Goal: Task Accomplishment & Management: Manage account settings

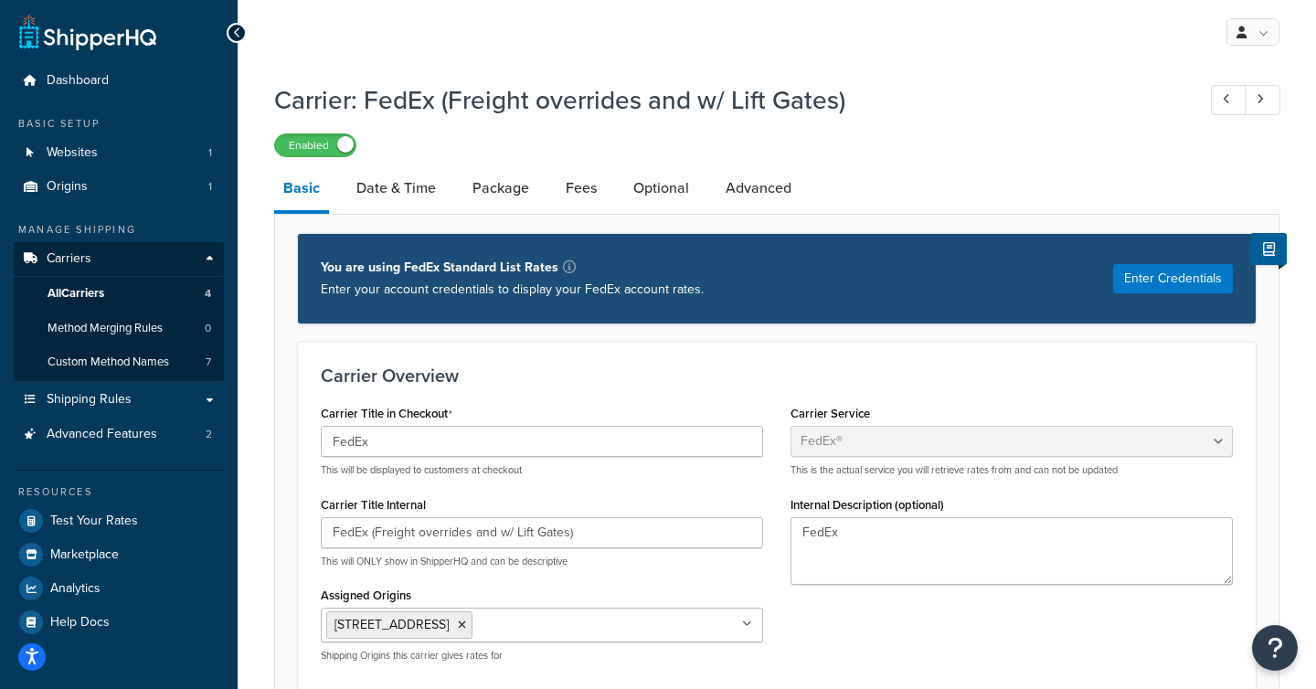
select select "fedEx"
select select "REGULAR_PICKUP"
select select "YOUR_PACKAGING"
click at [80, 399] on span "Shipping Rules" at bounding box center [89, 400] width 85 height 16
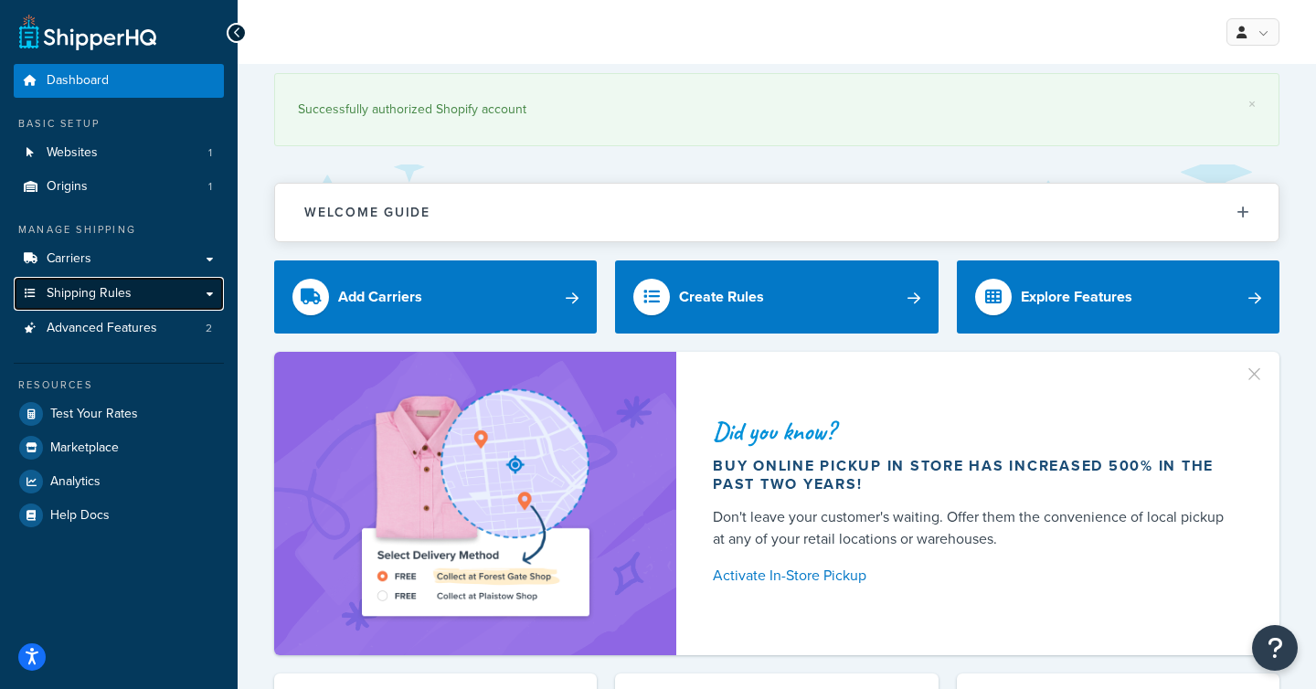
click at [107, 296] on span "Shipping Rules" at bounding box center [89, 294] width 85 height 16
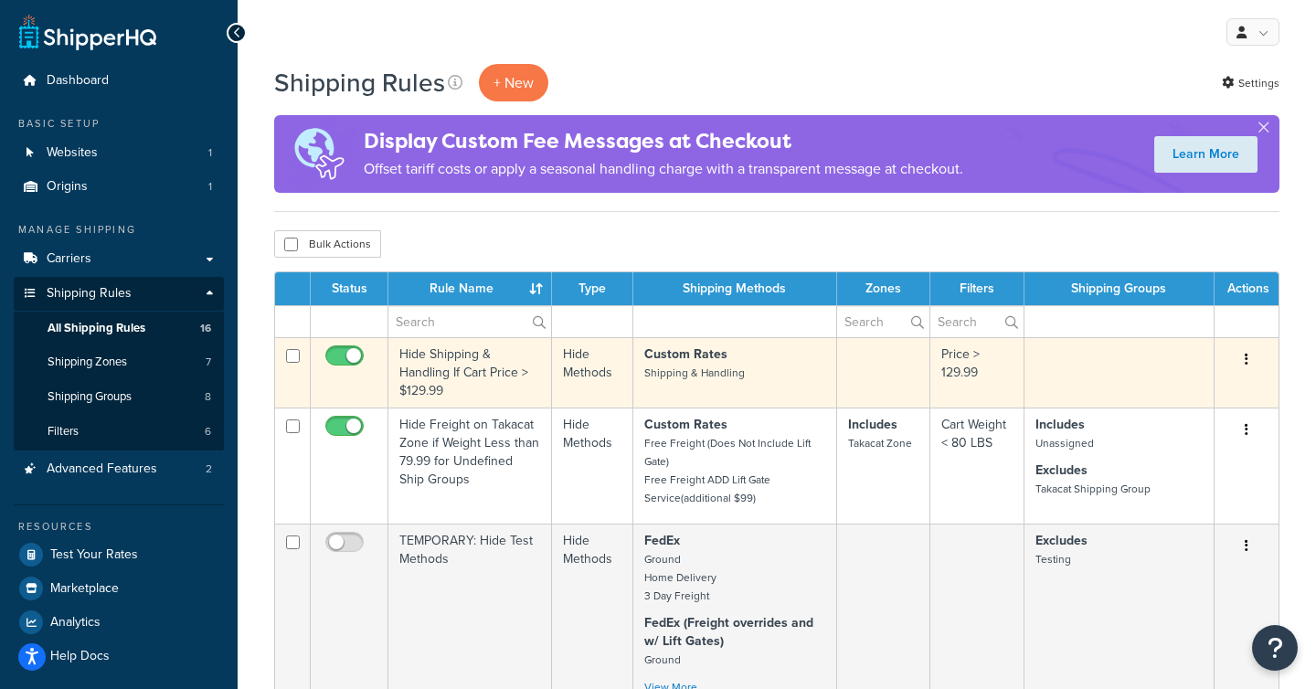
click at [508, 392] on td "Hide Shipping & Handling If Cart Price > $129.99" at bounding box center [470, 372] width 164 height 70
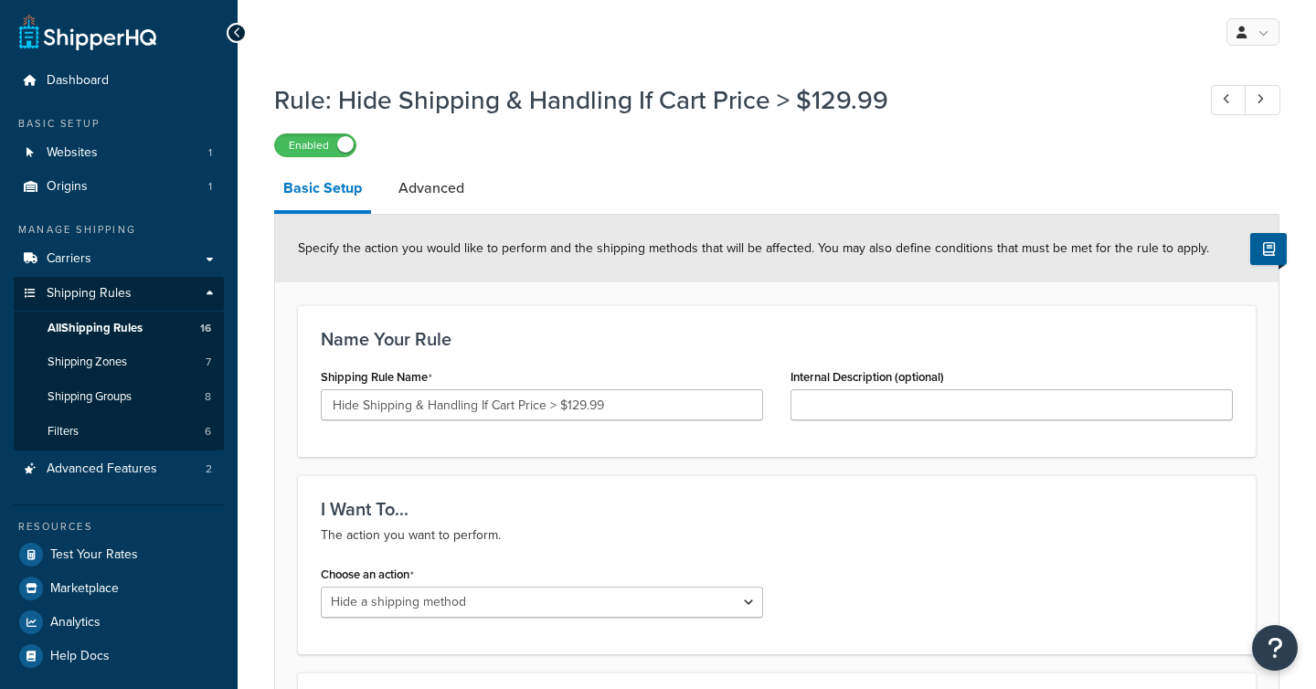
select select "HIDE"
click at [71, 261] on span "Carriers" at bounding box center [69, 259] width 45 height 16
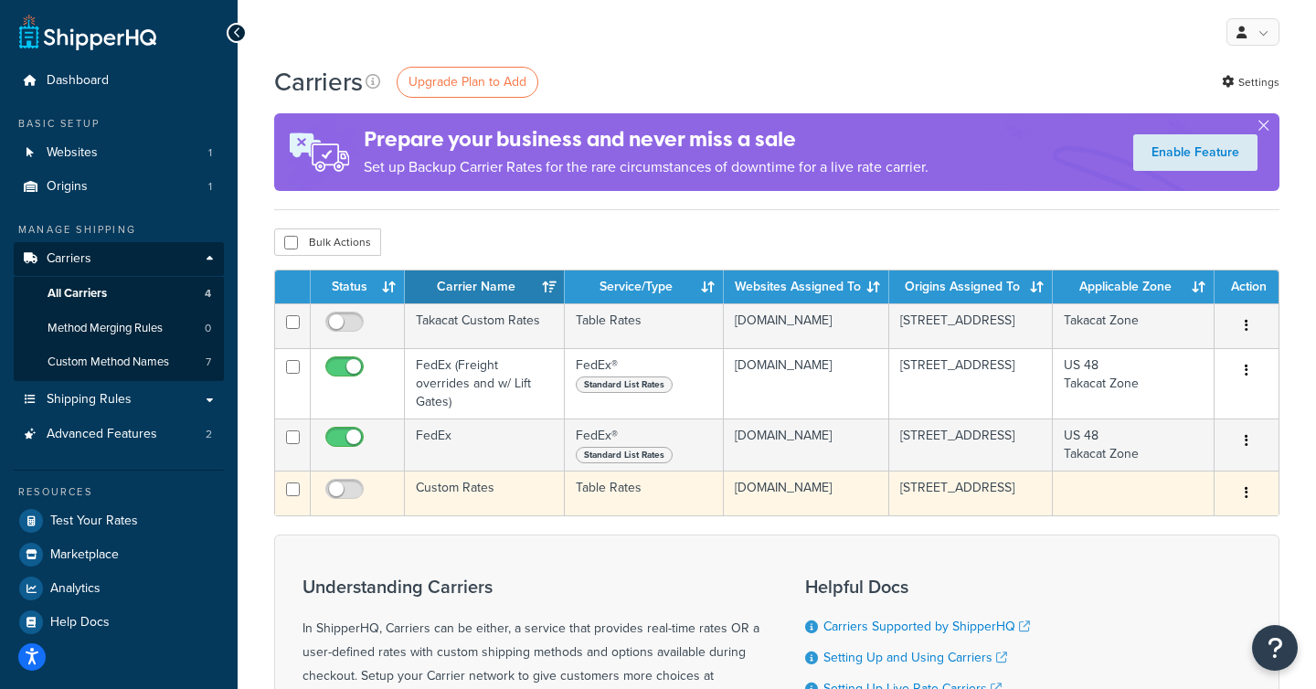
click at [451, 480] on td "Custom Rates" at bounding box center [485, 493] width 160 height 45
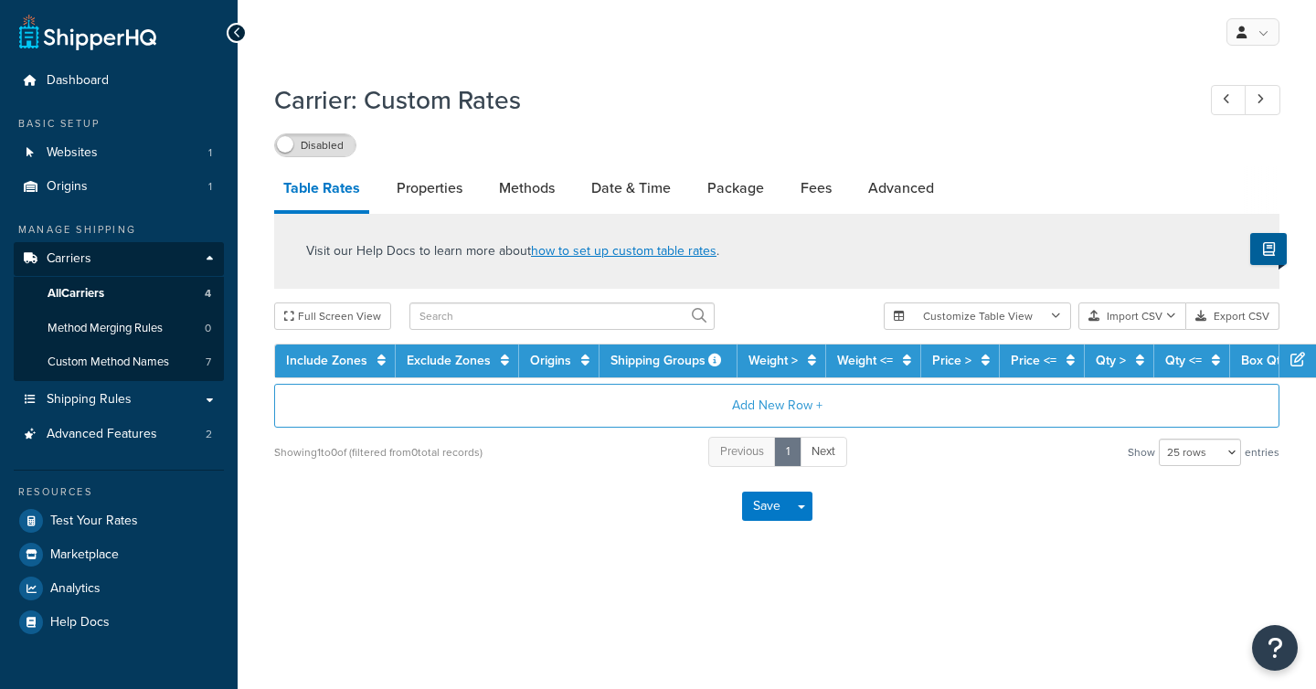
select select "25"
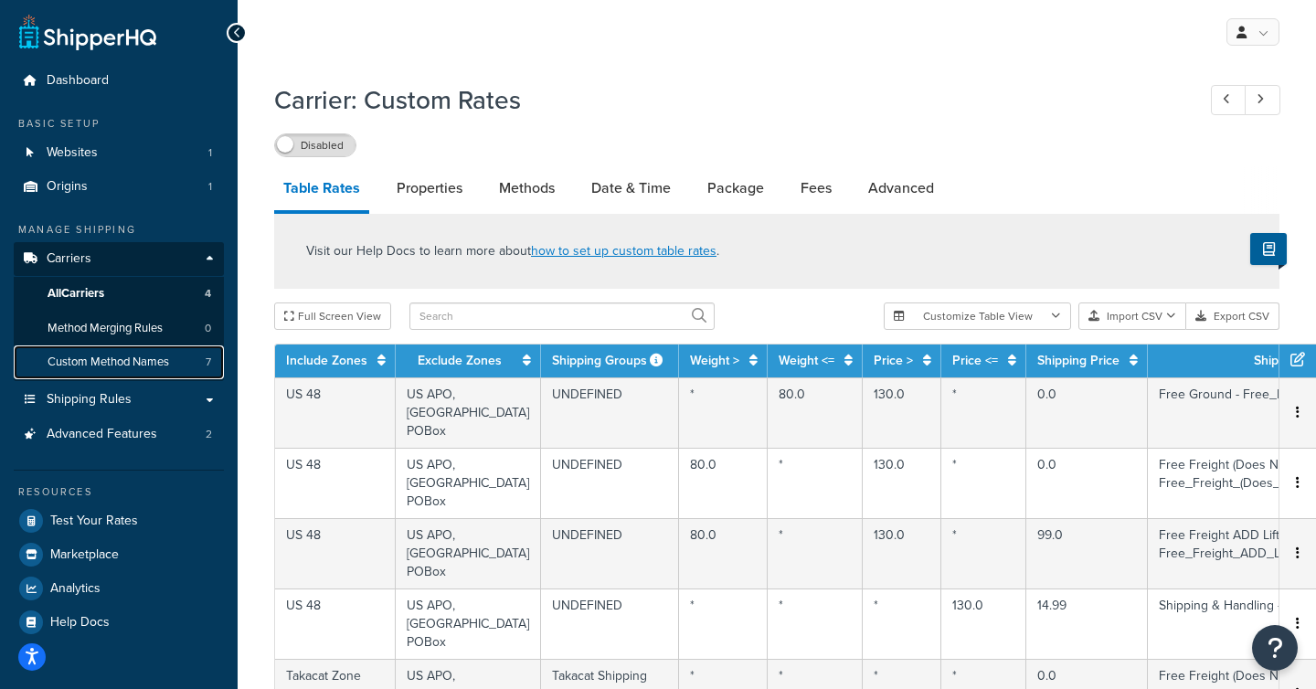
click at [87, 368] on span "Custom Method Names" at bounding box center [109, 363] width 122 height 16
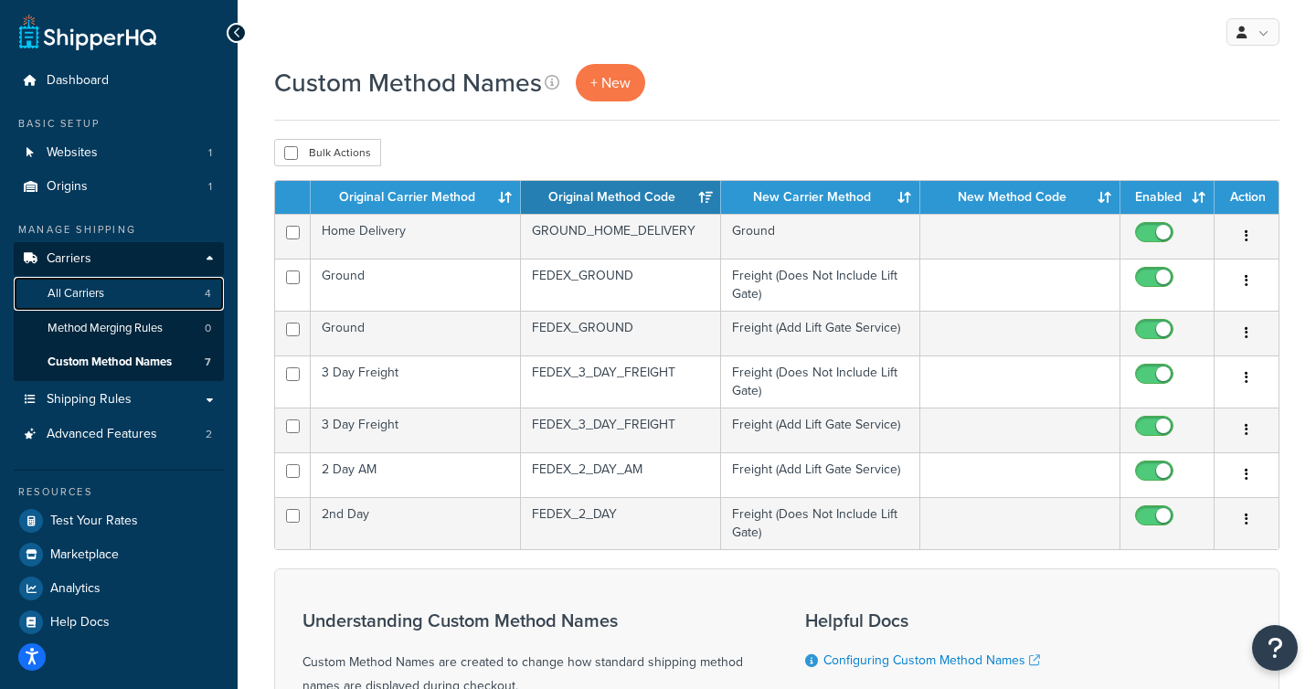
click at [92, 290] on span "All Carriers" at bounding box center [76, 294] width 57 height 16
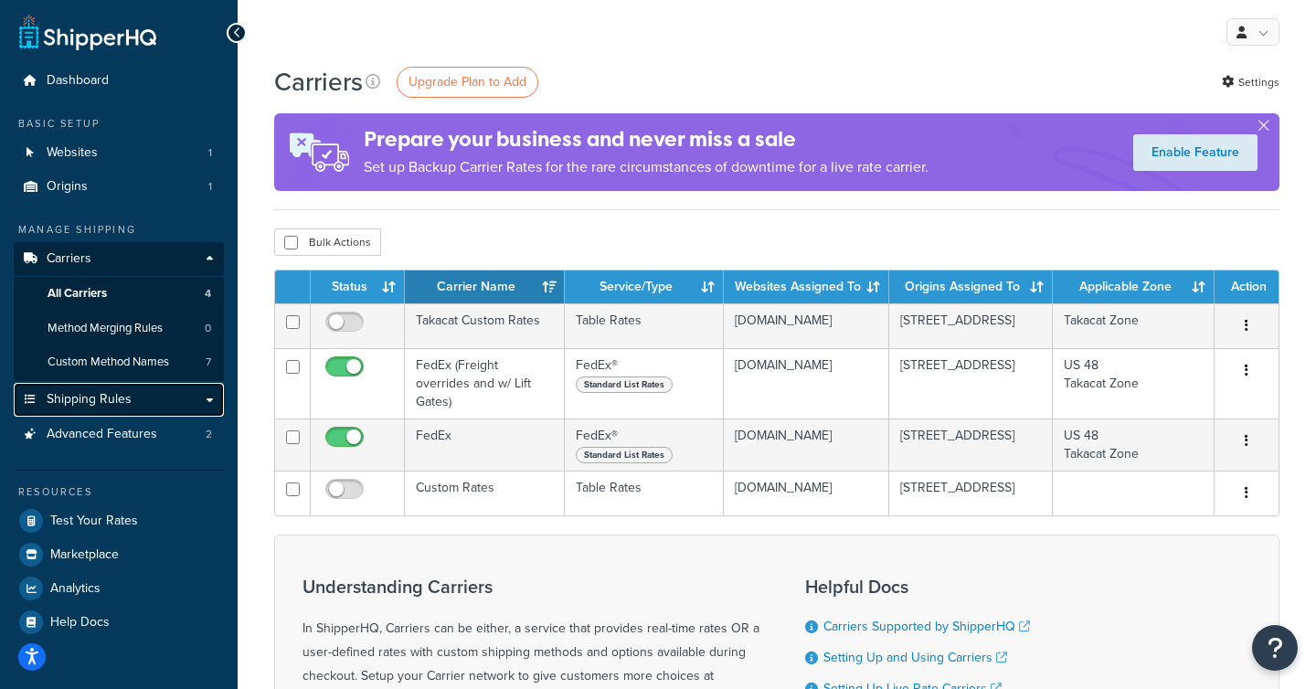
click at [100, 403] on span "Shipping Rules" at bounding box center [89, 400] width 85 height 16
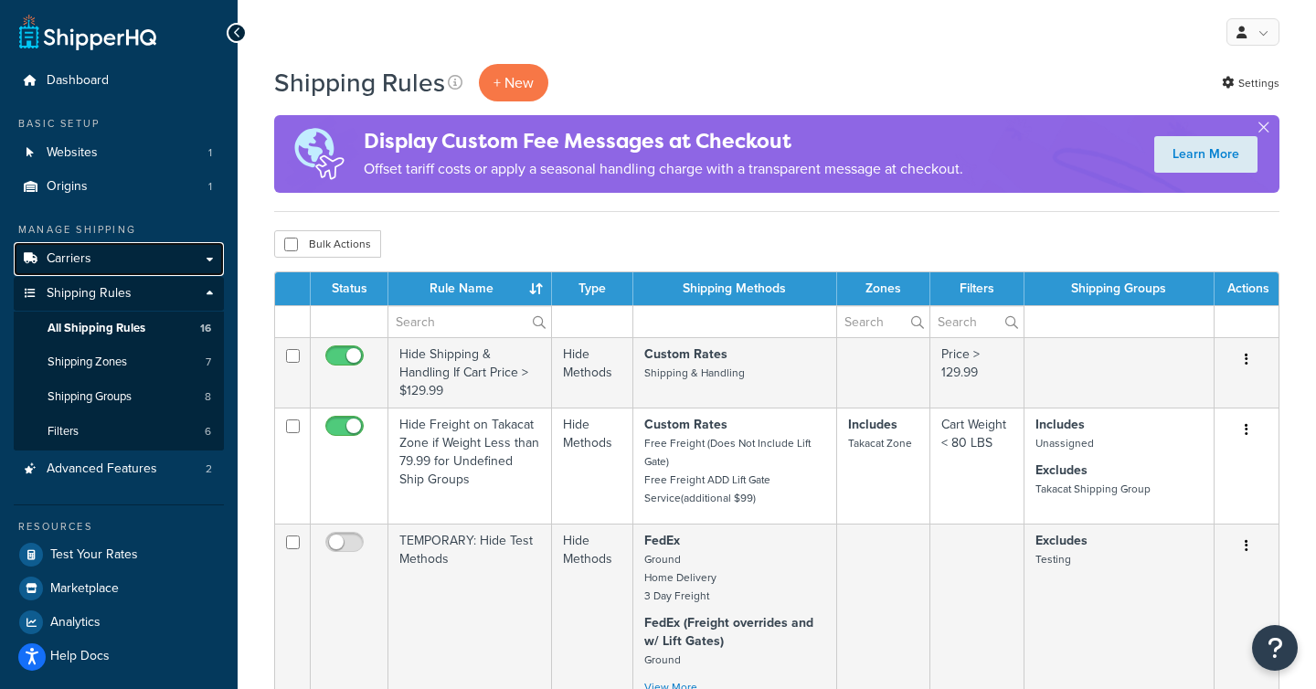
click at [78, 260] on span "Carriers" at bounding box center [69, 259] width 45 height 16
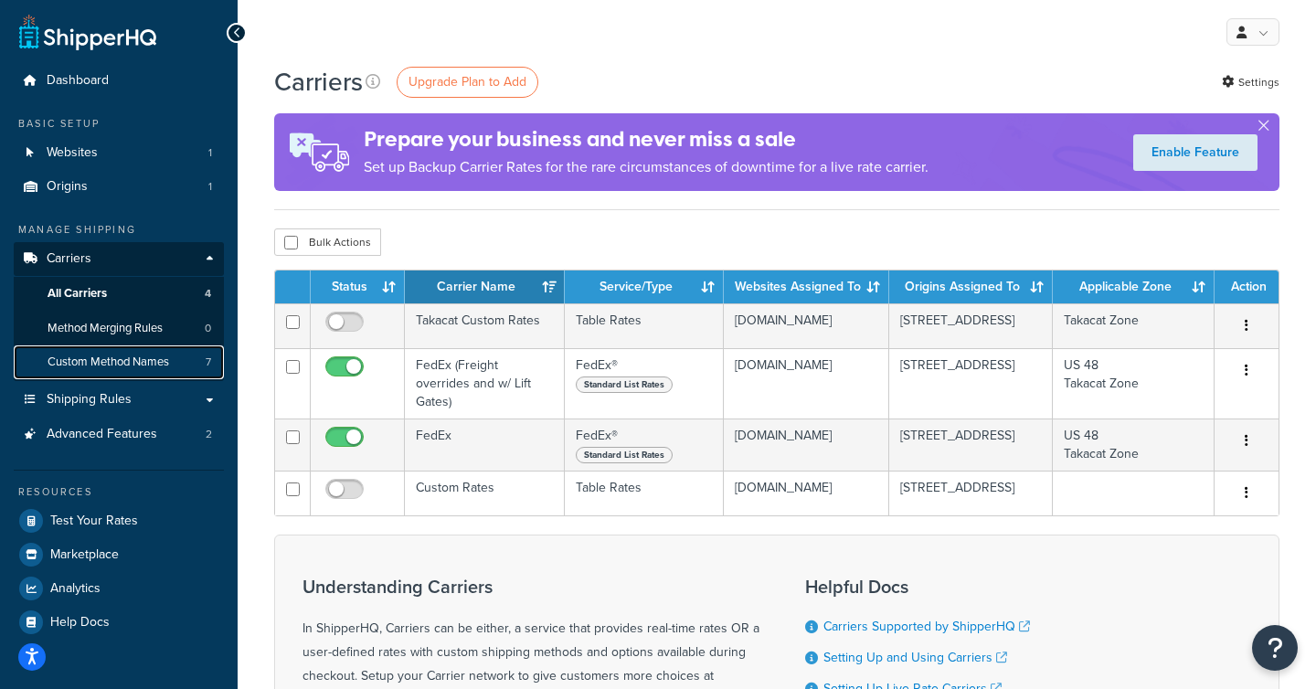
click at [121, 363] on span "Custom Method Names" at bounding box center [109, 363] width 122 height 16
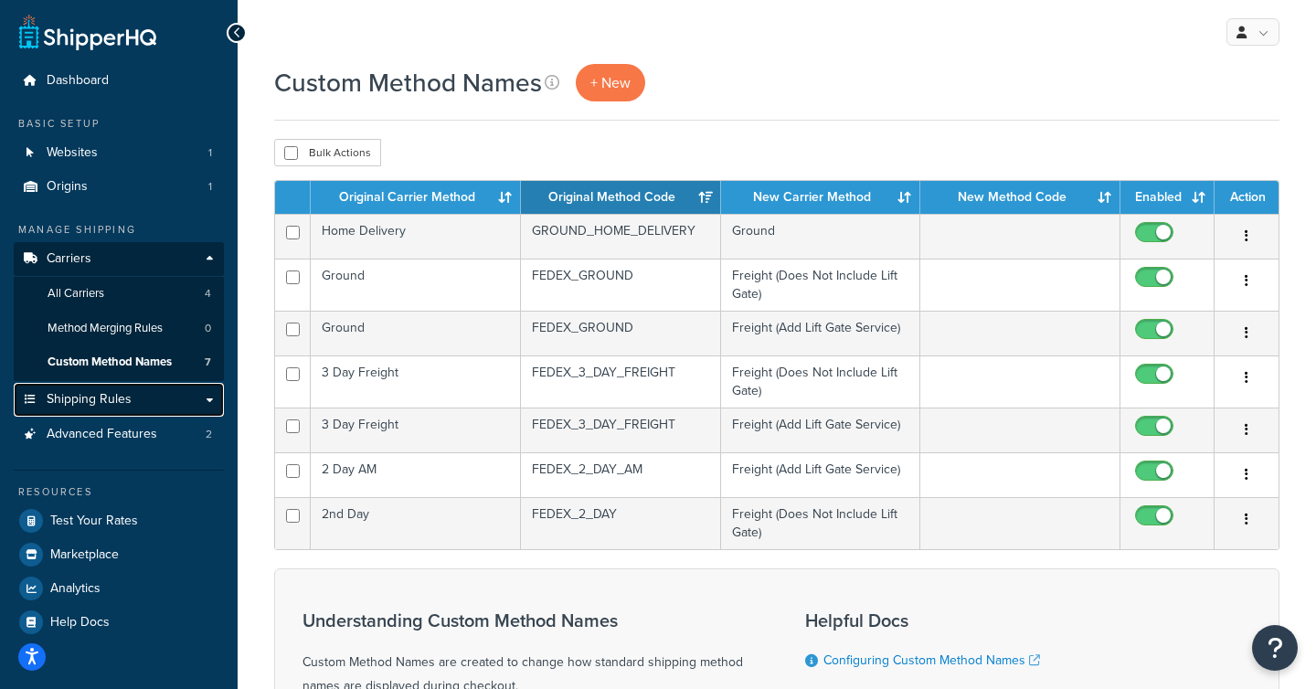
click at [80, 401] on span "Shipping Rules" at bounding box center [89, 400] width 85 height 16
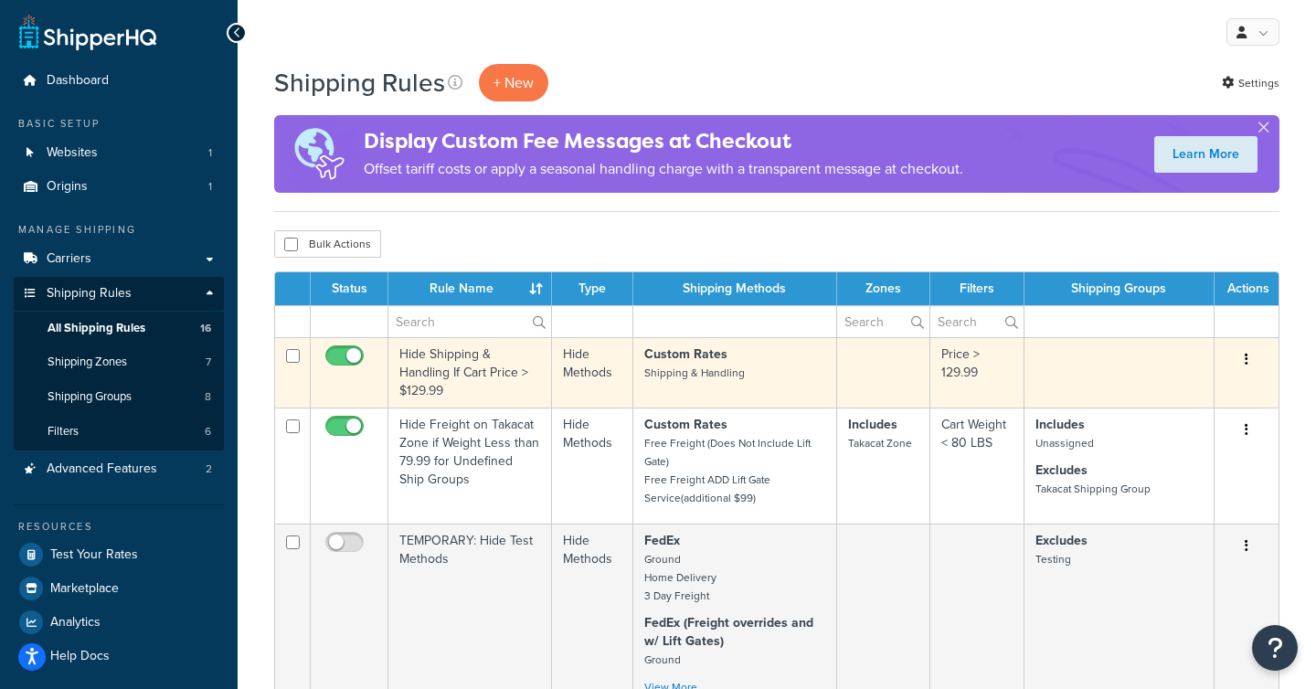
click at [445, 359] on td "Hide Shipping & Handling If Cart Price > $129.99" at bounding box center [470, 372] width 164 height 70
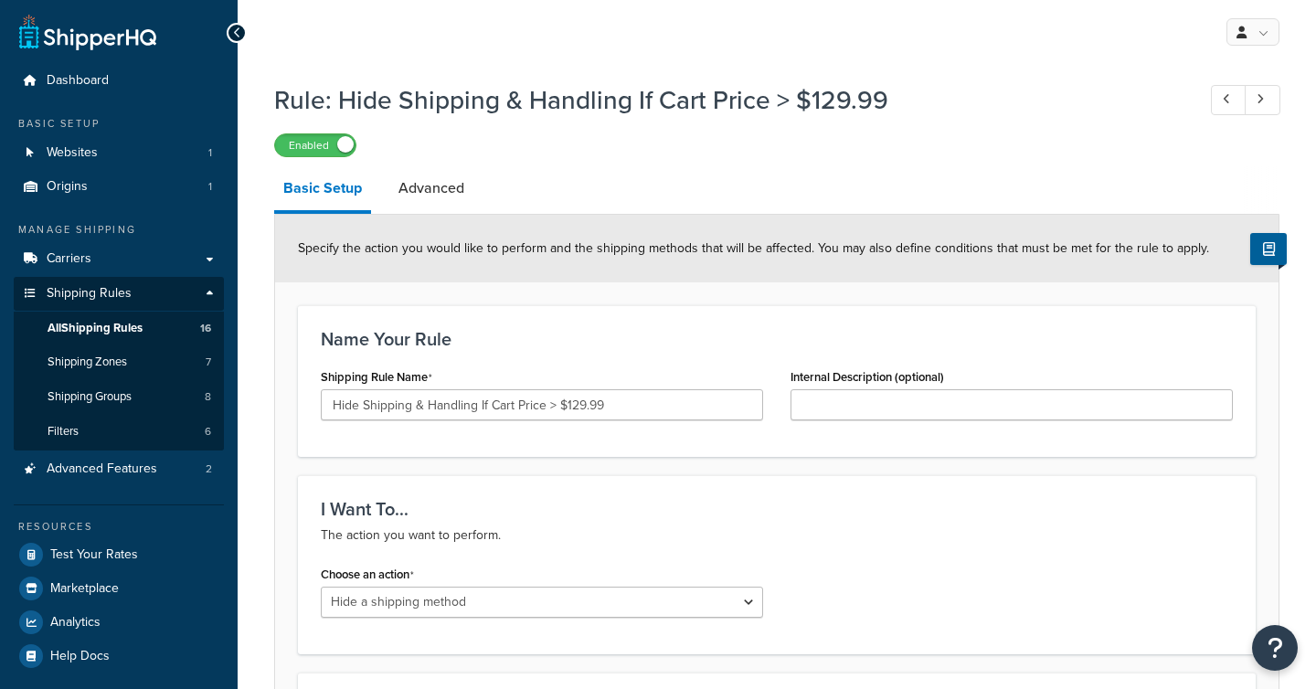
select select "HIDE"
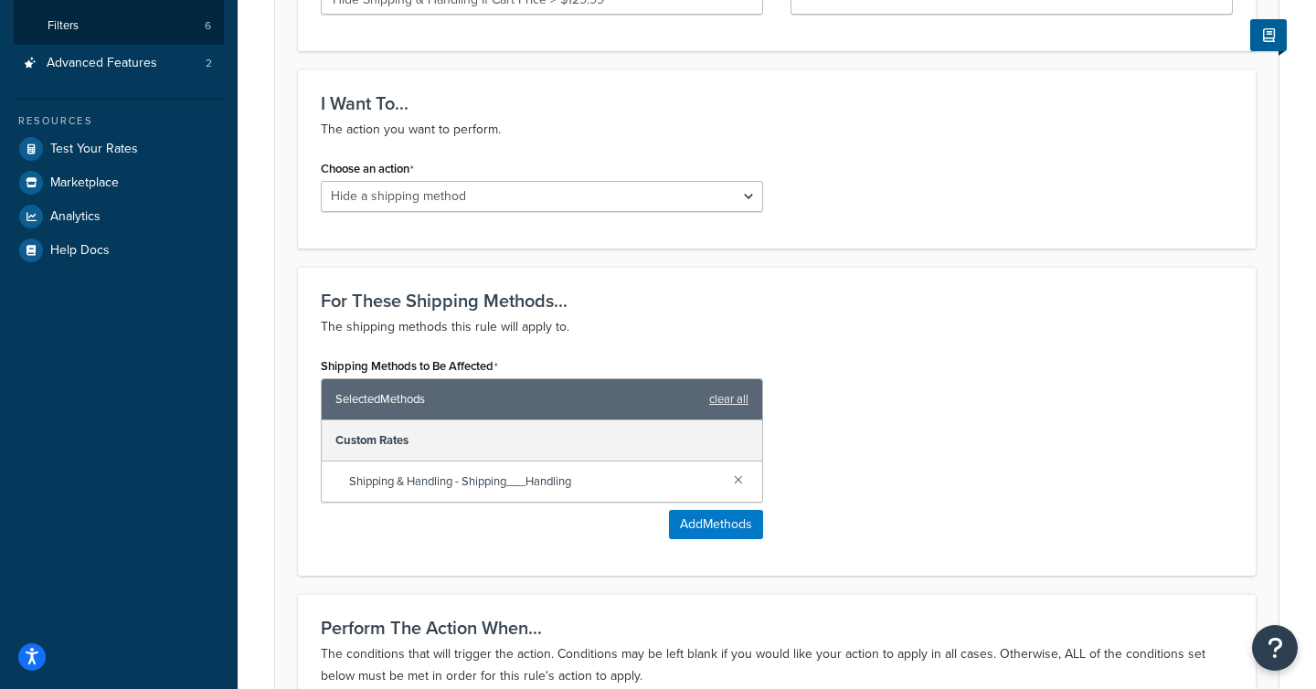
scroll to position [432, 0]
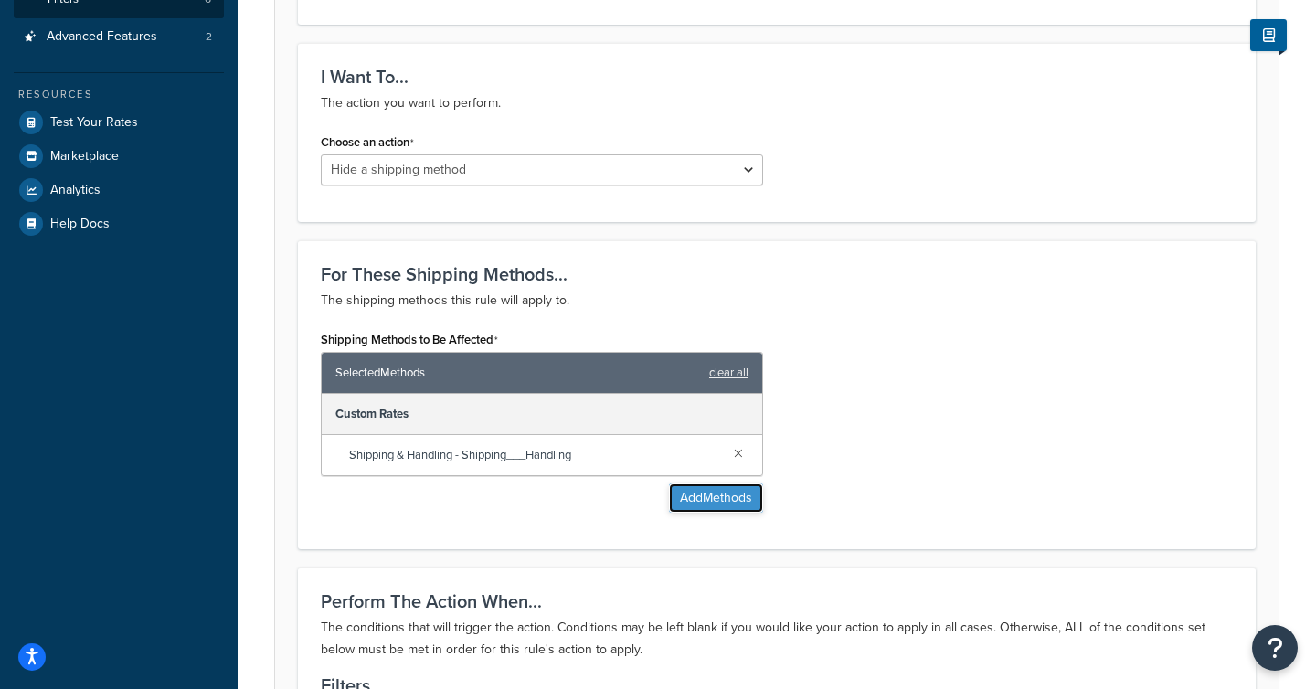
click at [706, 503] on button "Add Methods" at bounding box center [716, 497] width 94 height 29
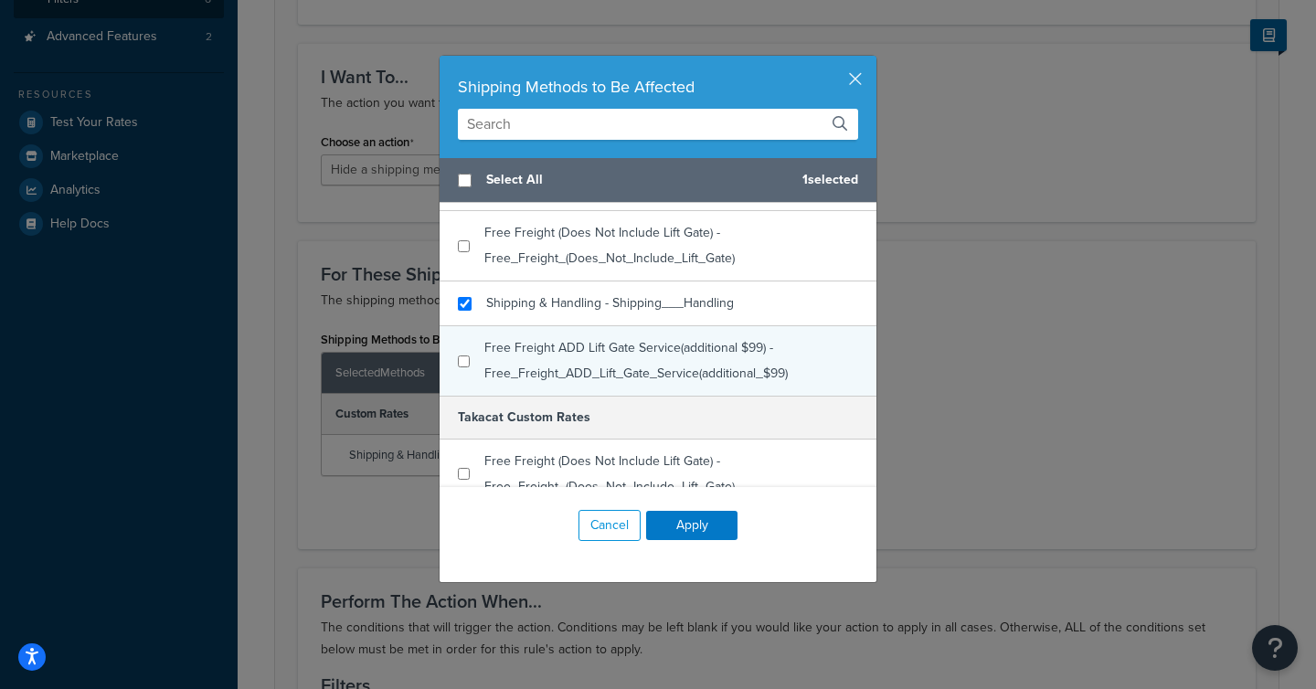
scroll to position [0, 0]
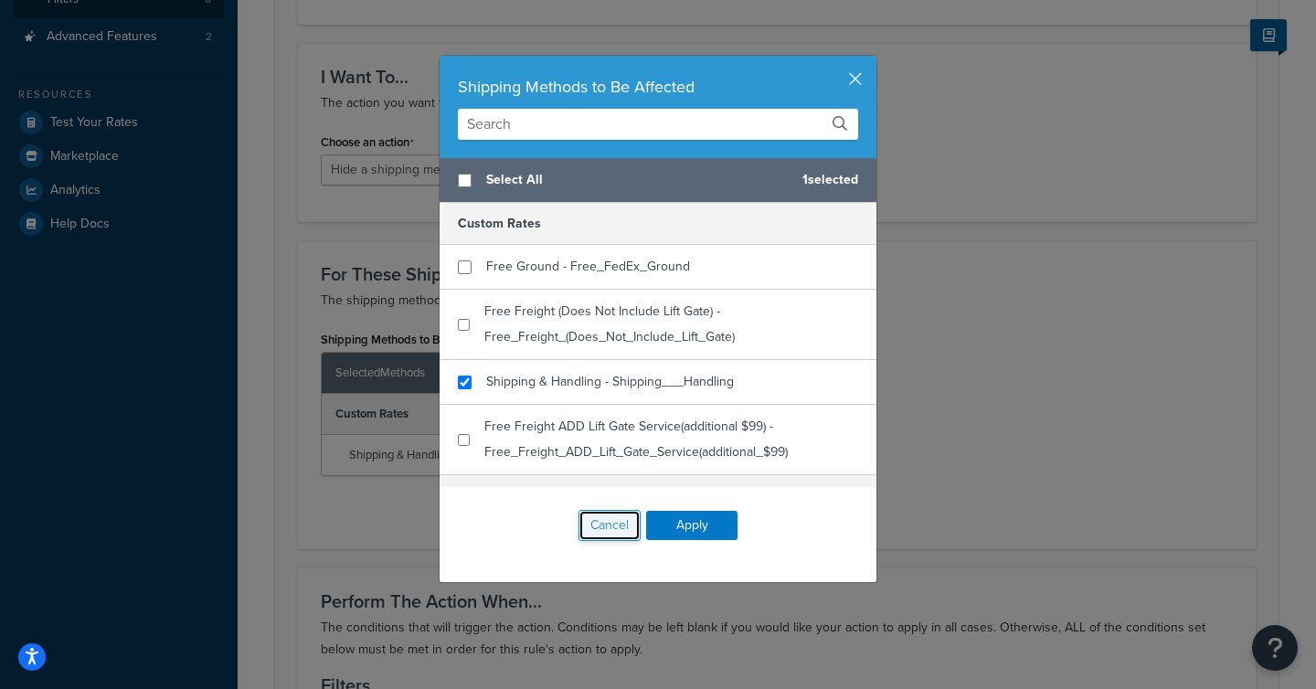
click at [613, 524] on button "Cancel" at bounding box center [610, 525] width 62 height 31
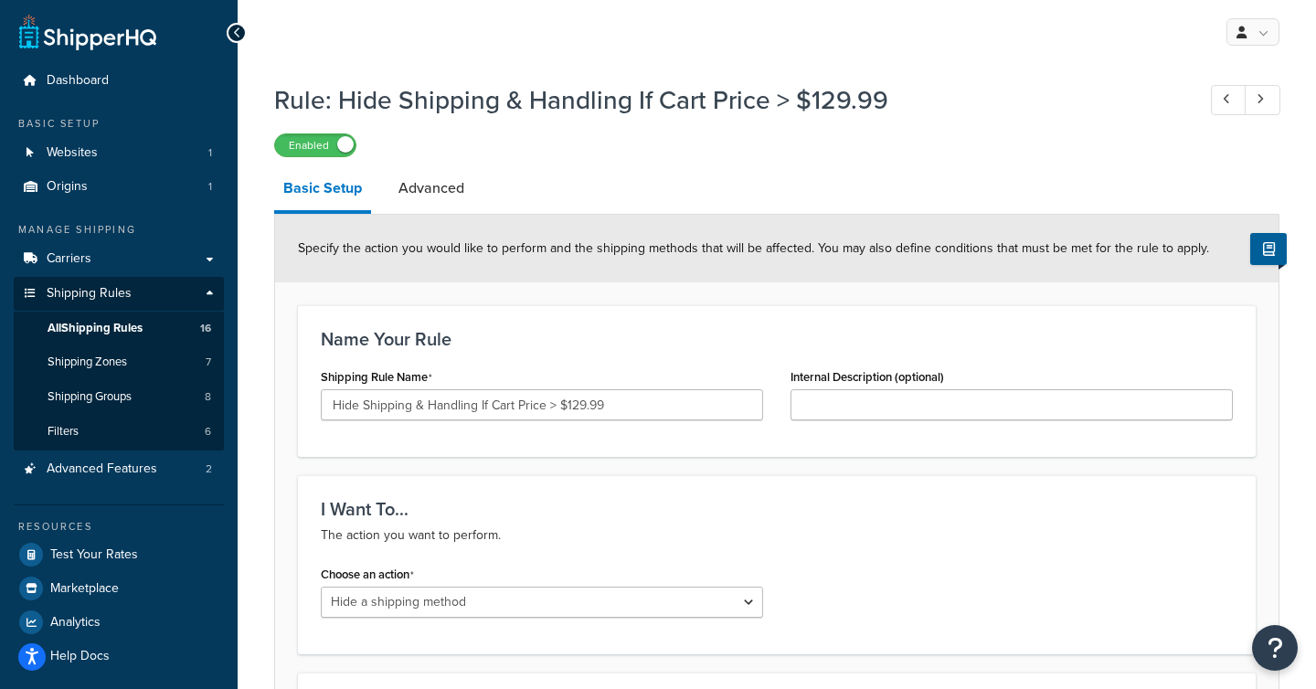
click at [98, 328] on span "All Shipping Rules" at bounding box center [95, 329] width 95 height 16
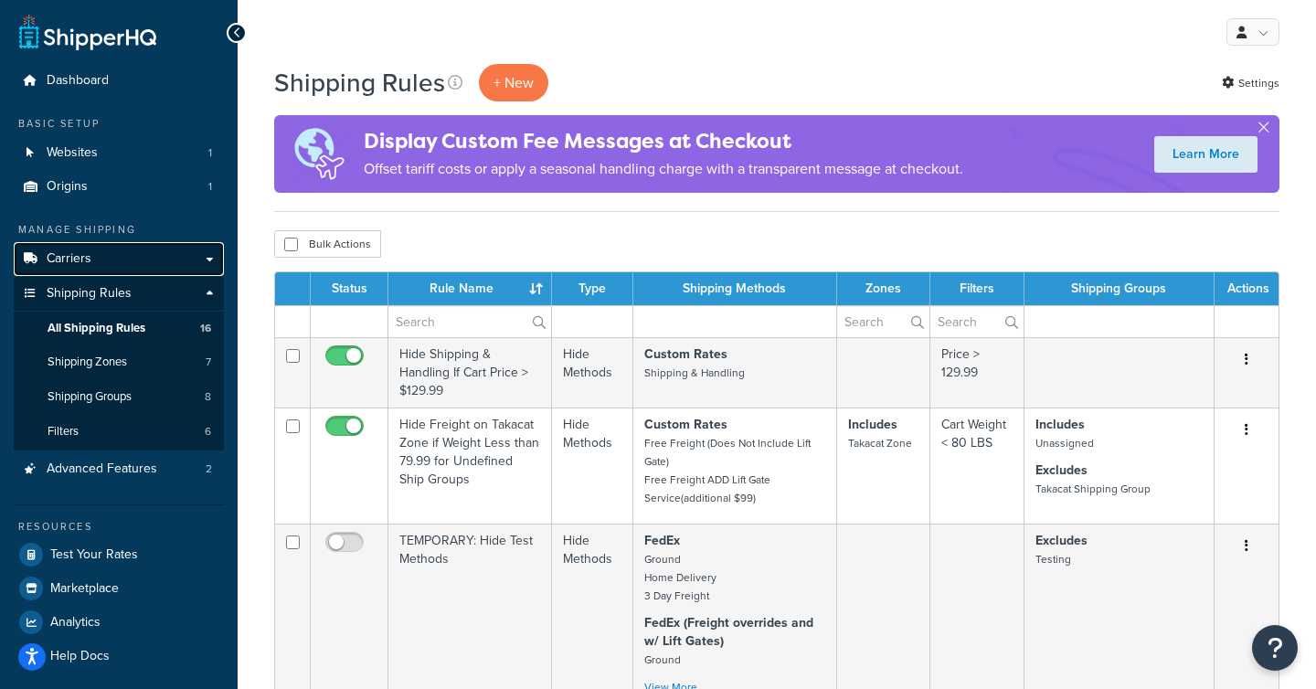
click at [100, 258] on link "Carriers" at bounding box center [119, 259] width 210 height 34
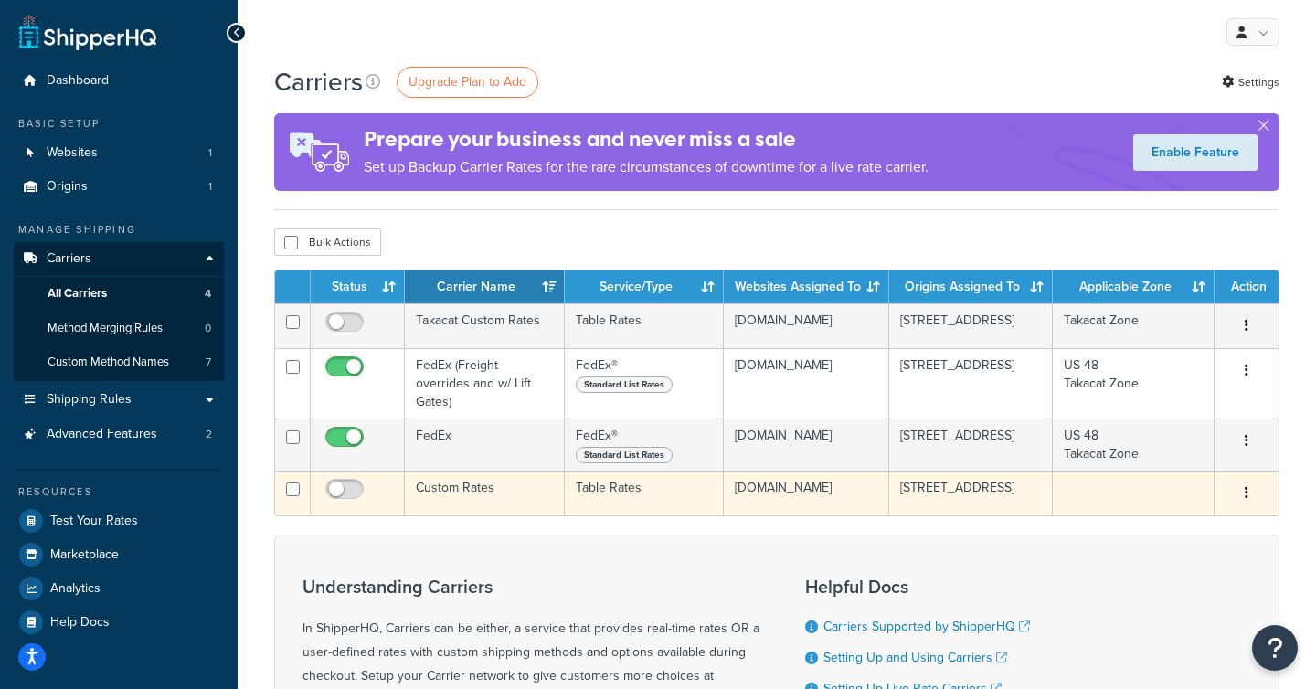
click at [443, 479] on td "Custom Rates" at bounding box center [485, 493] width 160 height 45
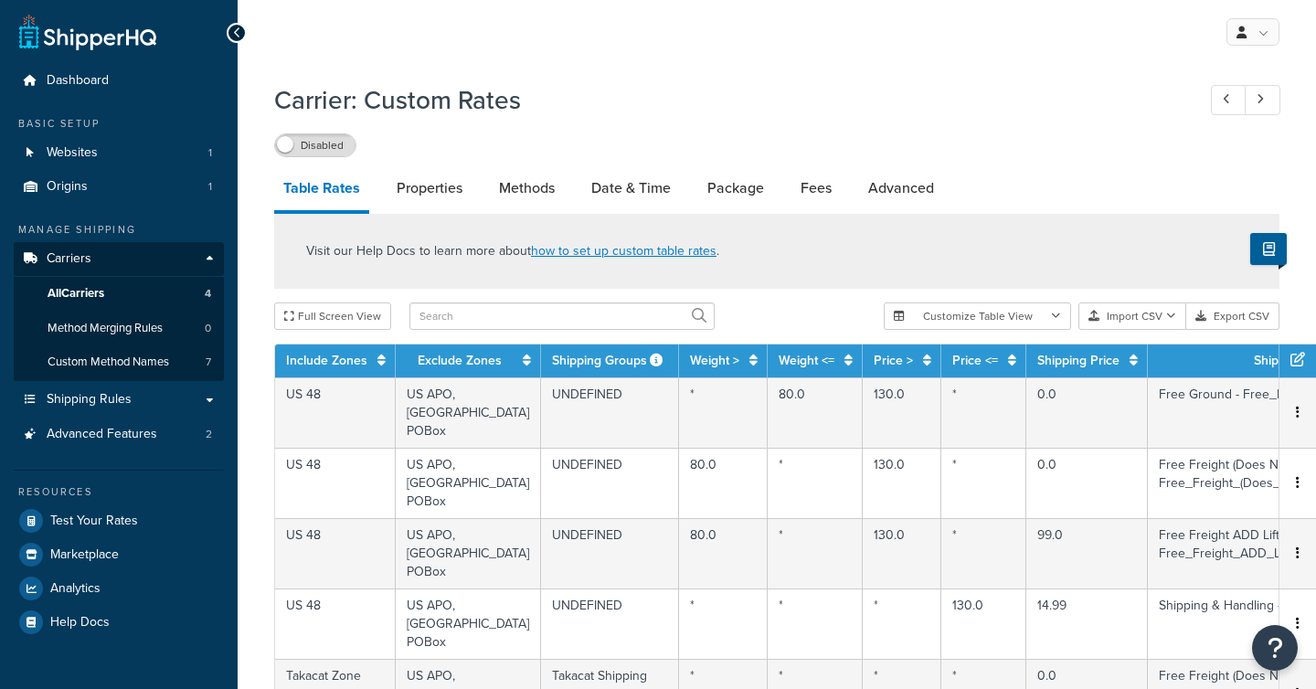
select select "25"
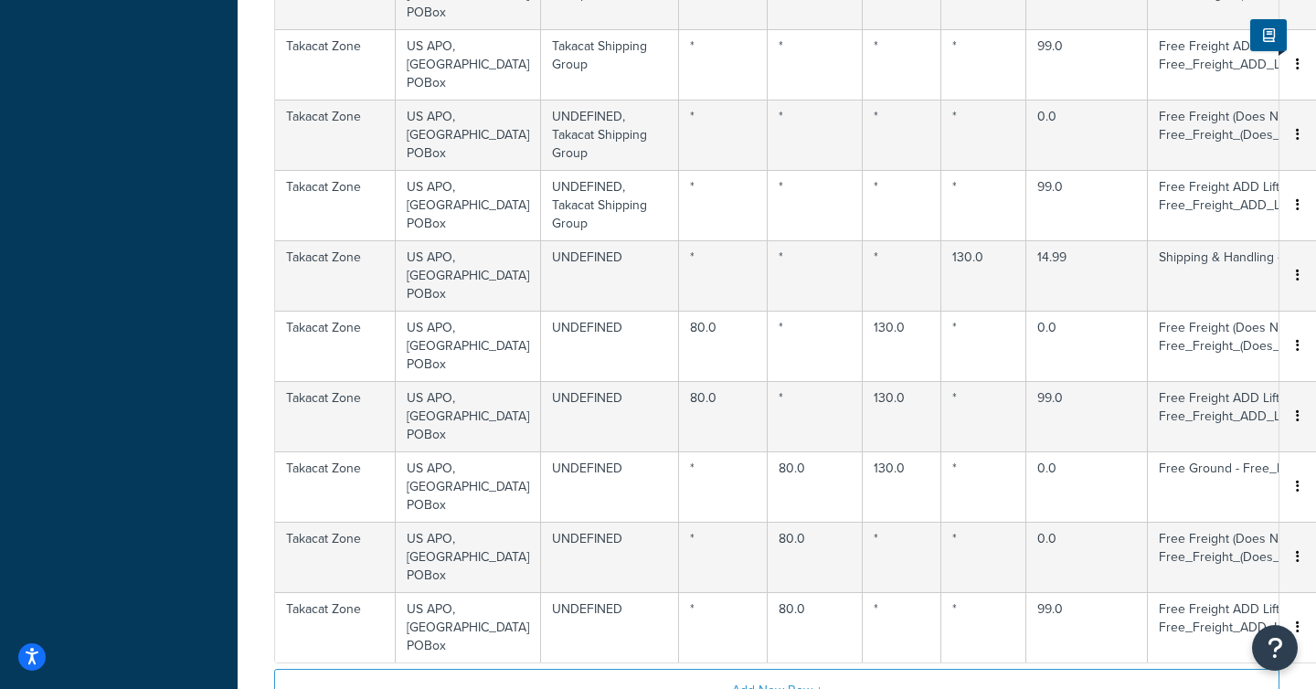
scroll to position [713, 0]
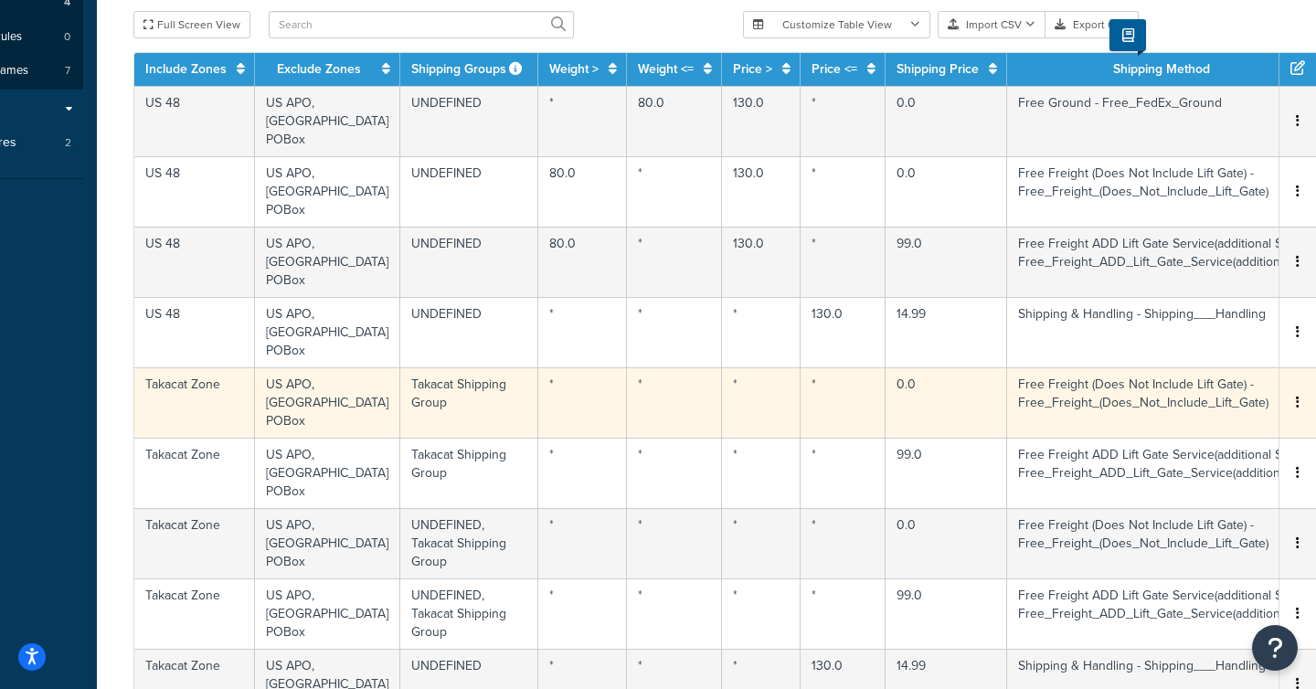
scroll to position [292, 173]
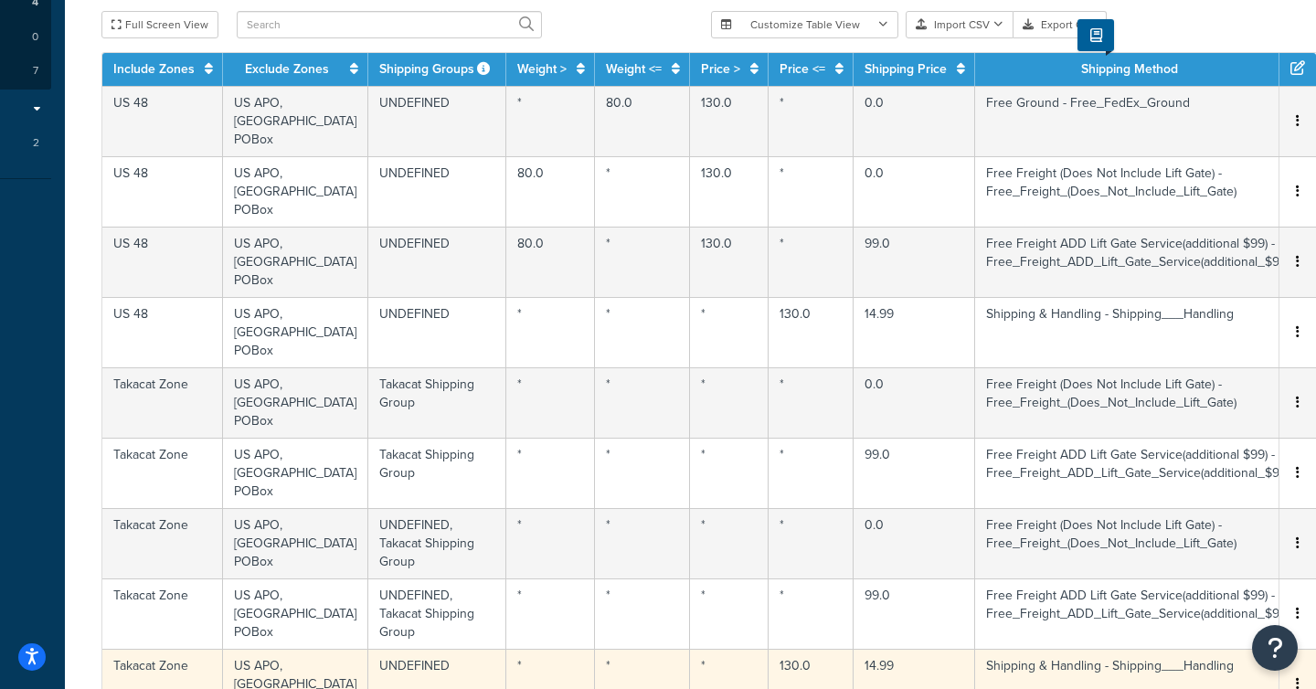
click at [1042, 649] on td "Shipping & Handling - Shipping___Handling" at bounding box center [1138, 684] width 326 height 70
select select "101845"
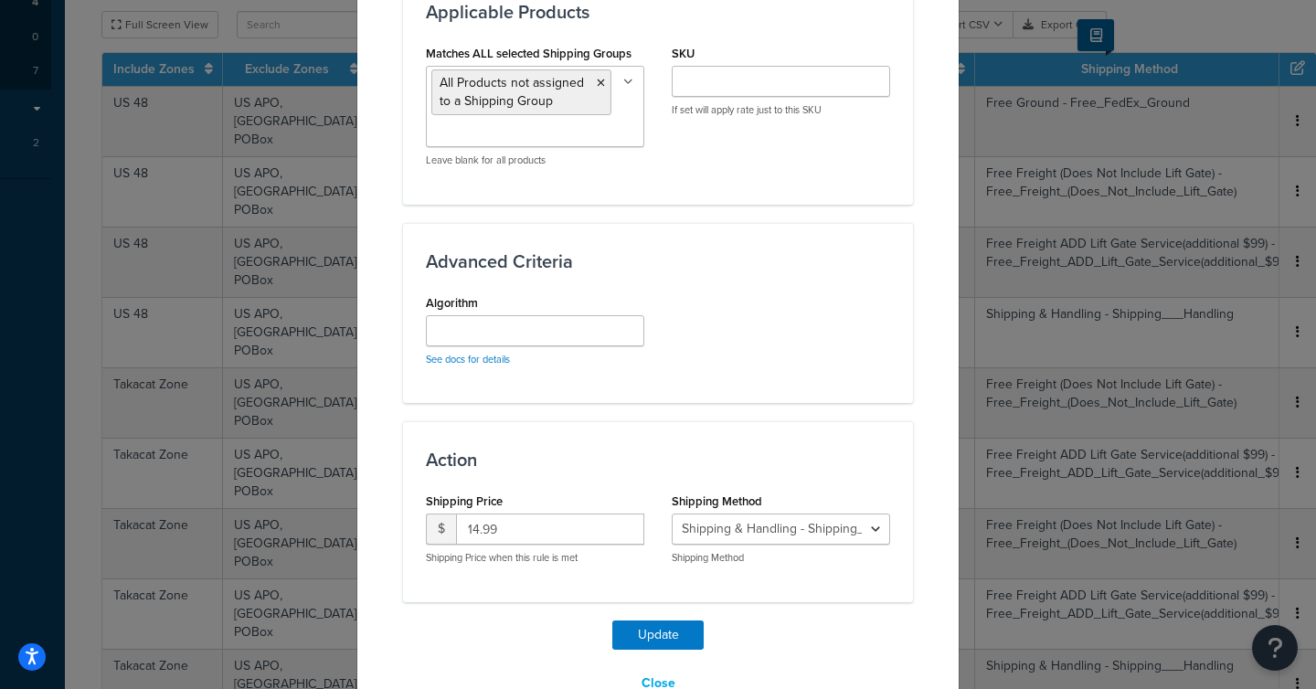
scroll to position [1078, 0]
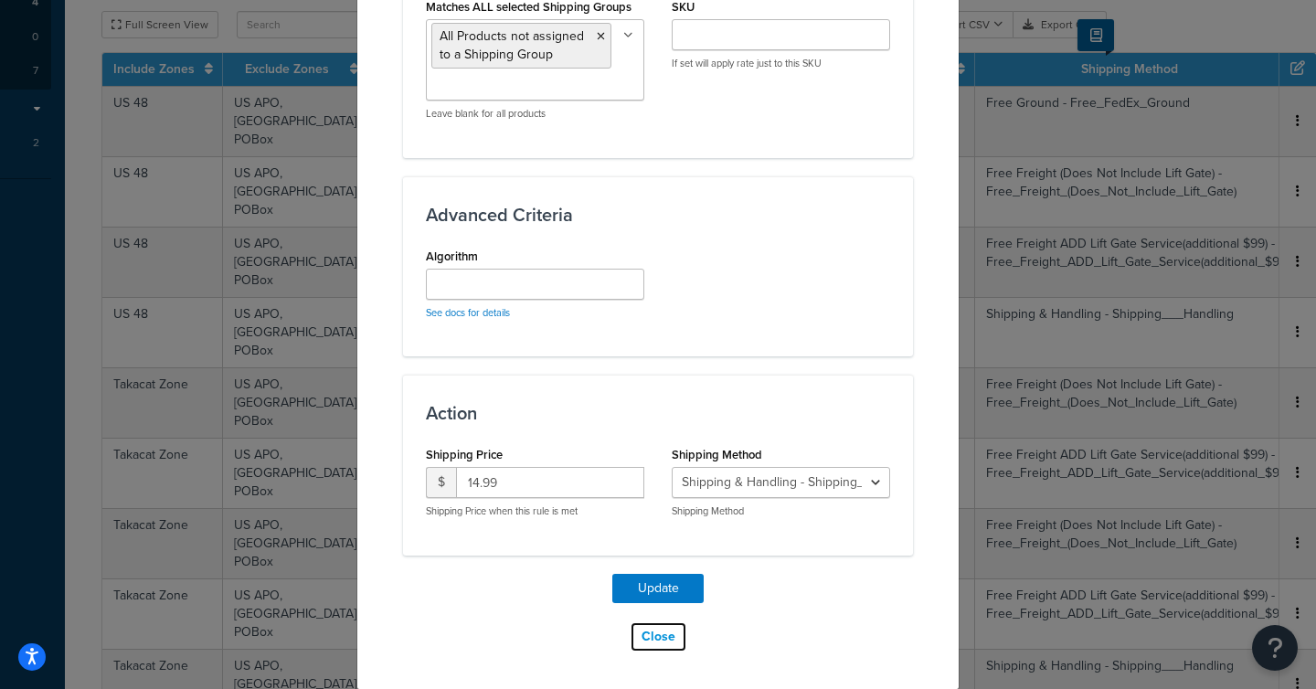
click at [656, 638] on button "Close" at bounding box center [659, 636] width 58 height 31
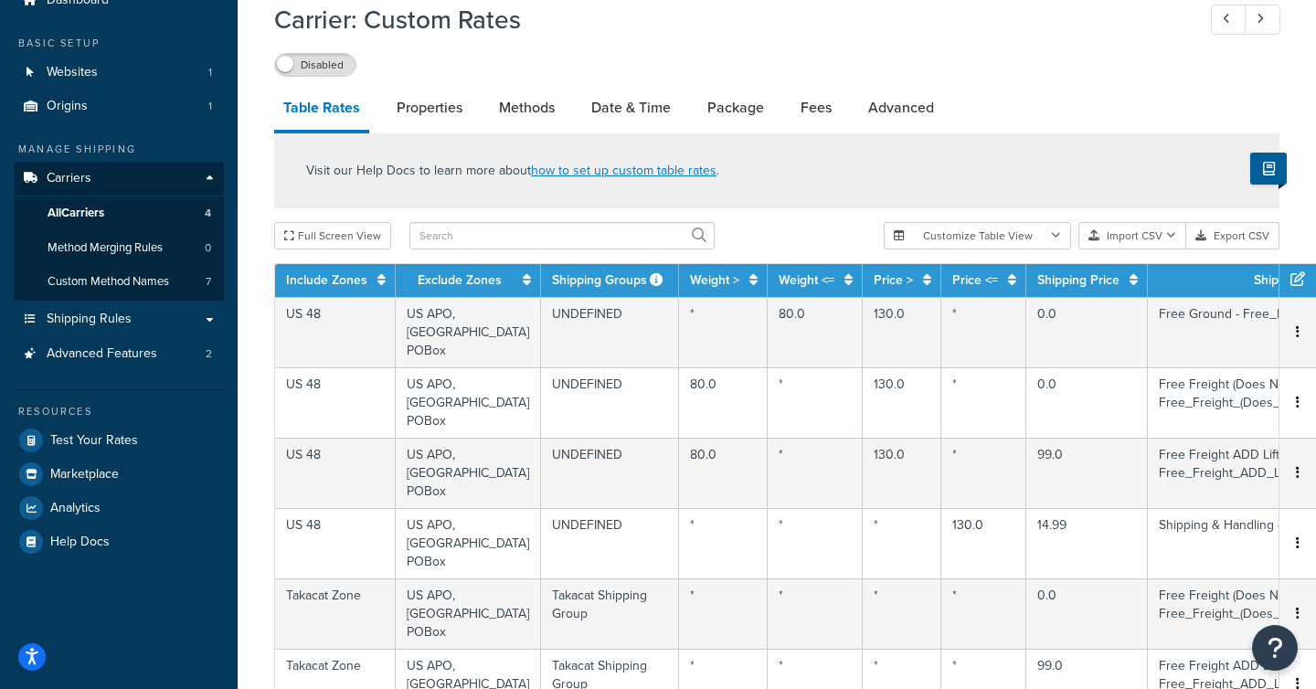
scroll to position [0, 0]
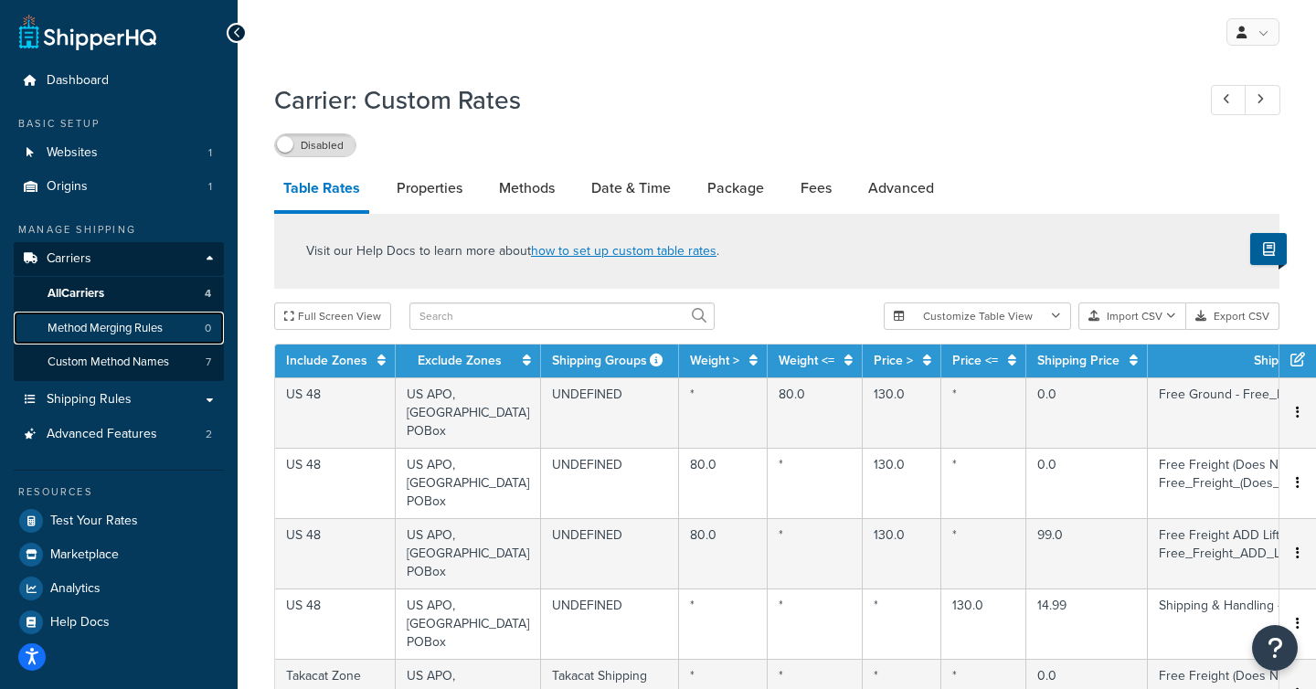
click at [70, 330] on span "Method Merging Rules" at bounding box center [105, 329] width 115 height 16
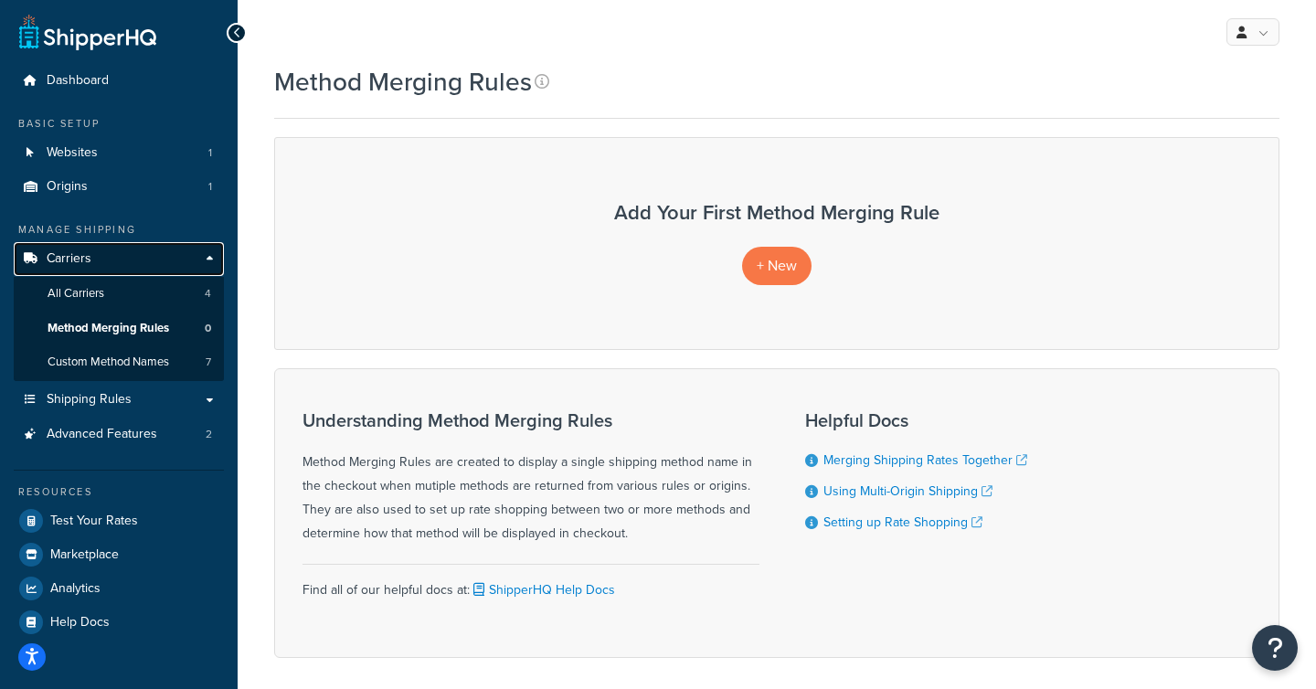
click at [68, 255] on span "Carriers" at bounding box center [69, 259] width 45 height 16
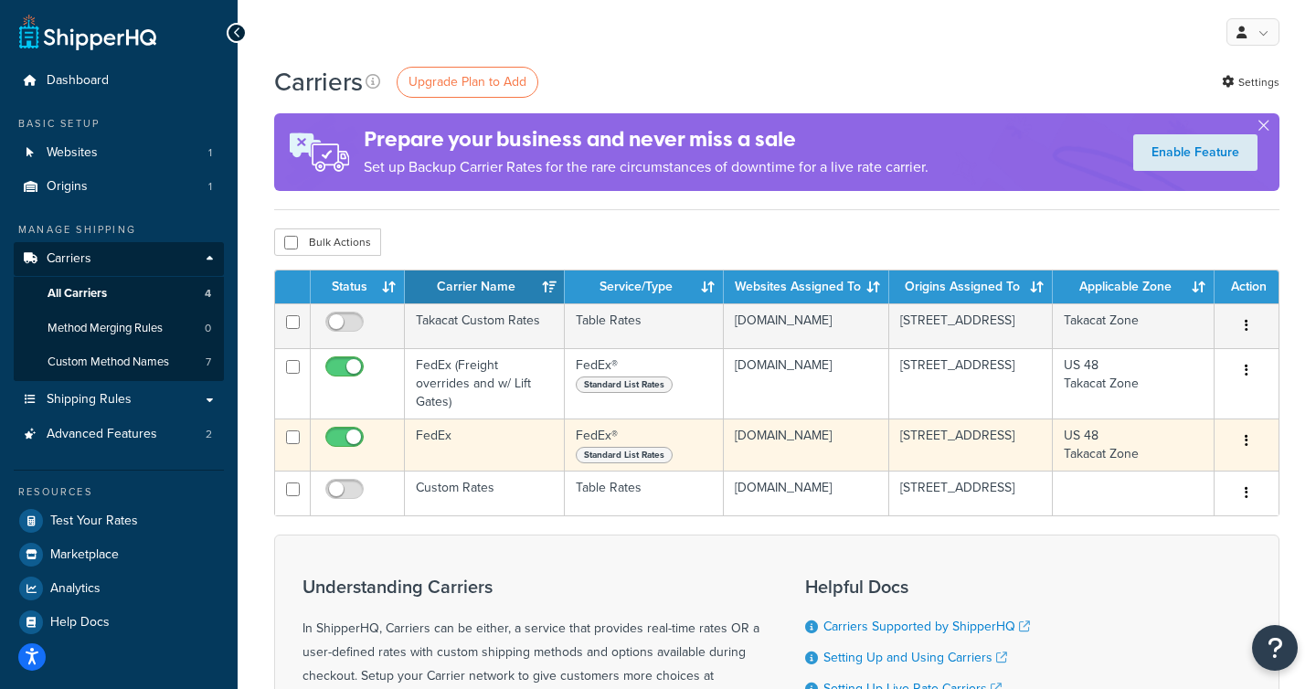
click at [451, 431] on td "FedEx" at bounding box center [485, 445] width 160 height 52
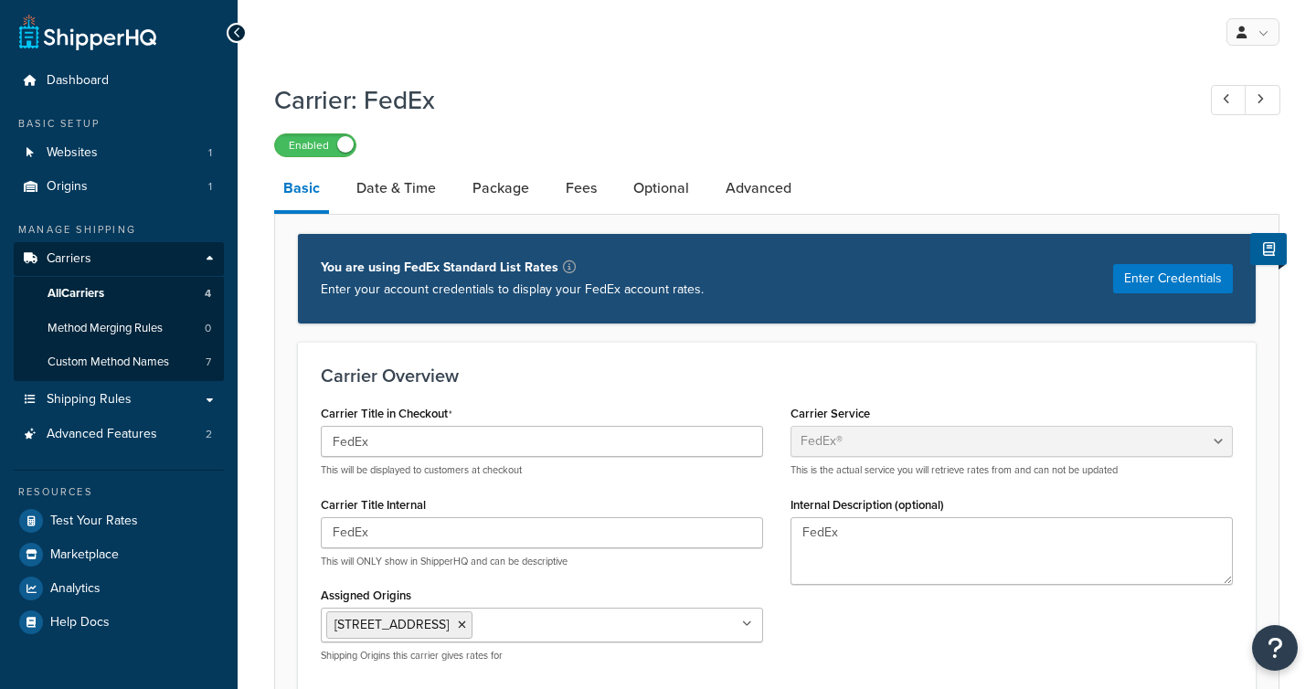
select select "fedEx"
select select "REGULAR_PICKUP"
select select "YOUR_PACKAGING"
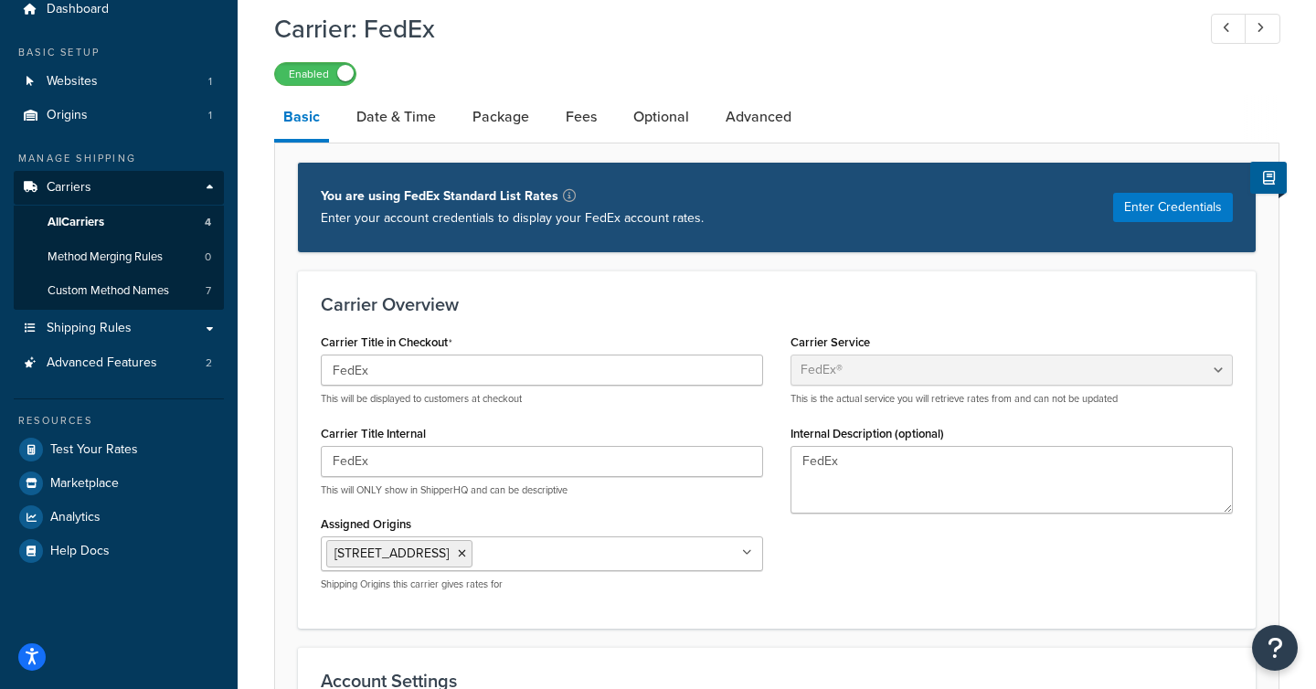
scroll to position [54, 0]
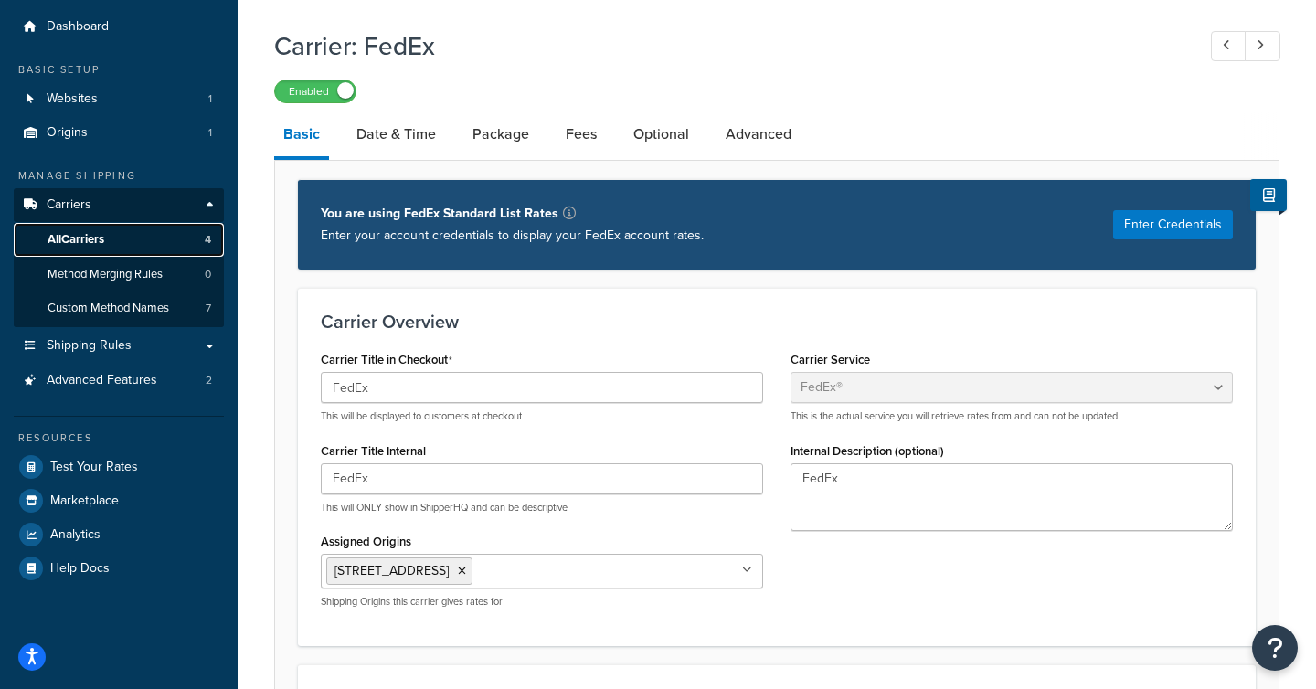
click at [78, 240] on span "All Carriers" at bounding box center [76, 240] width 57 height 16
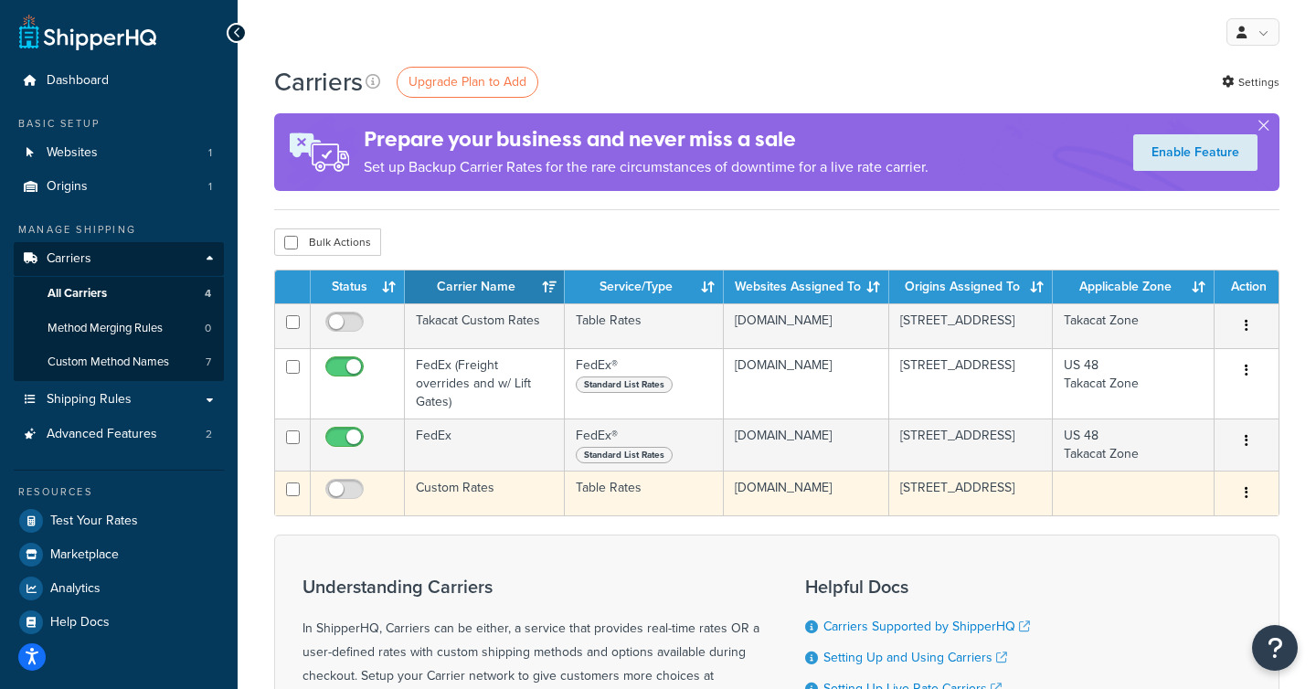
click at [462, 483] on td "Custom Rates" at bounding box center [485, 493] width 160 height 45
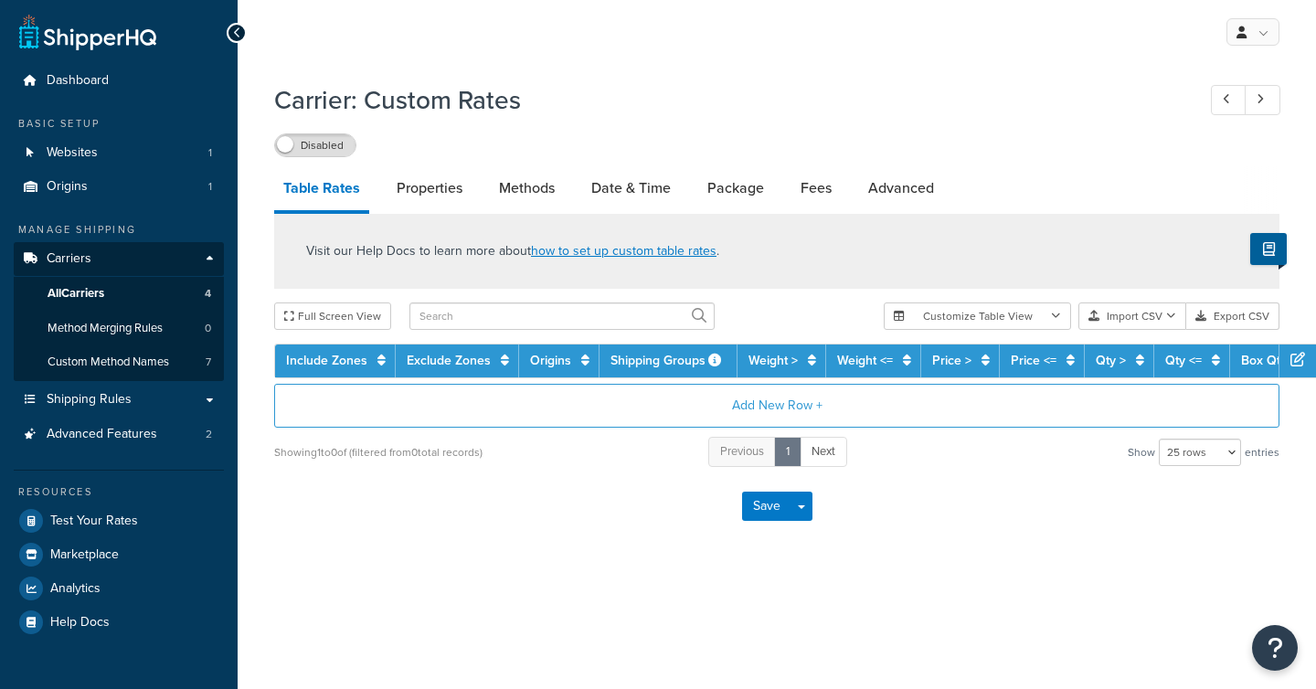
select select "25"
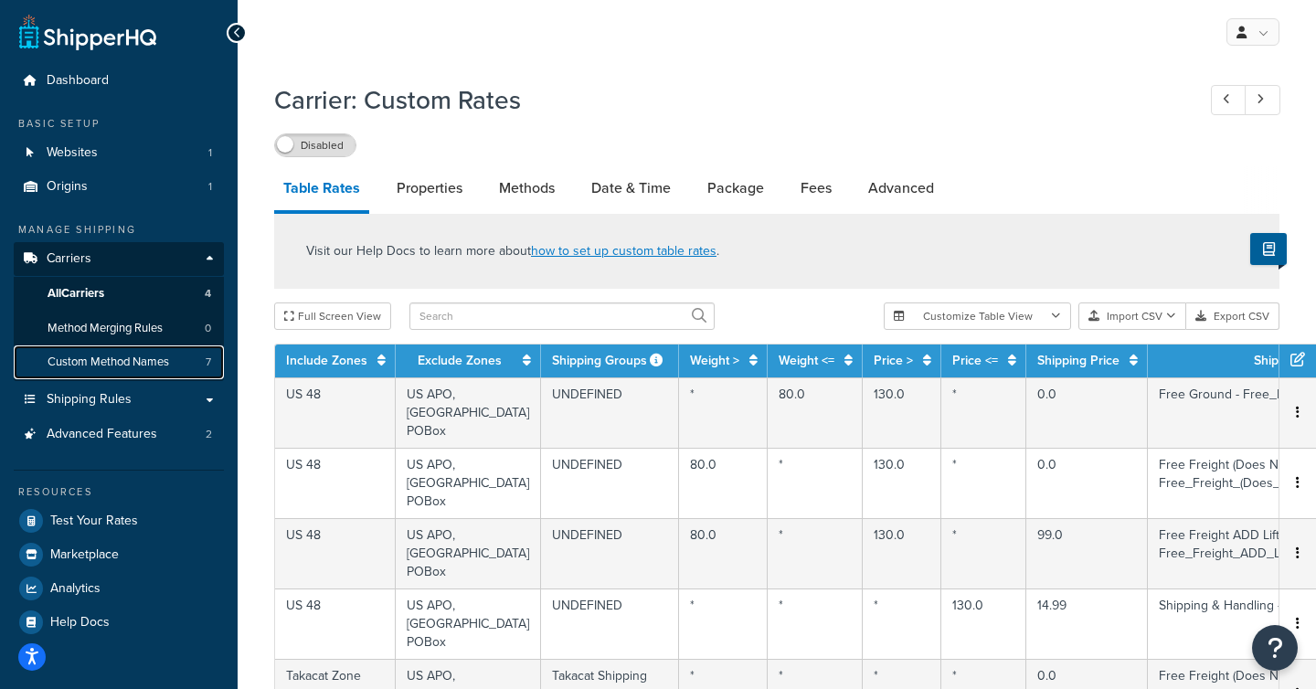
click at [109, 362] on span "Custom Method Names" at bounding box center [109, 363] width 122 height 16
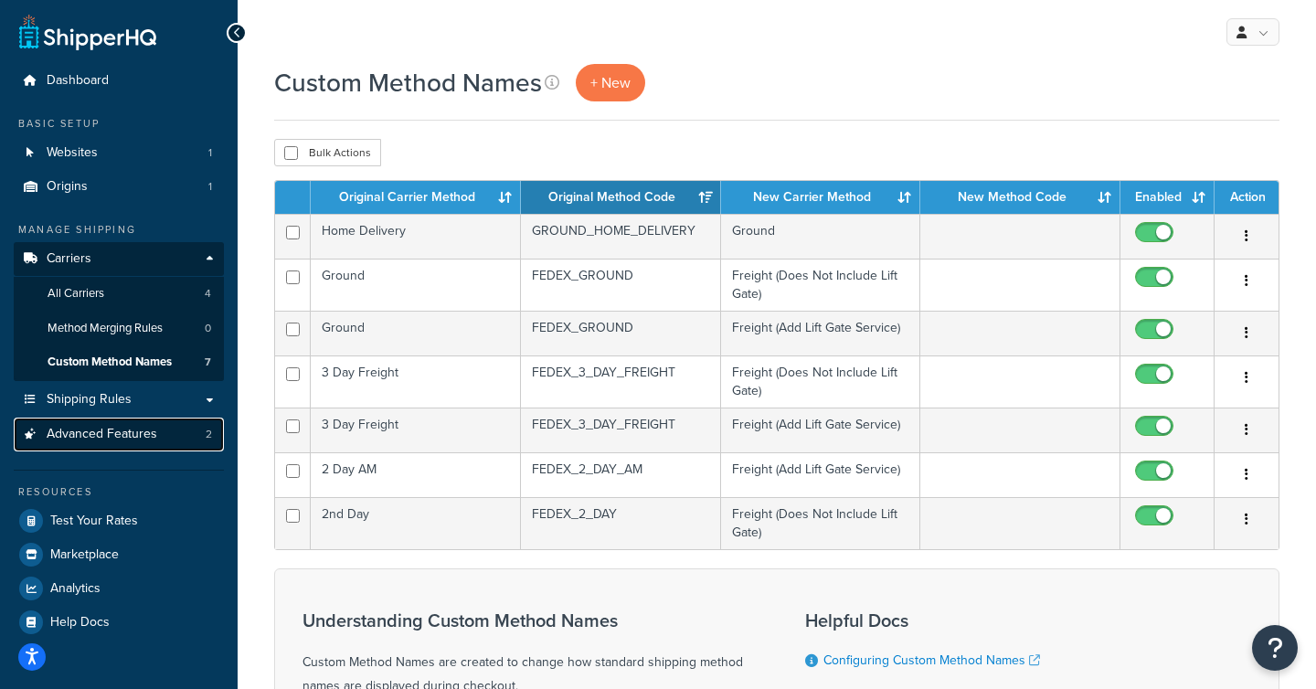
click at [100, 441] on span "Advanced Features" at bounding box center [102, 435] width 111 height 16
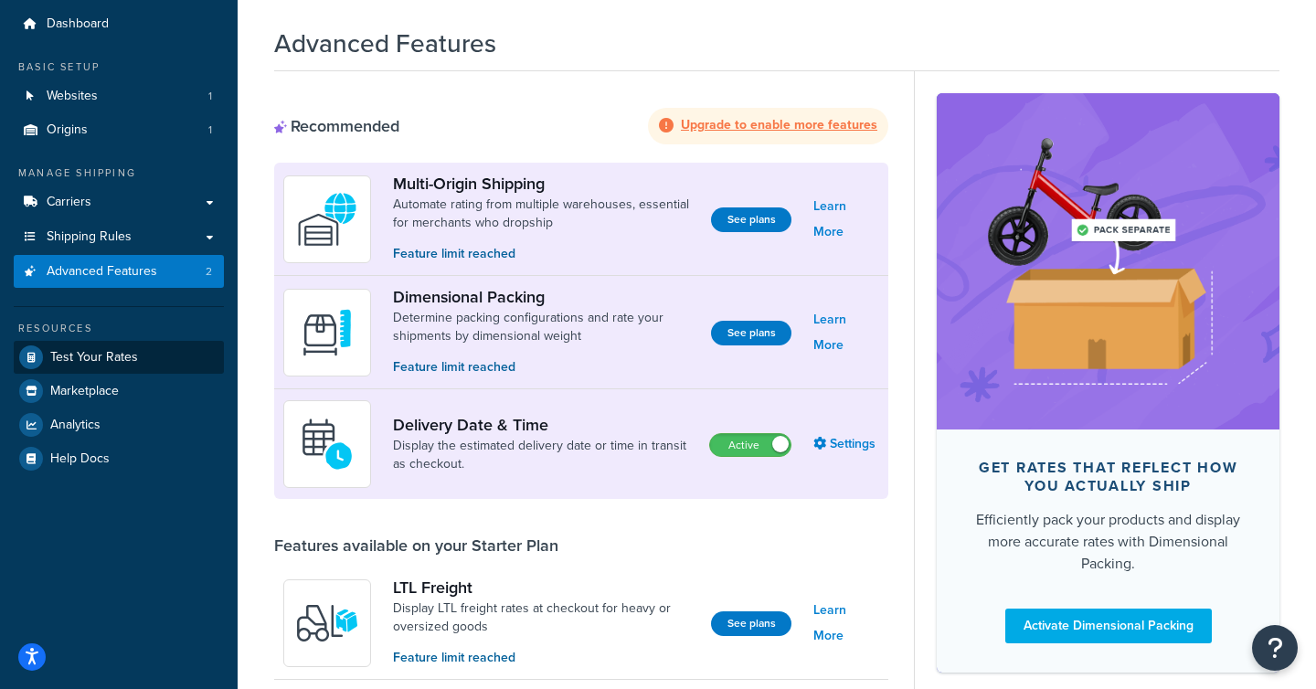
scroll to position [81, 0]
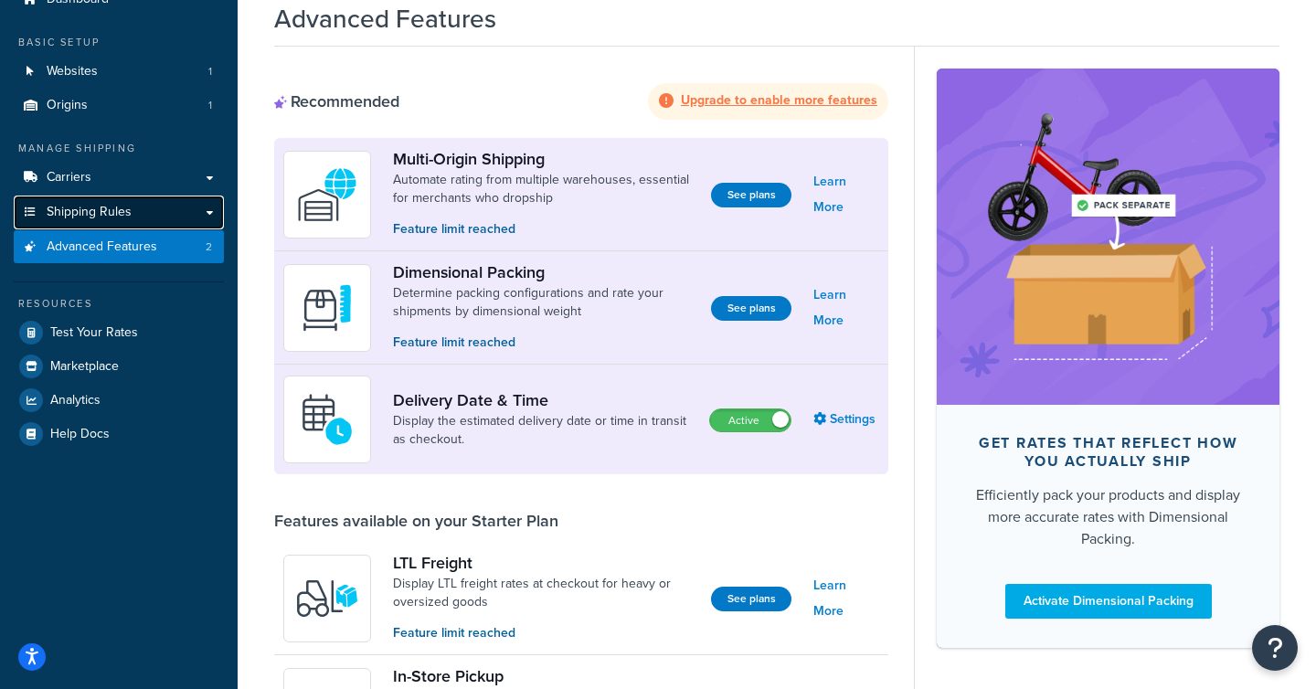
click at [88, 212] on span "Shipping Rules" at bounding box center [89, 213] width 85 height 16
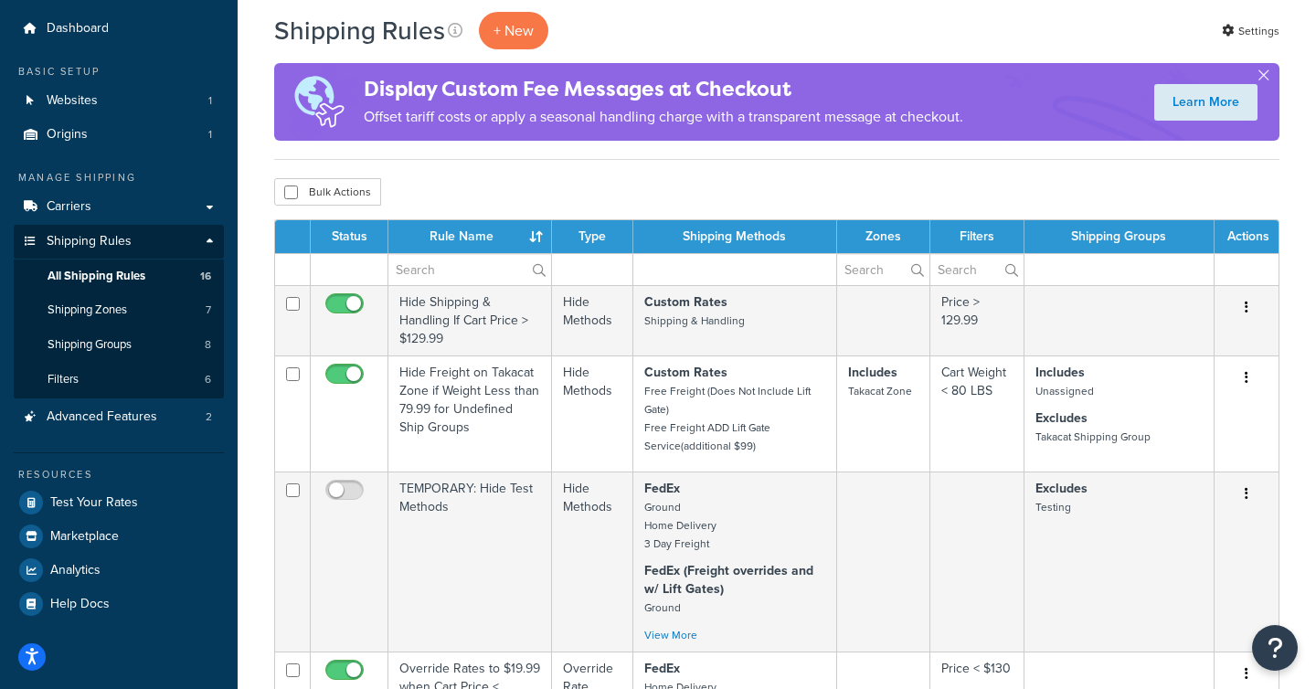
scroll to position [44, 0]
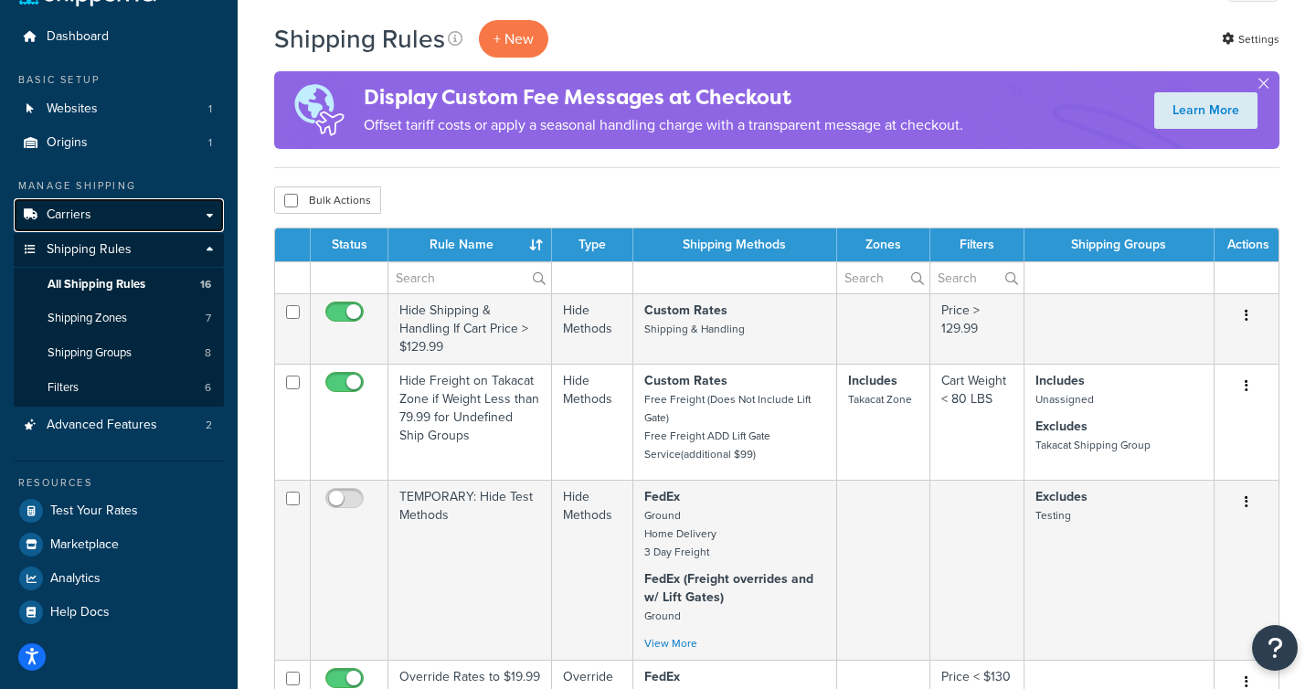
click at [81, 214] on span "Carriers" at bounding box center [69, 215] width 45 height 16
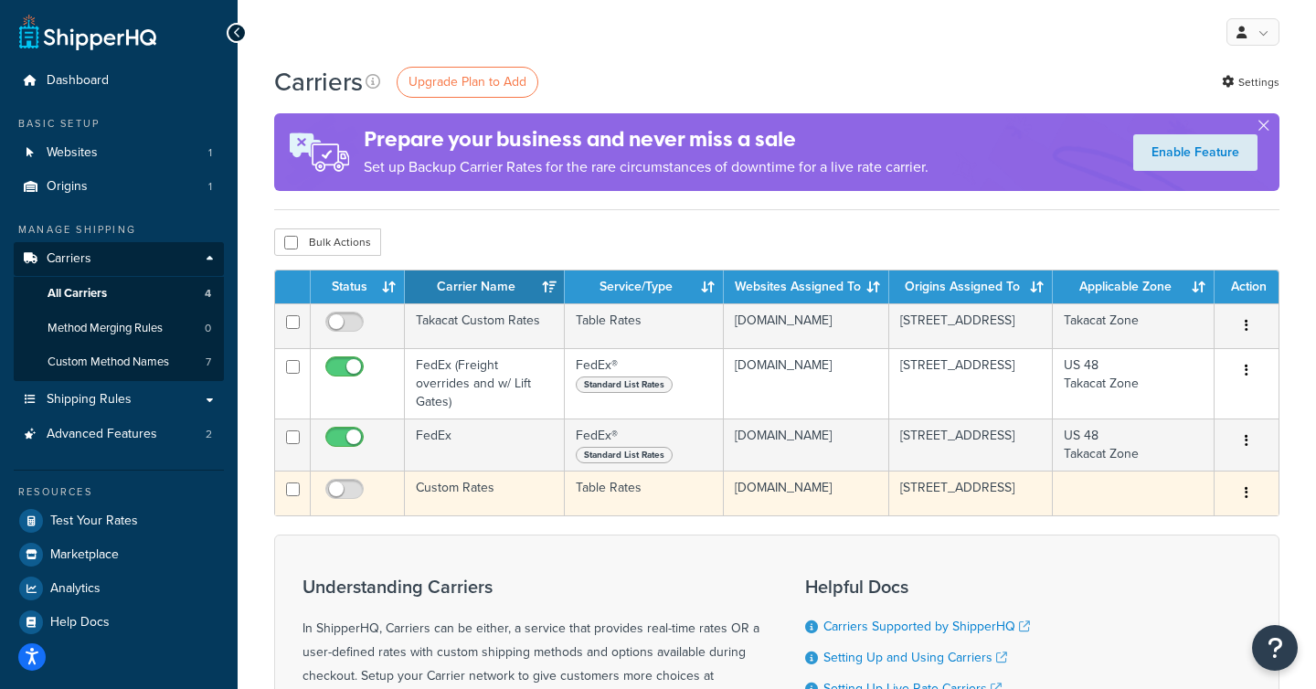
click at [462, 479] on td "Custom Rates" at bounding box center [485, 493] width 160 height 45
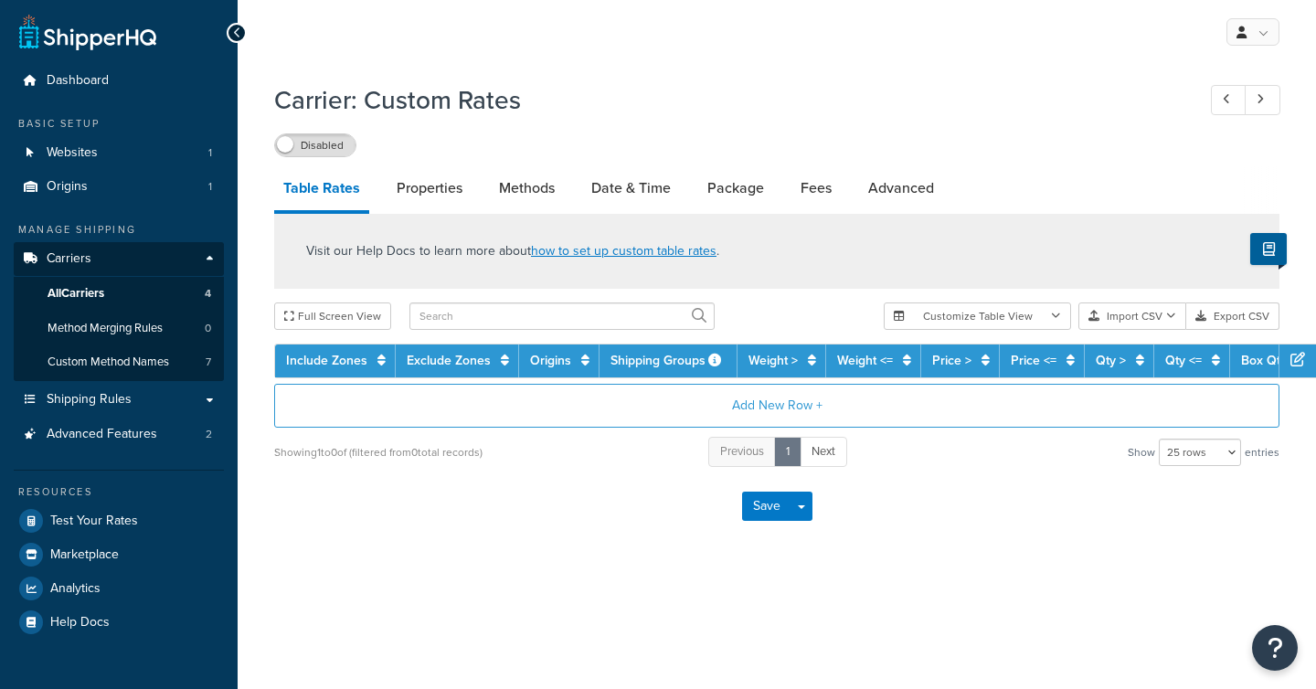
select select "25"
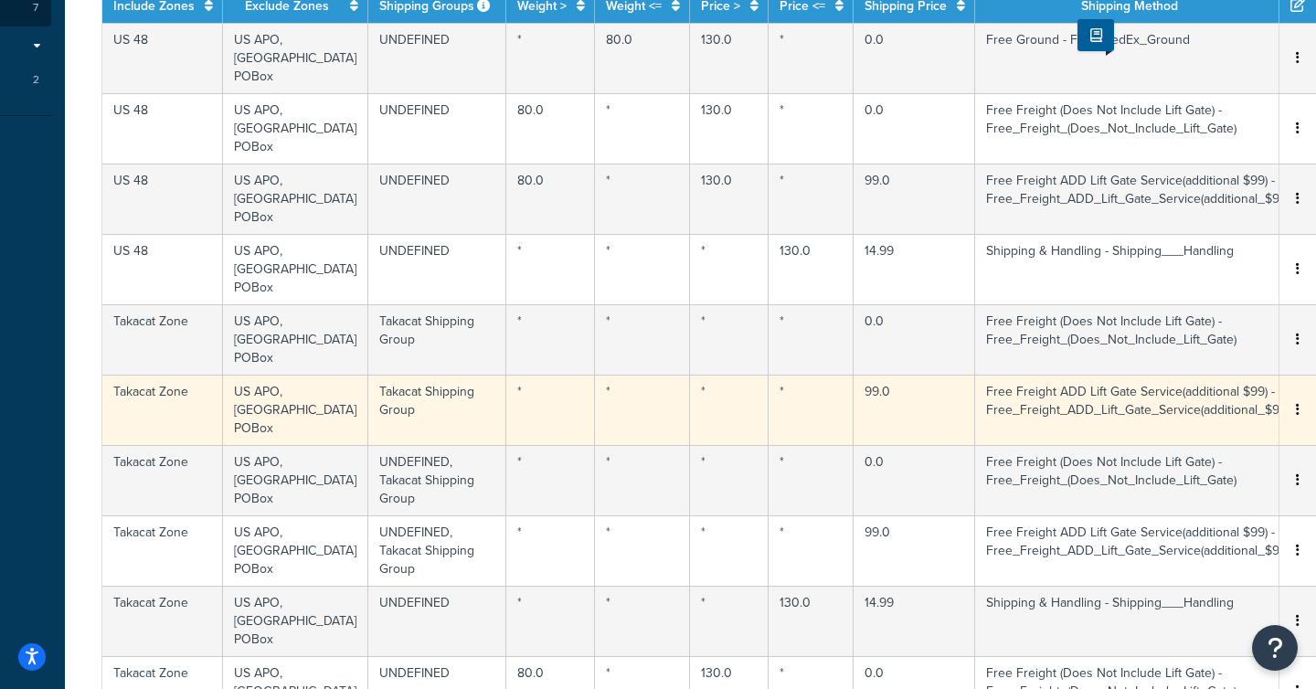
scroll to position [0, 173]
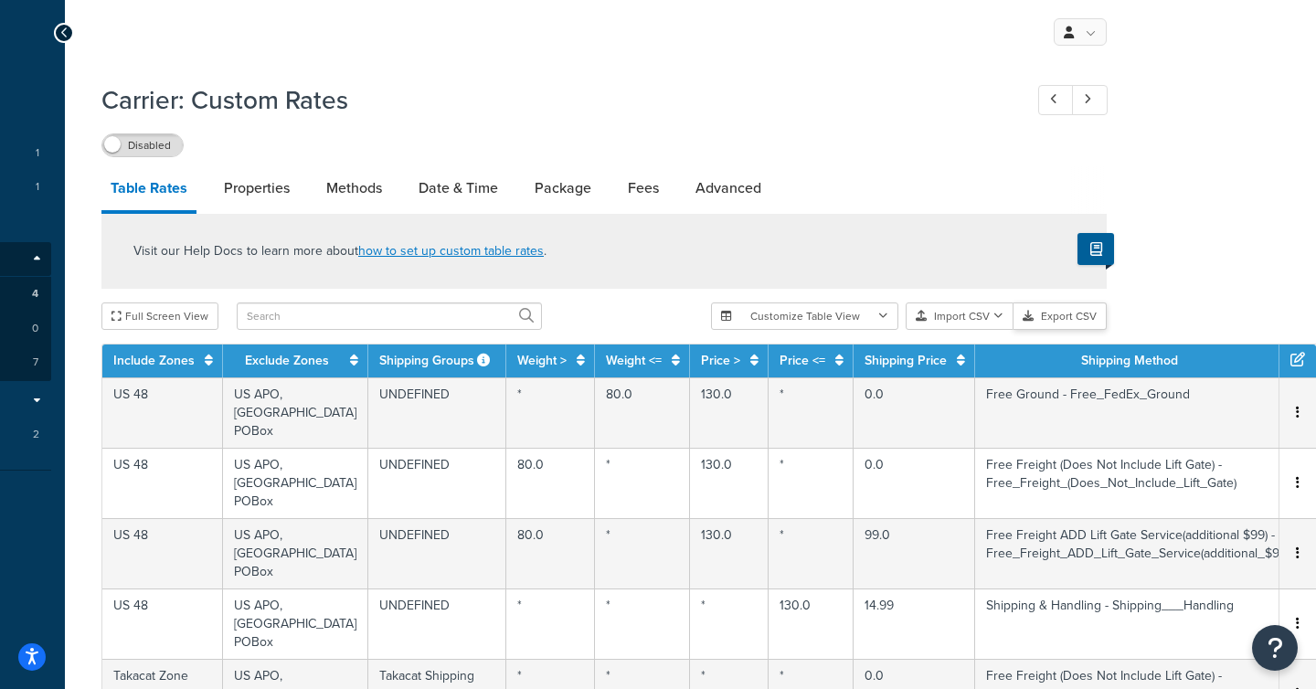
click at [1065, 318] on button "Export CSV" at bounding box center [1060, 316] width 93 height 27
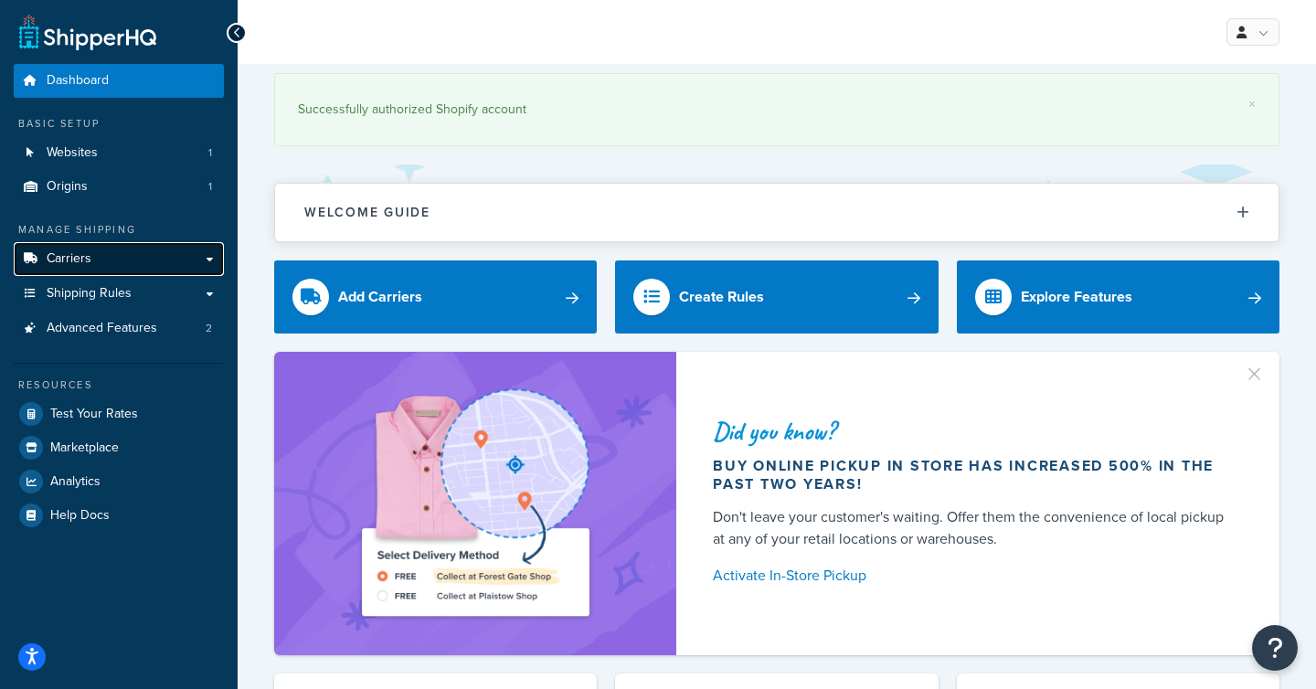
click at [67, 261] on span "Carriers" at bounding box center [69, 259] width 45 height 16
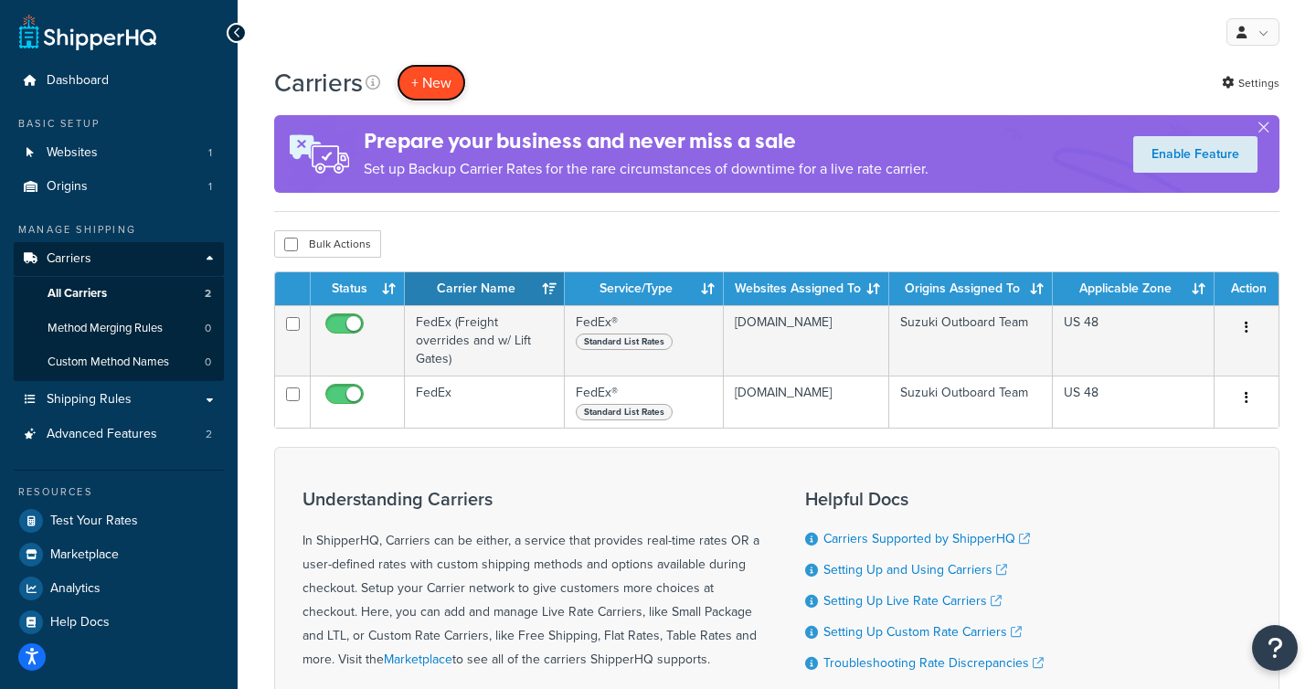
click at [428, 82] on button "+ New" at bounding box center [431, 82] width 69 height 37
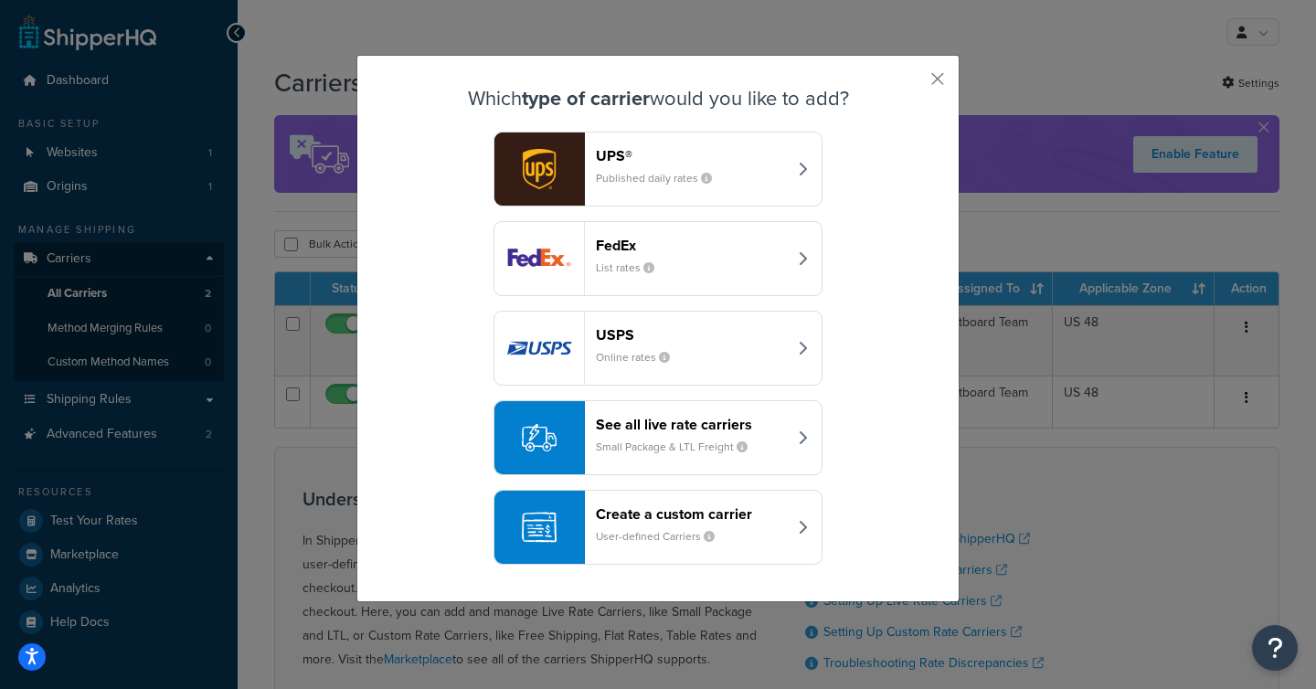
click at [660, 526] on div "Create a custom carrier User-defined Carriers" at bounding box center [691, 527] width 191 height 44
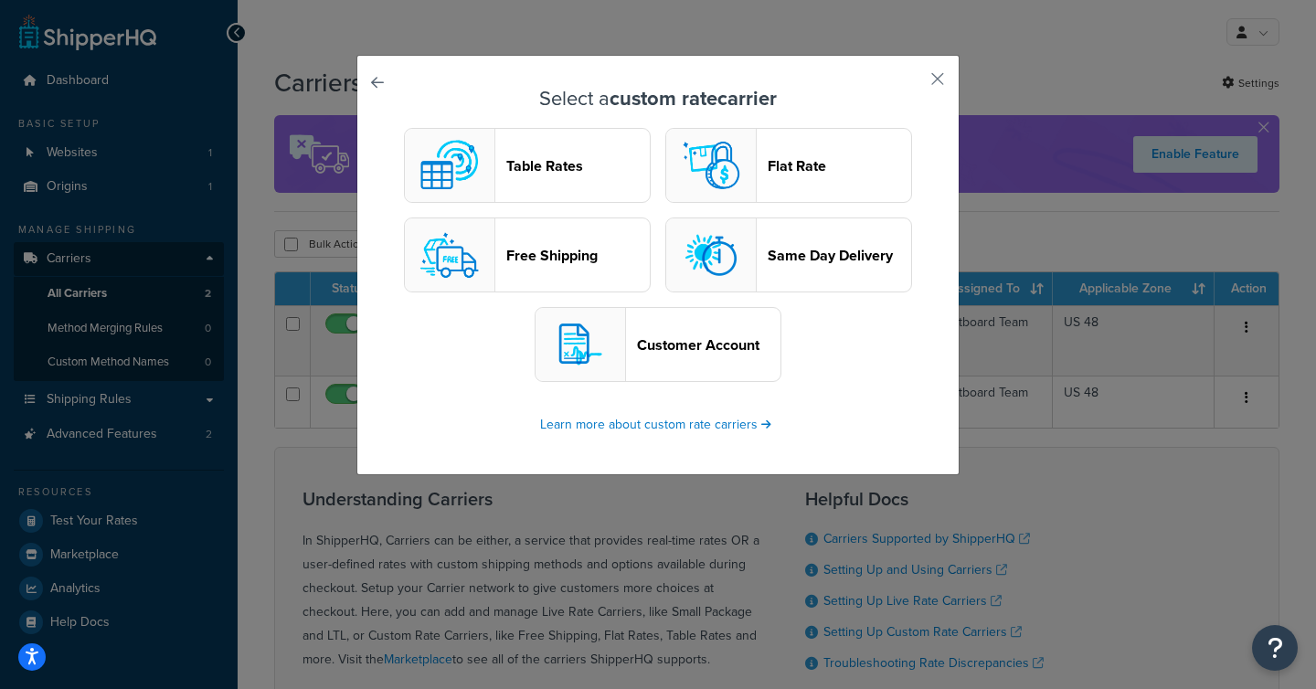
click at [551, 165] on header "Table Rates" at bounding box center [577, 165] width 143 height 17
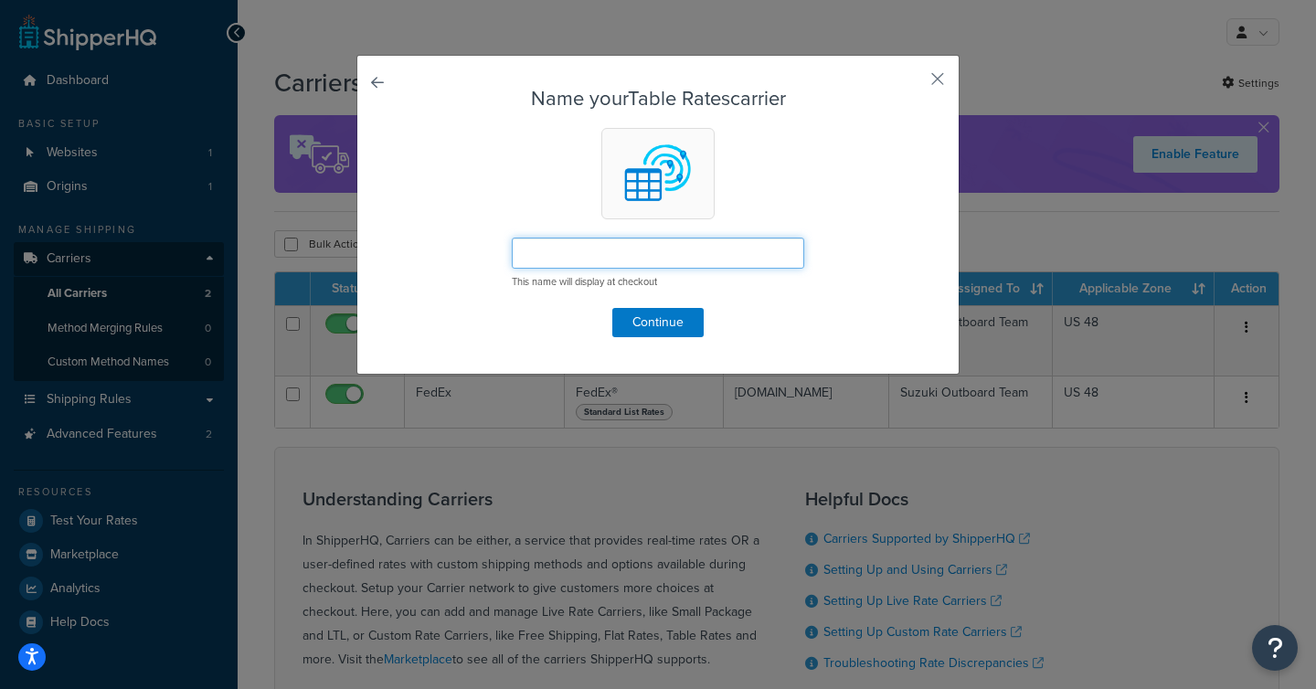
click at [554, 260] on input "text" at bounding box center [658, 253] width 292 height 31
click at [578, 253] on input "Custom rates" at bounding box center [658, 253] width 292 height 31
type input "Custom Rates"
click at [659, 319] on button "Continue" at bounding box center [657, 322] width 91 height 29
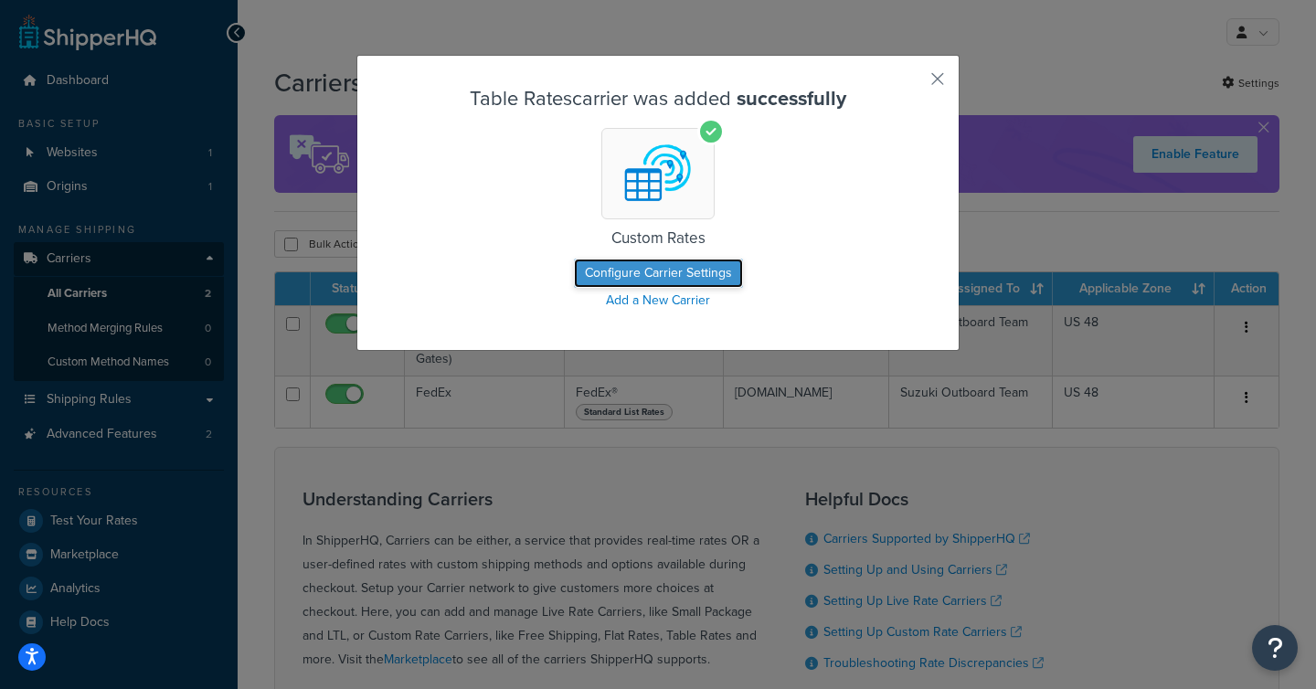
click at [657, 269] on button "Configure Carrier Settings" at bounding box center [658, 273] width 169 height 29
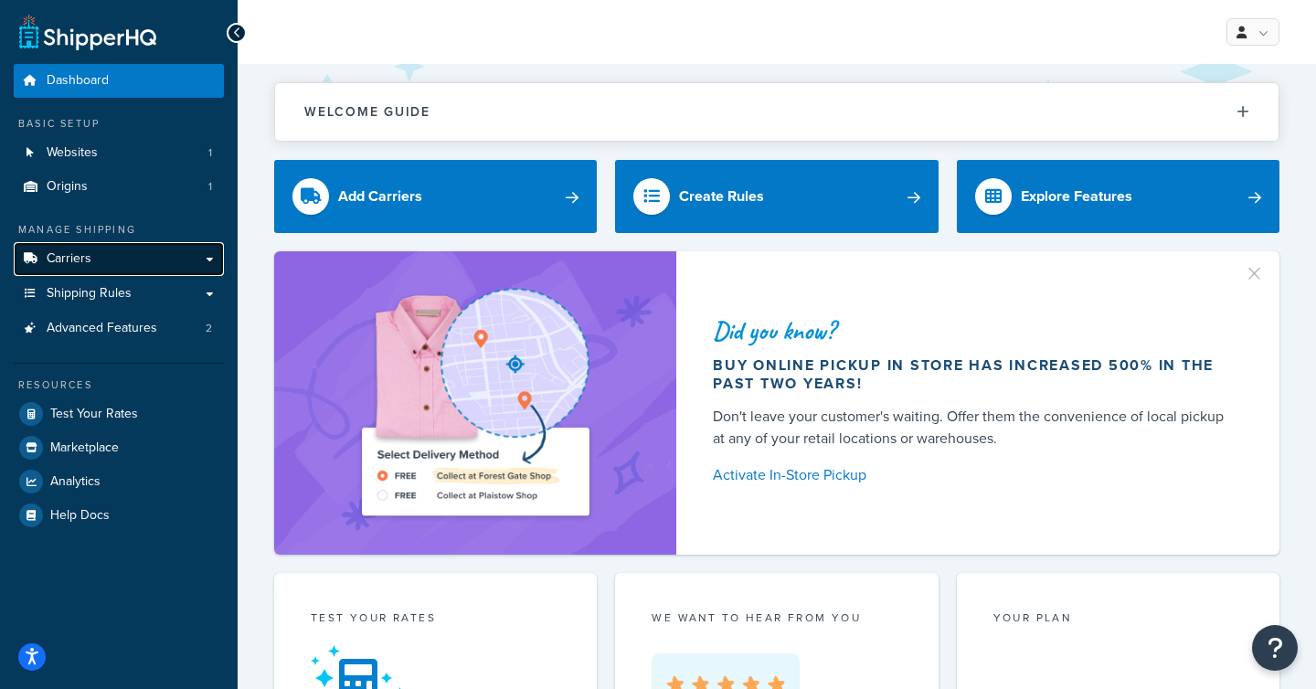
click at [78, 267] on span "Carriers" at bounding box center [69, 259] width 45 height 16
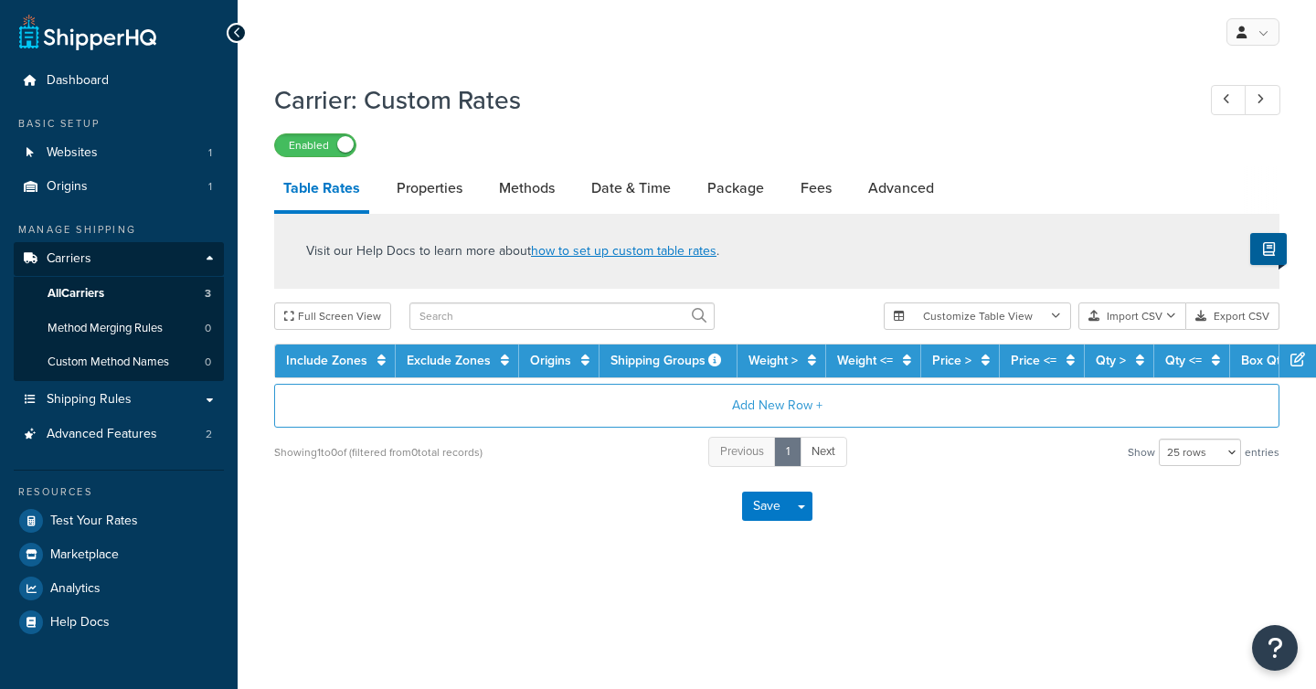
select select "25"
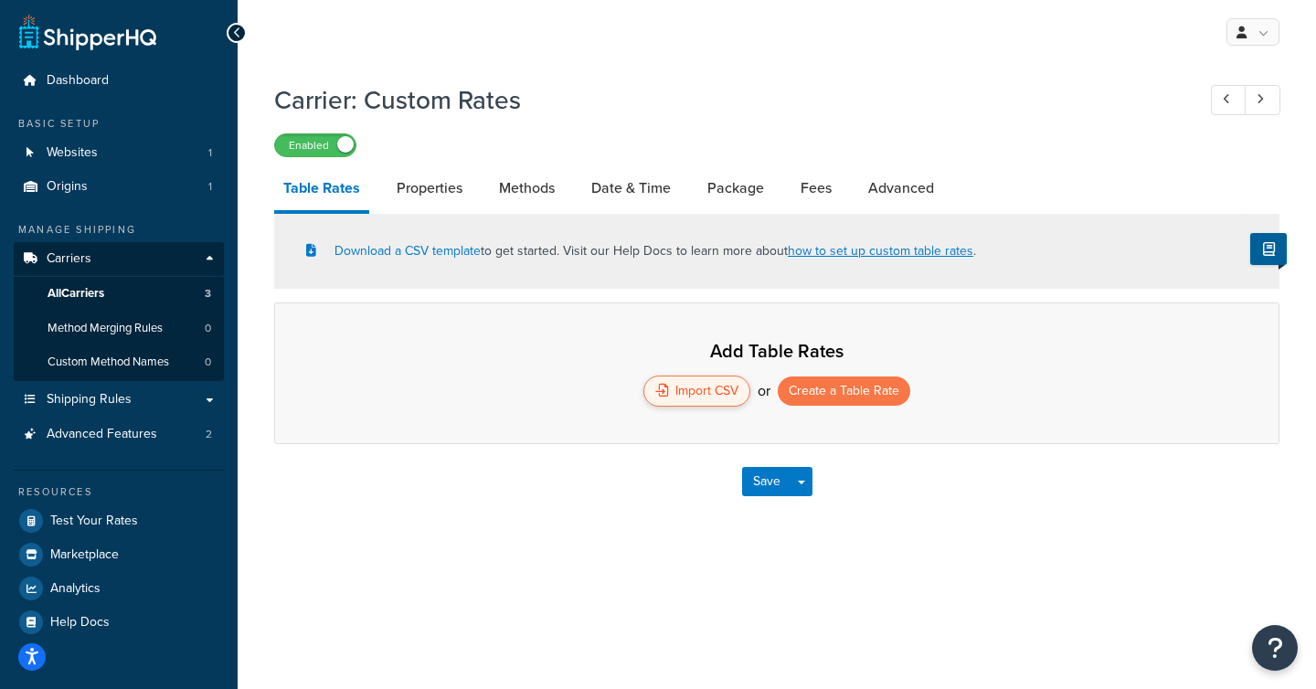
click at [693, 400] on div "Import CSV" at bounding box center [696, 391] width 107 height 31
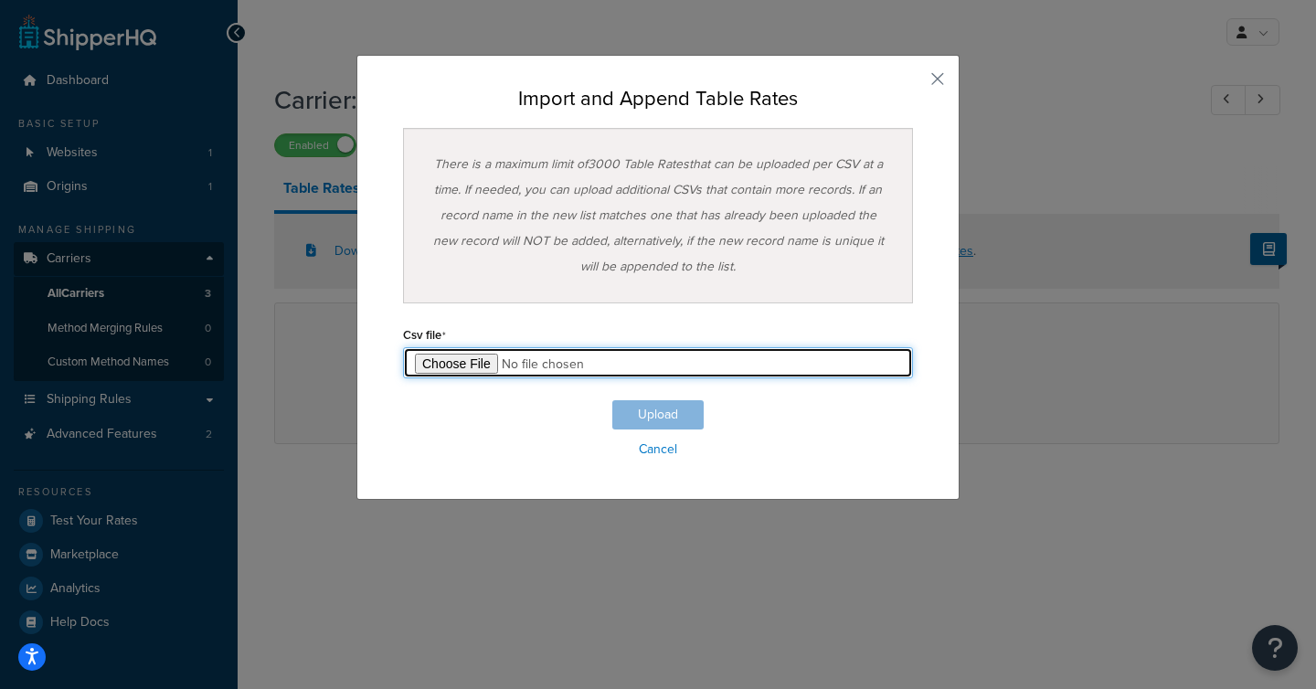
click at [469, 362] on input "file" at bounding box center [658, 362] width 510 height 31
type input "C:\fakepath\Table Rate Export-2025-09-15 0530.csv"
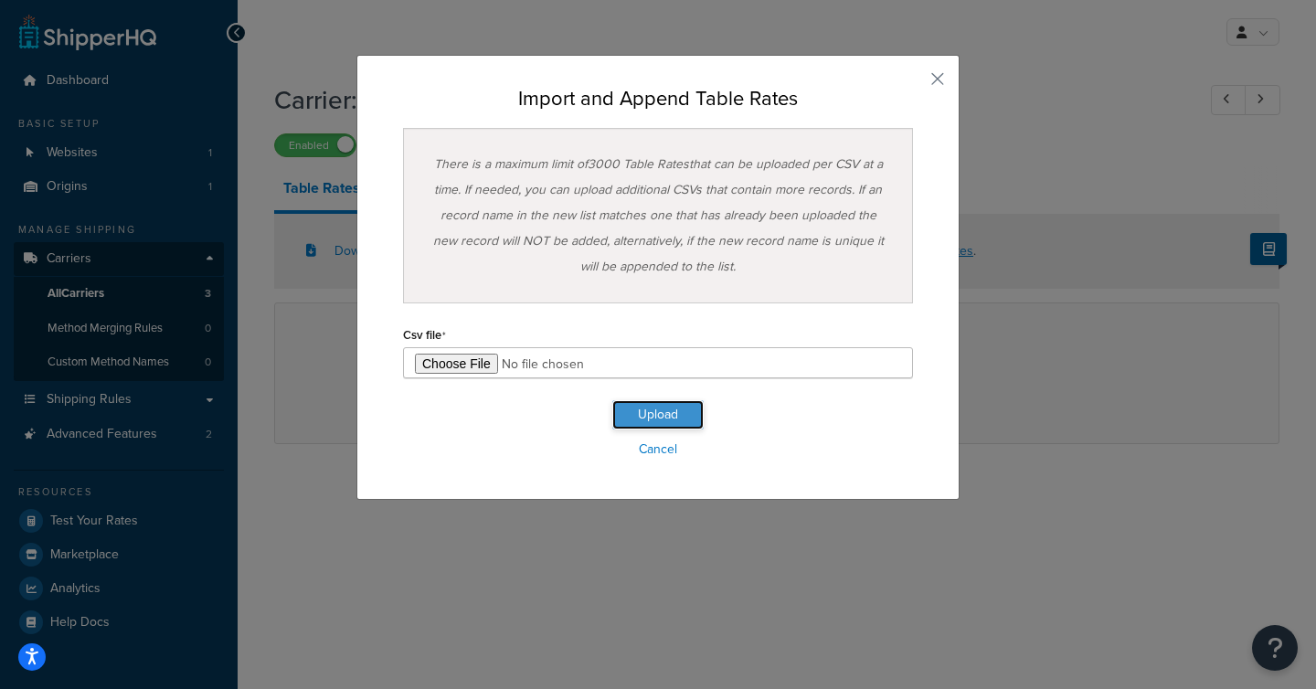
click at [670, 416] on button "Upload" at bounding box center [657, 414] width 91 height 29
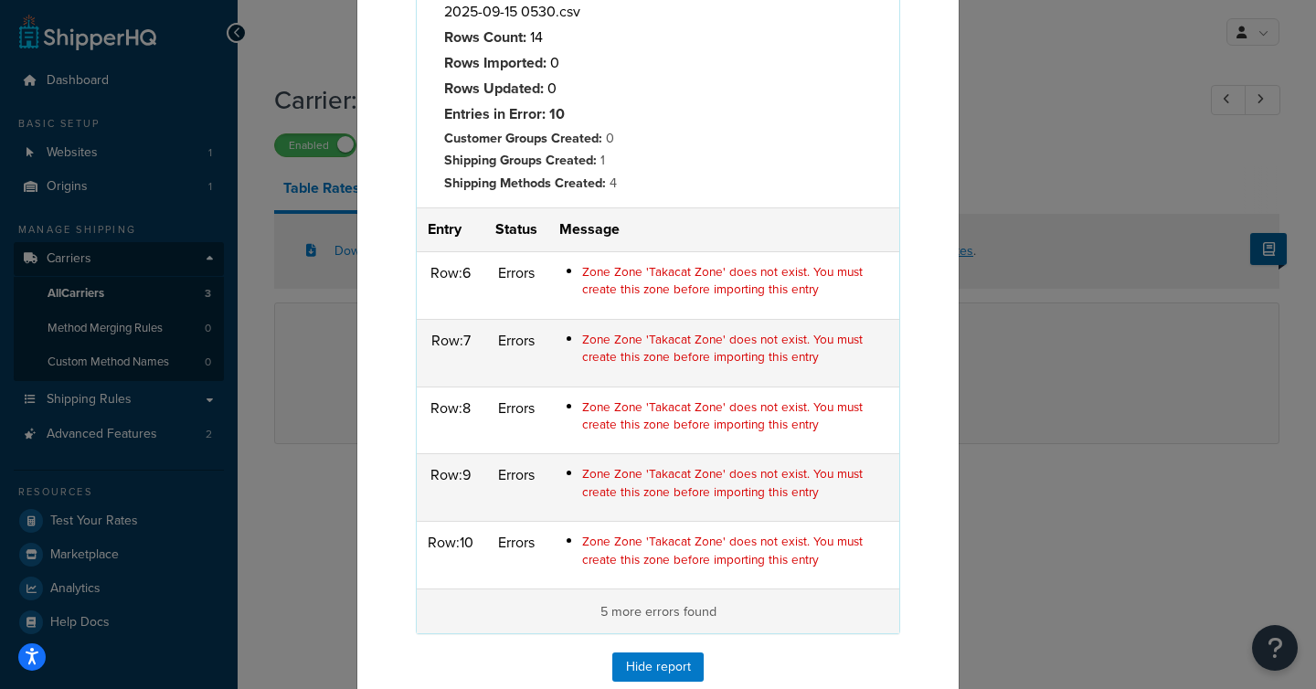
scroll to position [246, 0]
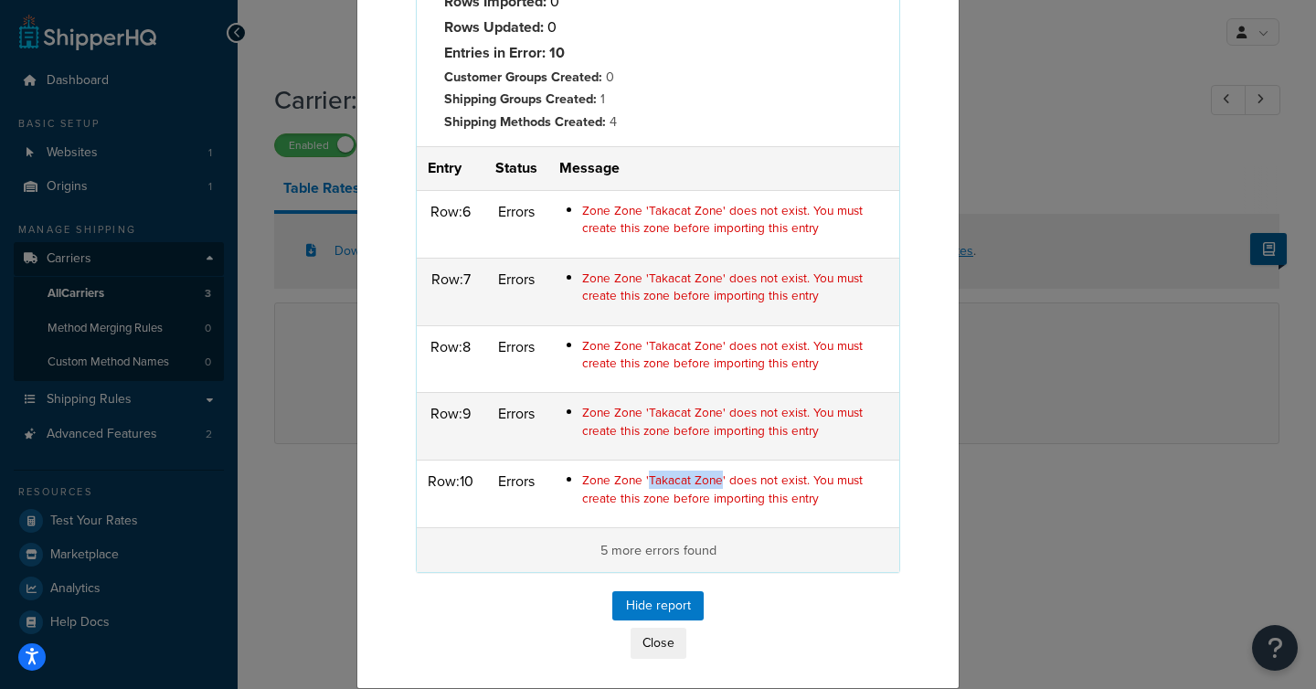
drag, startPoint x: 646, startPoint y: 479, endPoint x: 718, endPoint y: 480, distance: 72.2
click at [718, 480] on span "Zone Zone 'Takacat Zone' does not exist. You must create this zone before impor…" at bounding box center [722, 489] width 281 height 36
copy span "Takacat Zone"
click at [661, 642] on button "Close" at bounding box center [659, 643] width 56 height 31
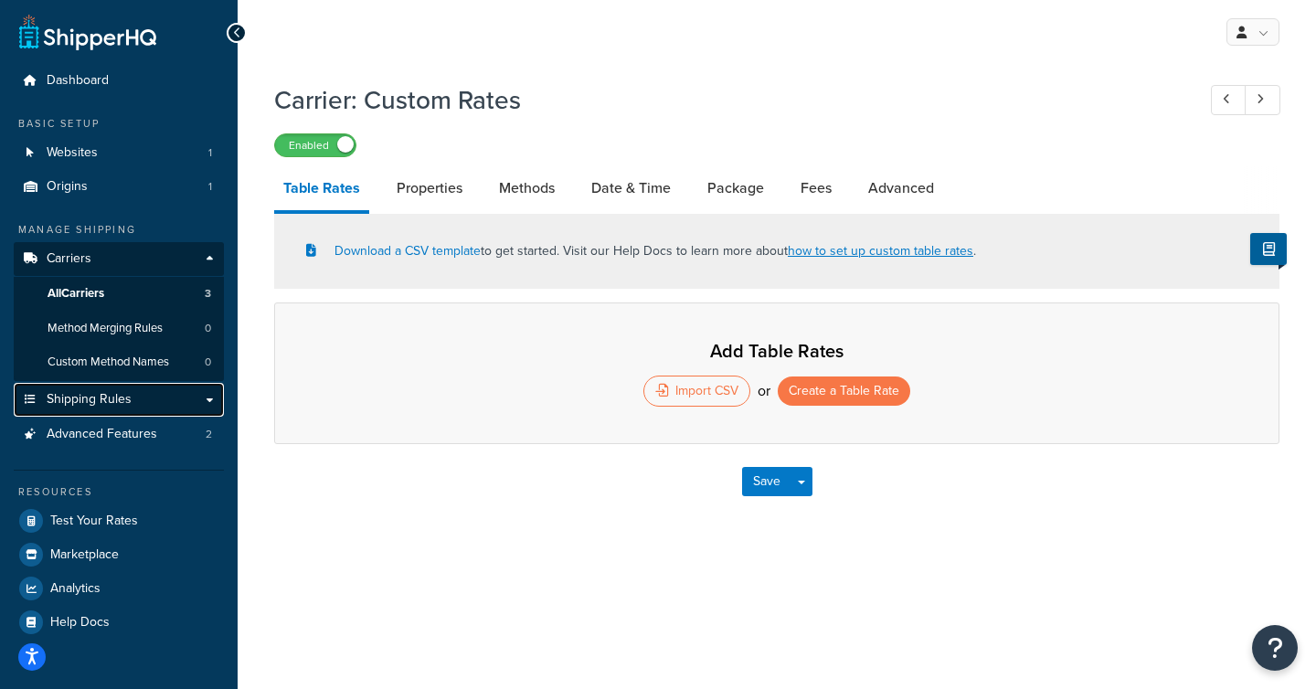
click at [150, 399] on link "Shipping Rules" at bounding box center [119, 400] width 210 height 34
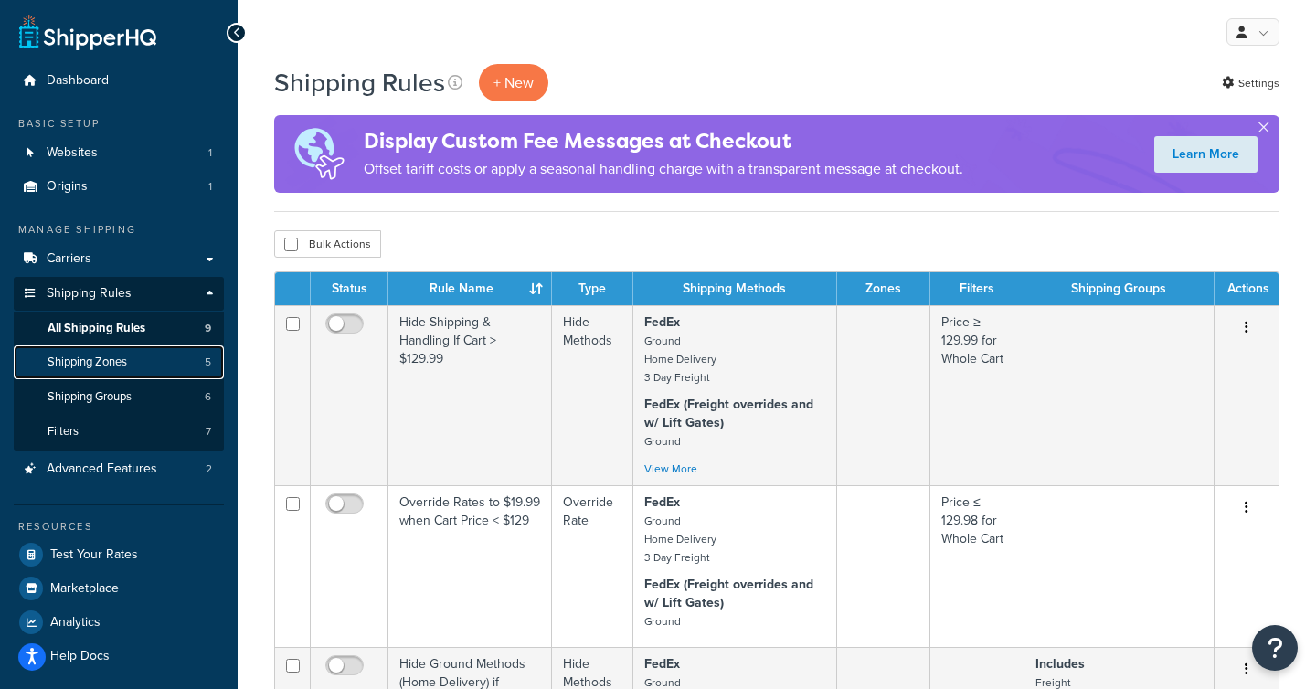
click at [92, 359] on span "Shipping Zones" at bounding box center [88, 363] width 80 height 16
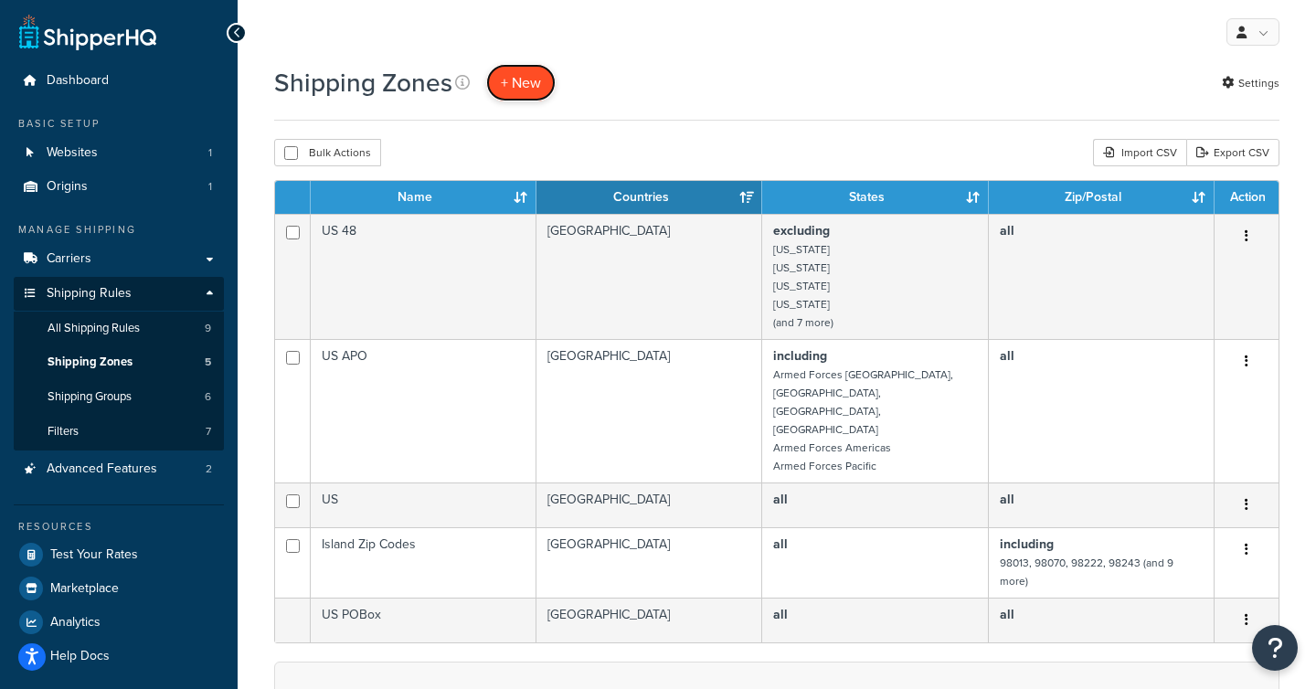
click at [517, 85] on span "+ New" at bounding box center [521, 82] width 40 height 21
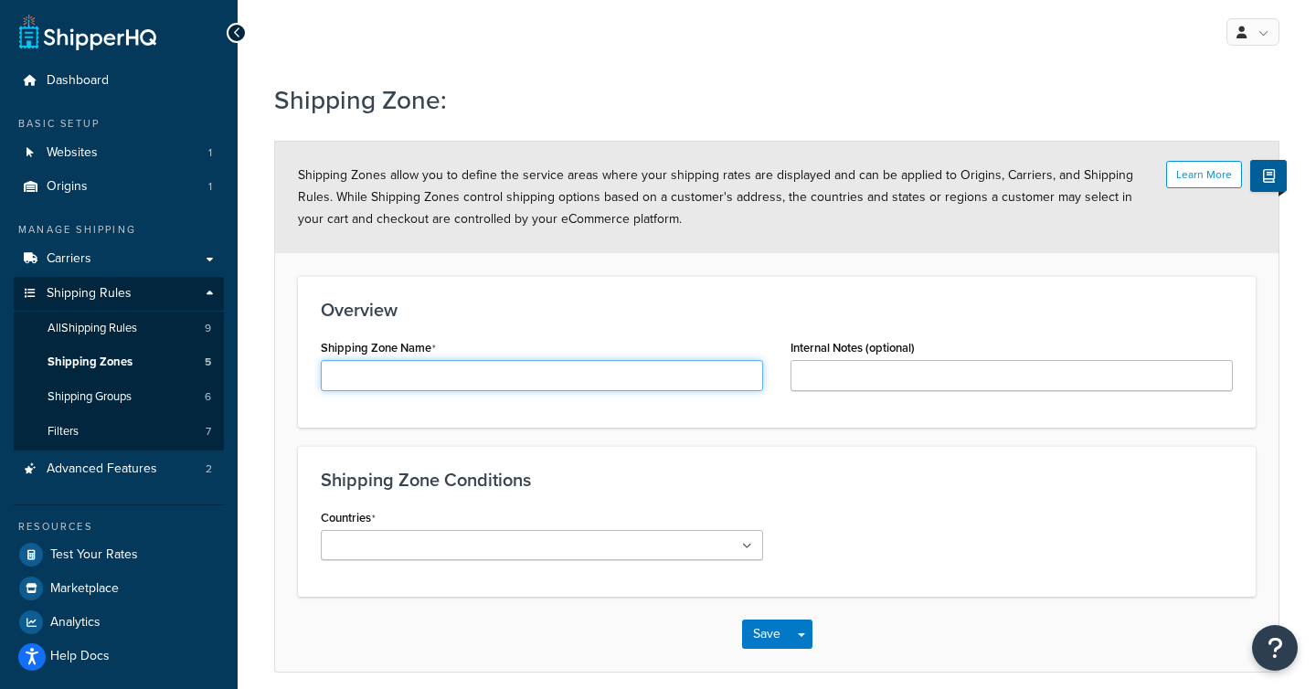
click at [383, 371] on input "Shipping Zone Name" at bounding box center [542, 375] width 442 height 31
paste input "Takacat Zone"
type input "Takacat Zone"
click at [474, 554] on ul at bounding box center [542, 545] width 442 height 30
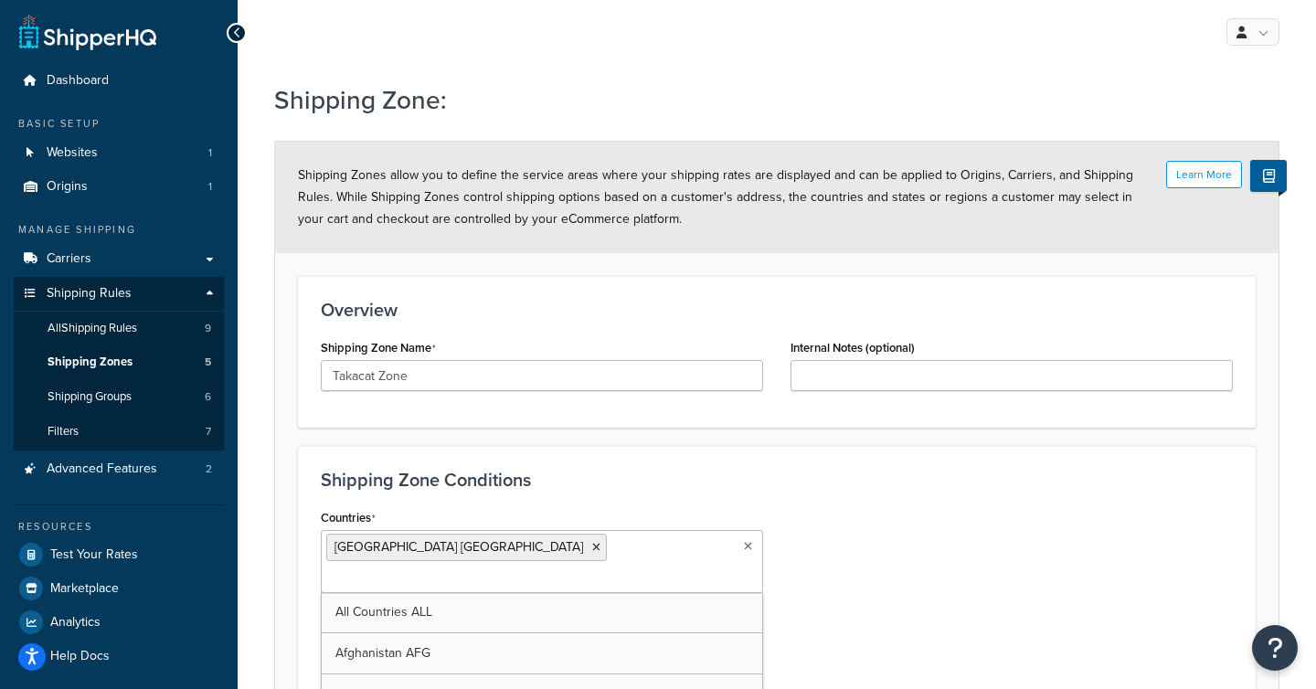
click at [828, 546] on div "Countries United States USA All Countries ALL Afghanistan AFG Albania ALB Alger…" at bounding box center [777, 660] width 940 height 313
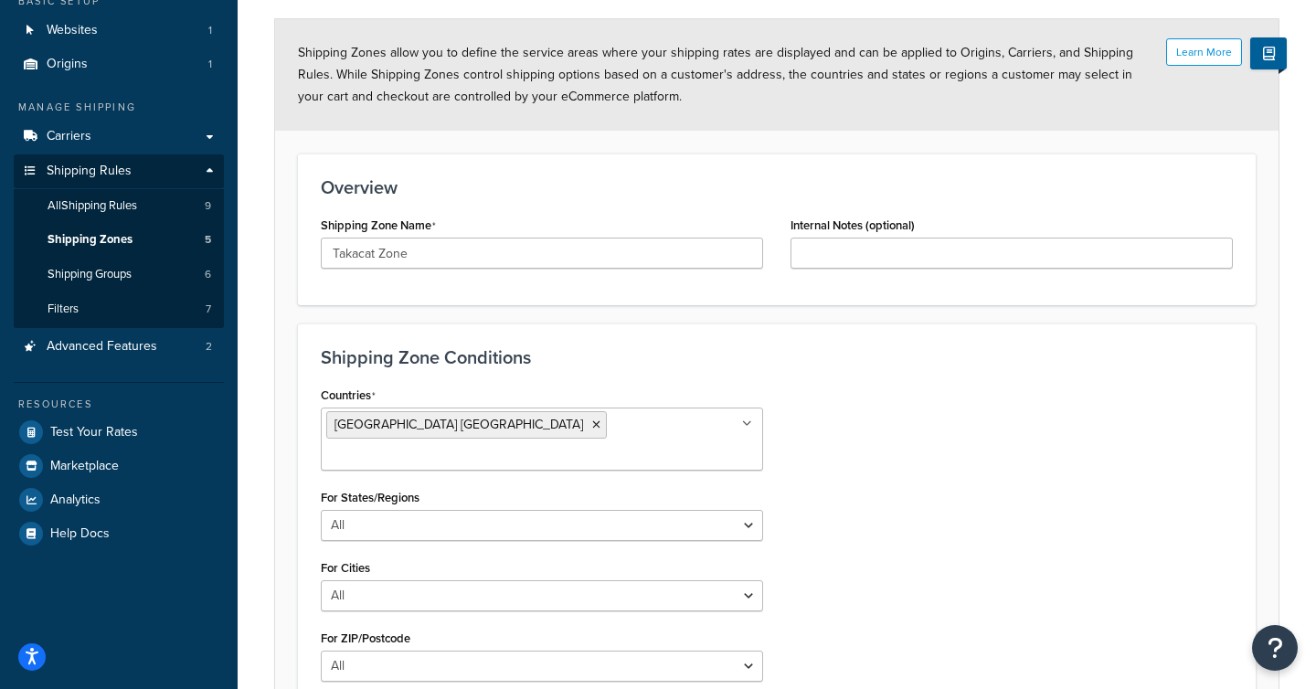
scroll to position [291, 0]
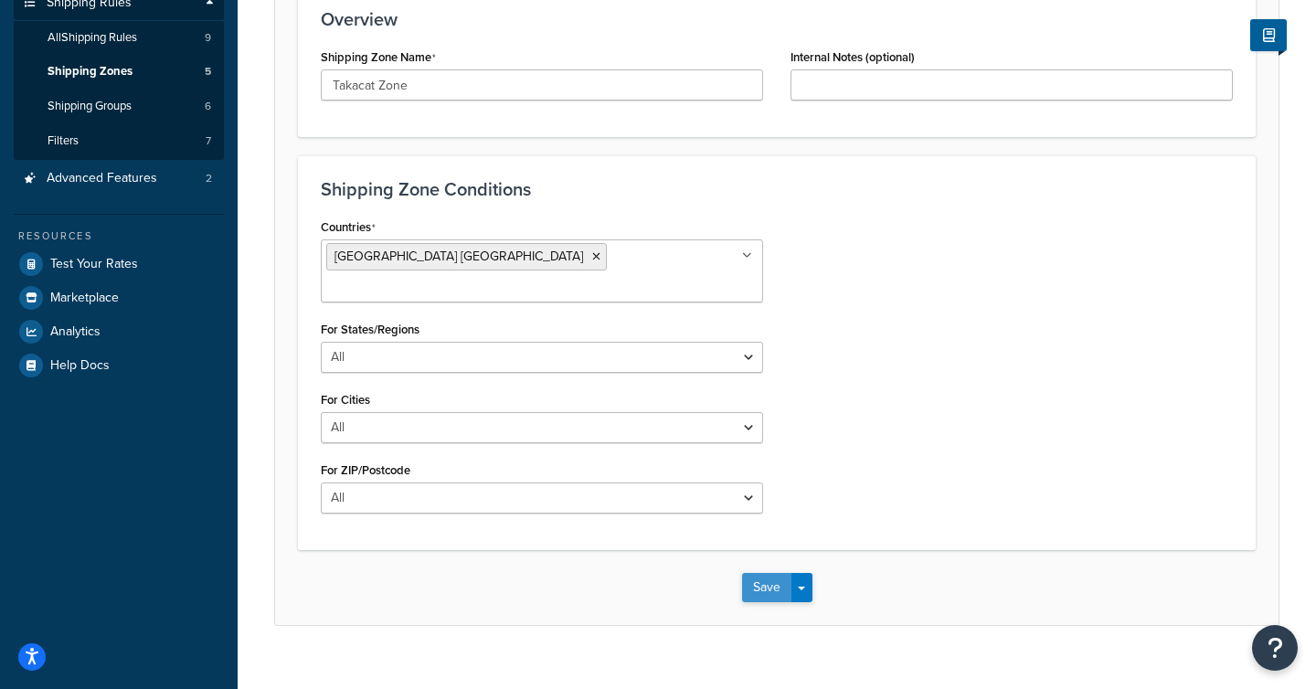
click at [760, 573] on button "Save" at bounding box center [766, 587] width 49 height 29
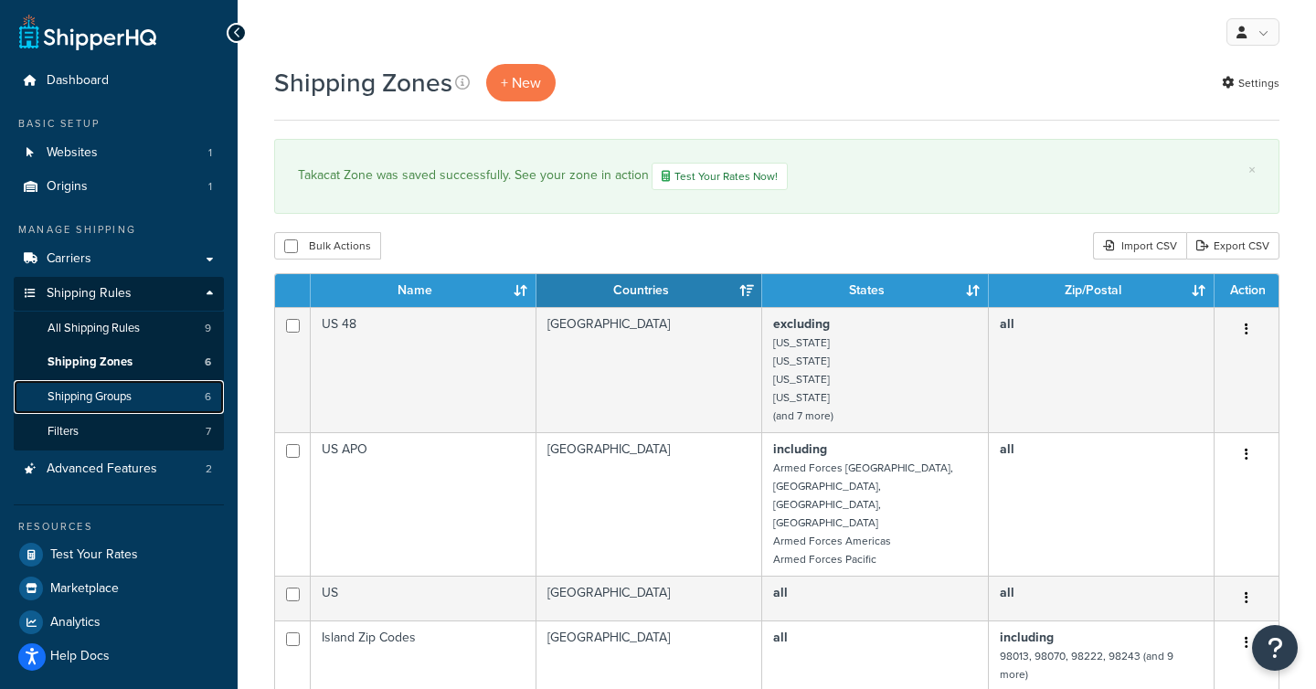
click at [73, 400] on span "Shipping Groups" at bounding box center [90, 397] width 84 height 16
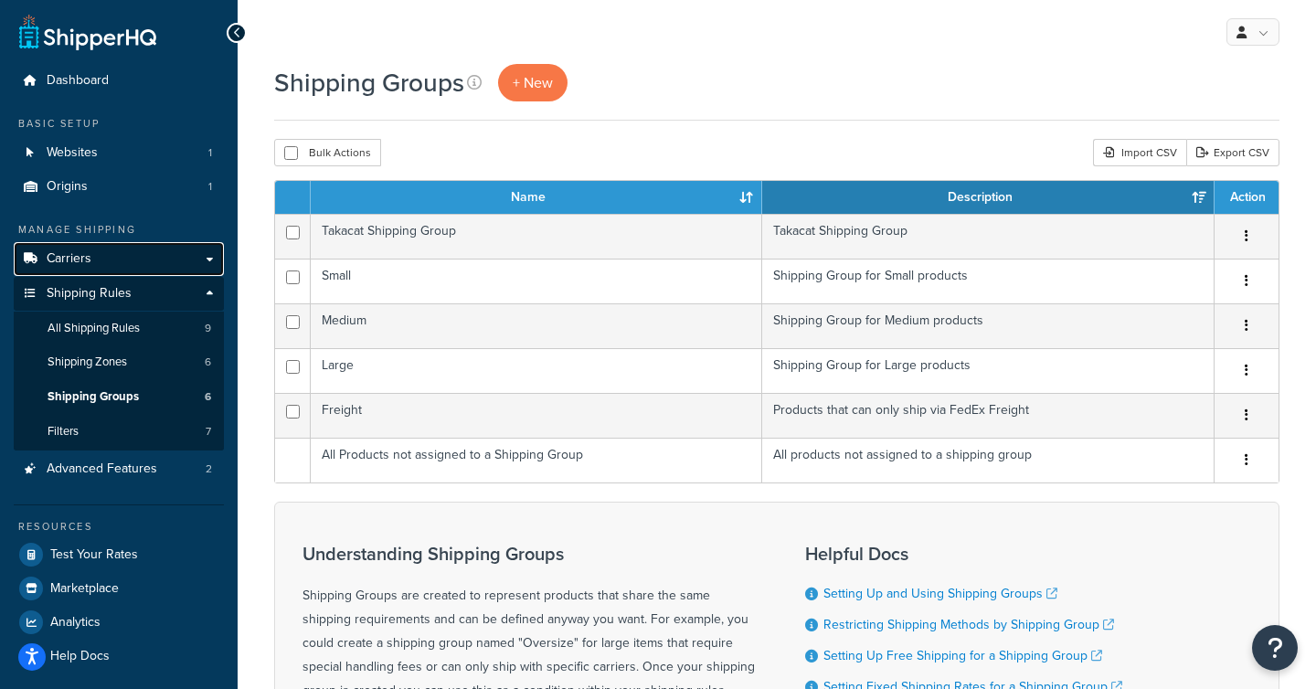
click at [77, 260] on span "Carriers" at bounding box center [69, 259] width 45 height 16
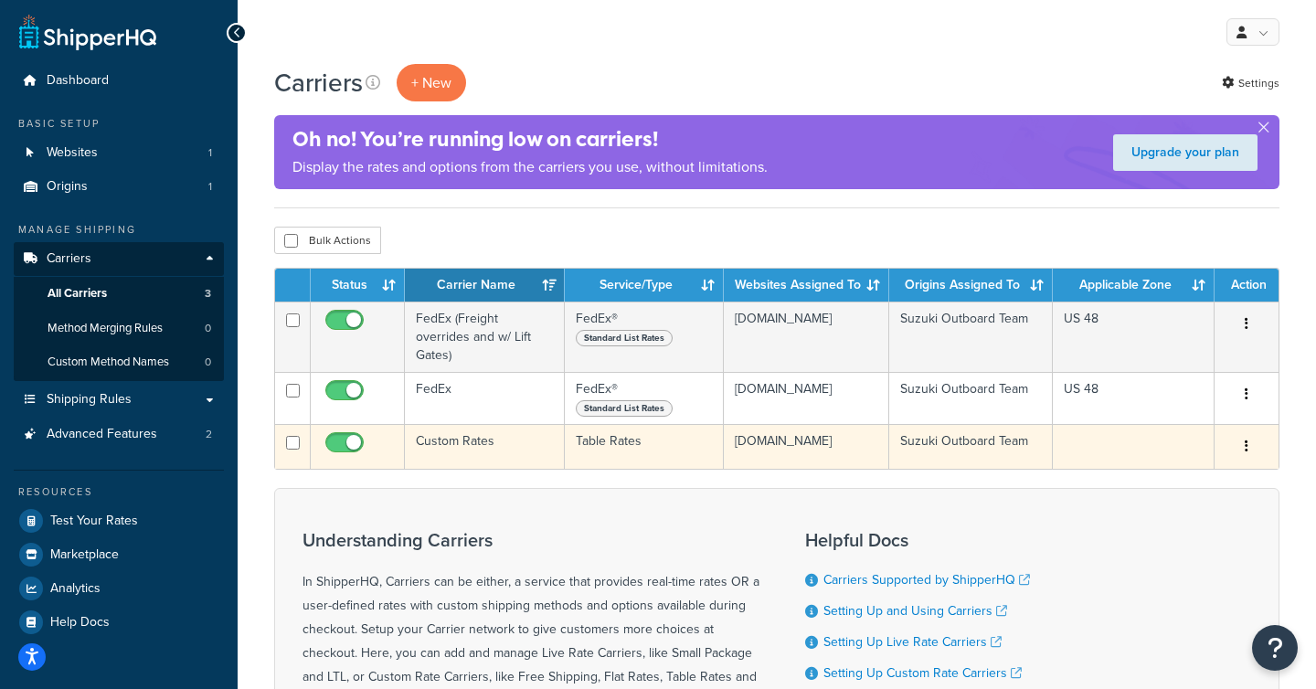
click at [481, 425] on td "Custom Rates" at bounding box center [485, 446] width 160 height 45
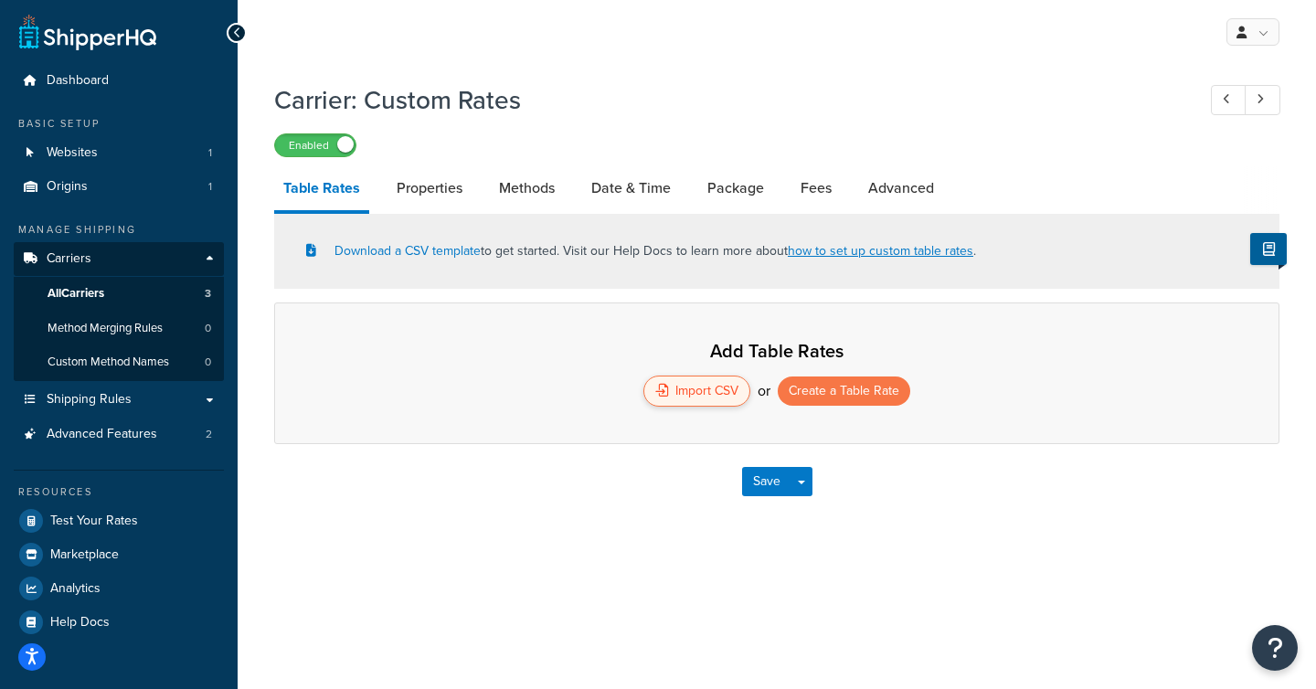
click at [694, 391] on div "Import CSV" at bounding box center [696, 391] width 107 height 31
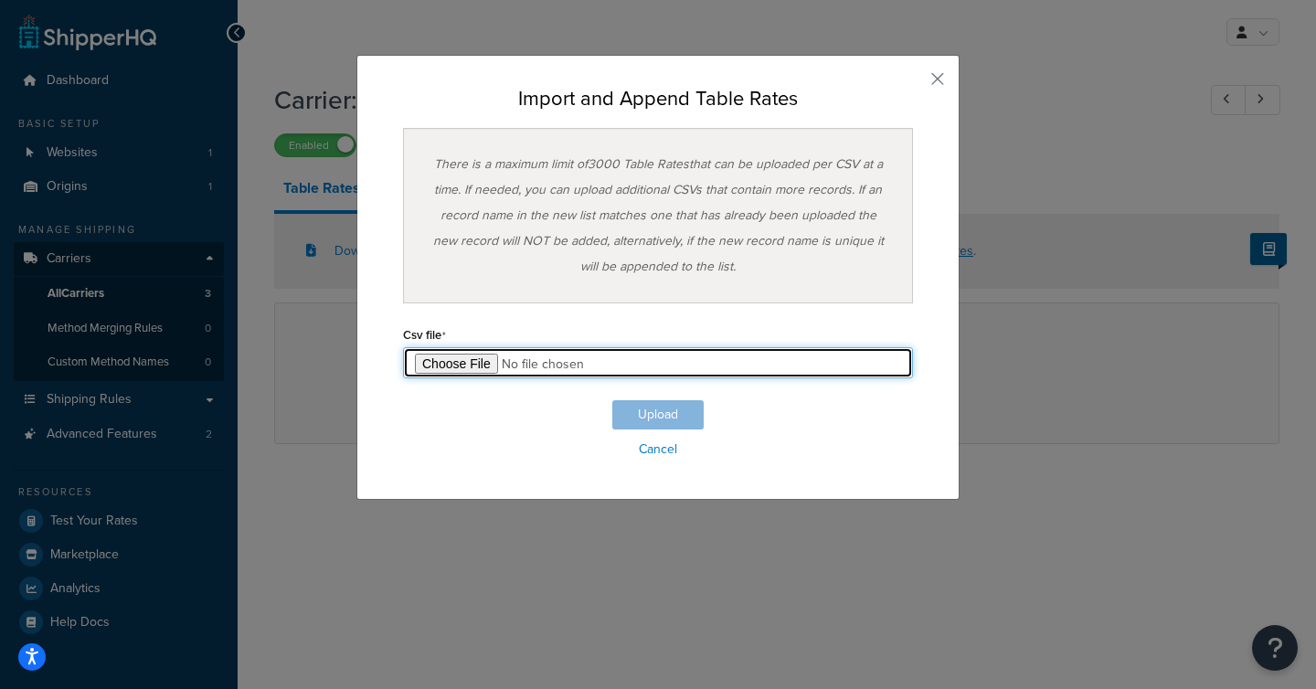
click at [466, 366] on input "file" at bounding box center [658, 362] width 510 height 31
type input "C:\fakepath\Table Rate Export-2025-09-15 0530.csv"
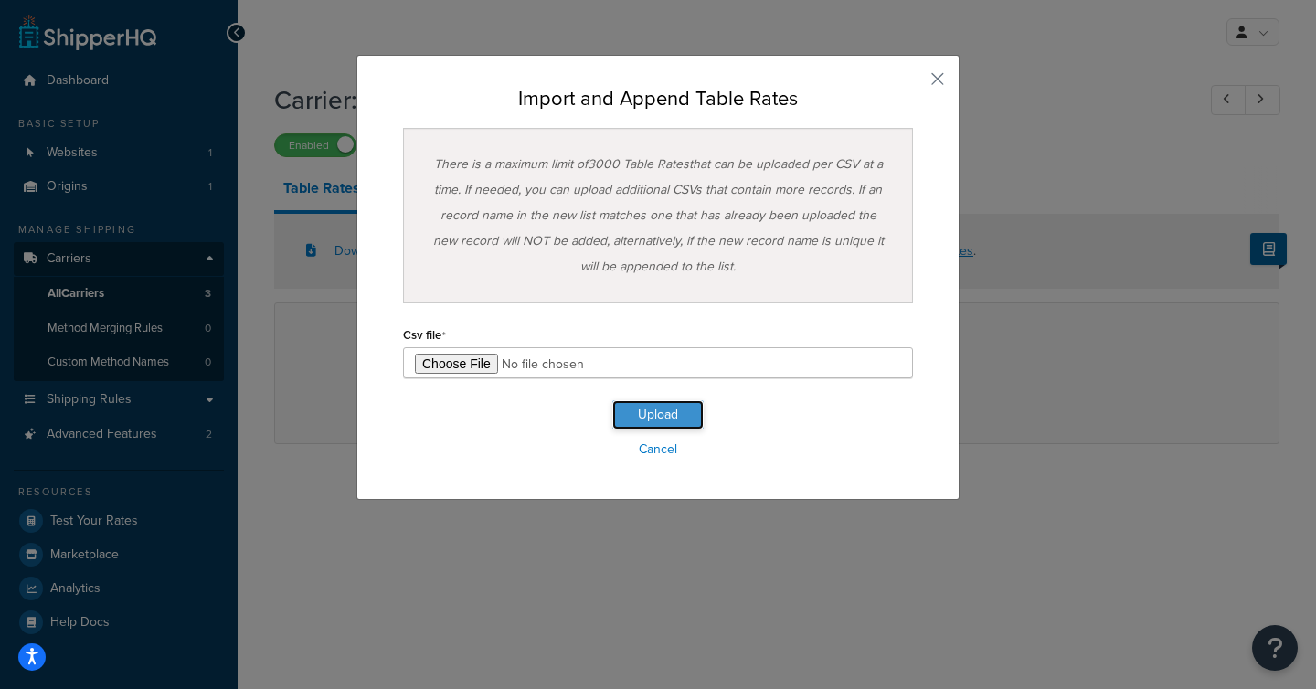
click at [672, 412] on button "Upload" at bounding box center [657, 414] width 91 height 29
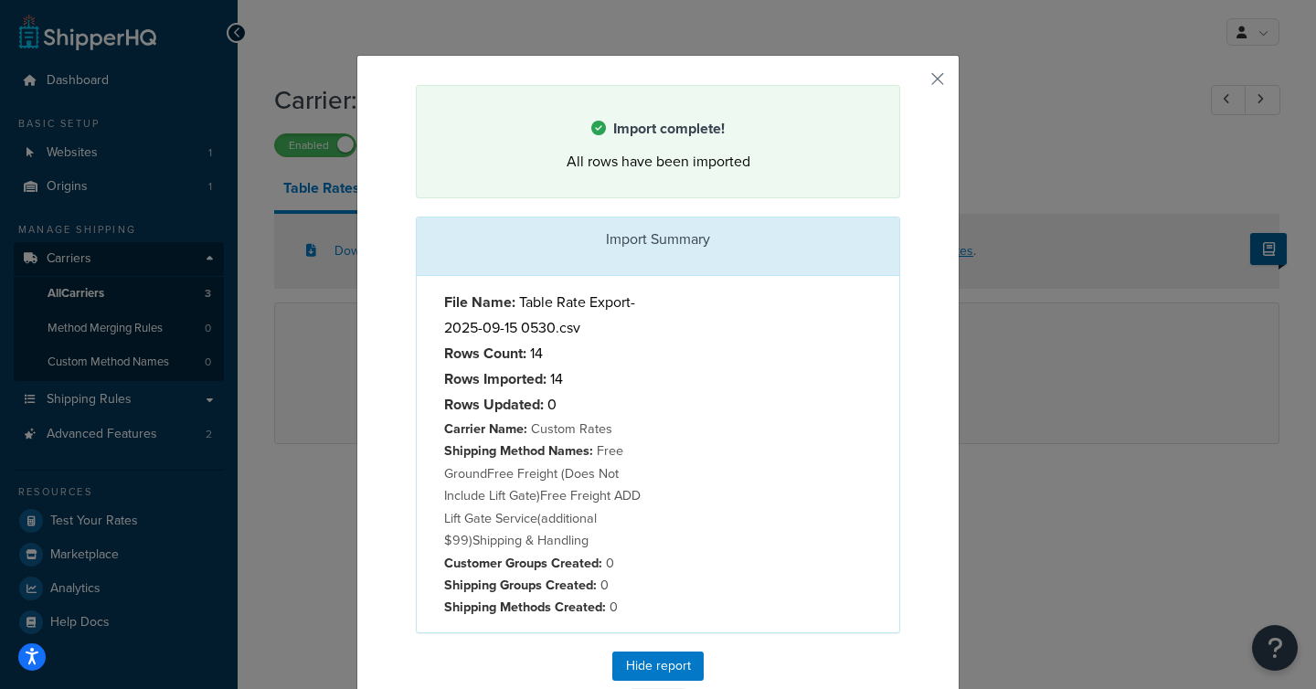
scroll to position [60, 0]
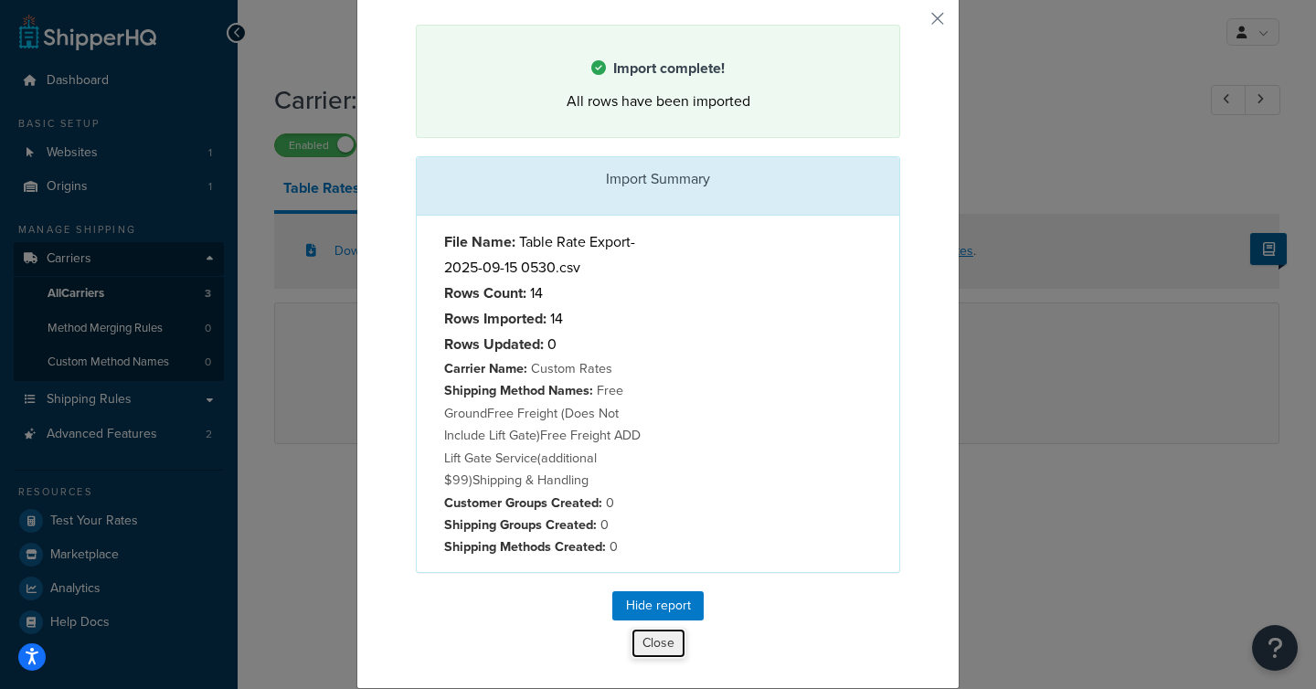
click at [655, 642] on button "Close" at bounding box center [659, 643] width 56 height 31
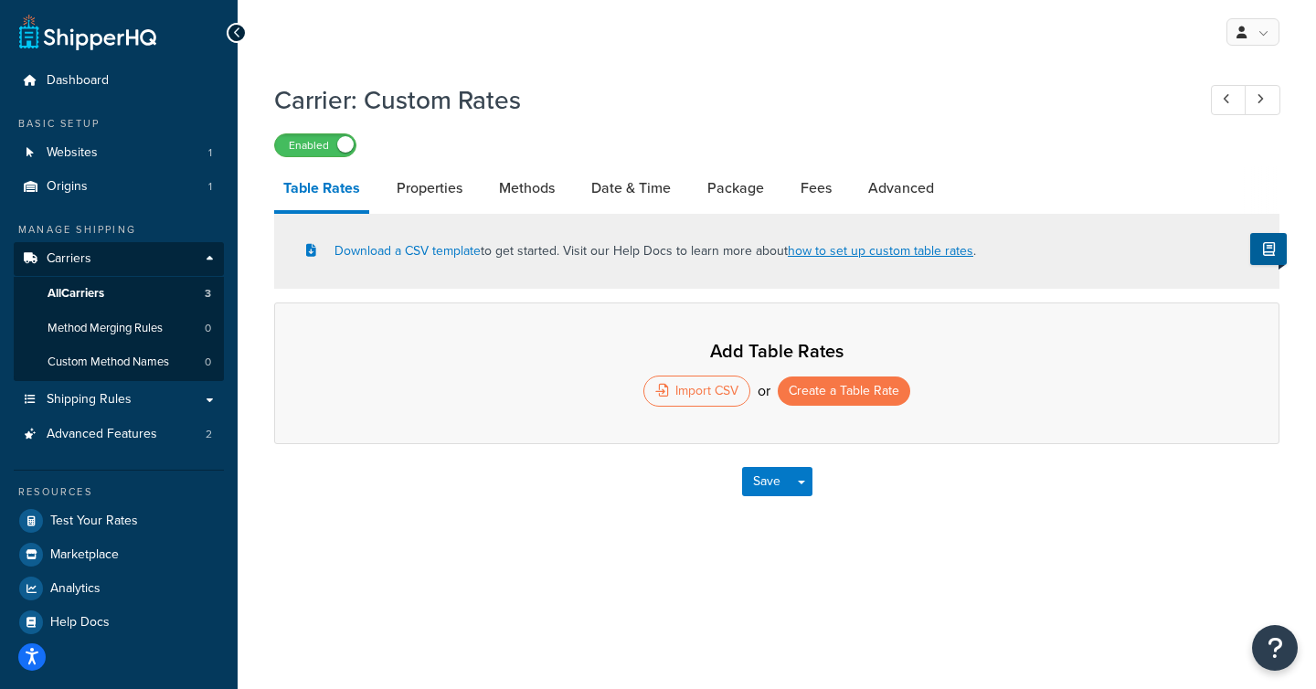
select select "25"
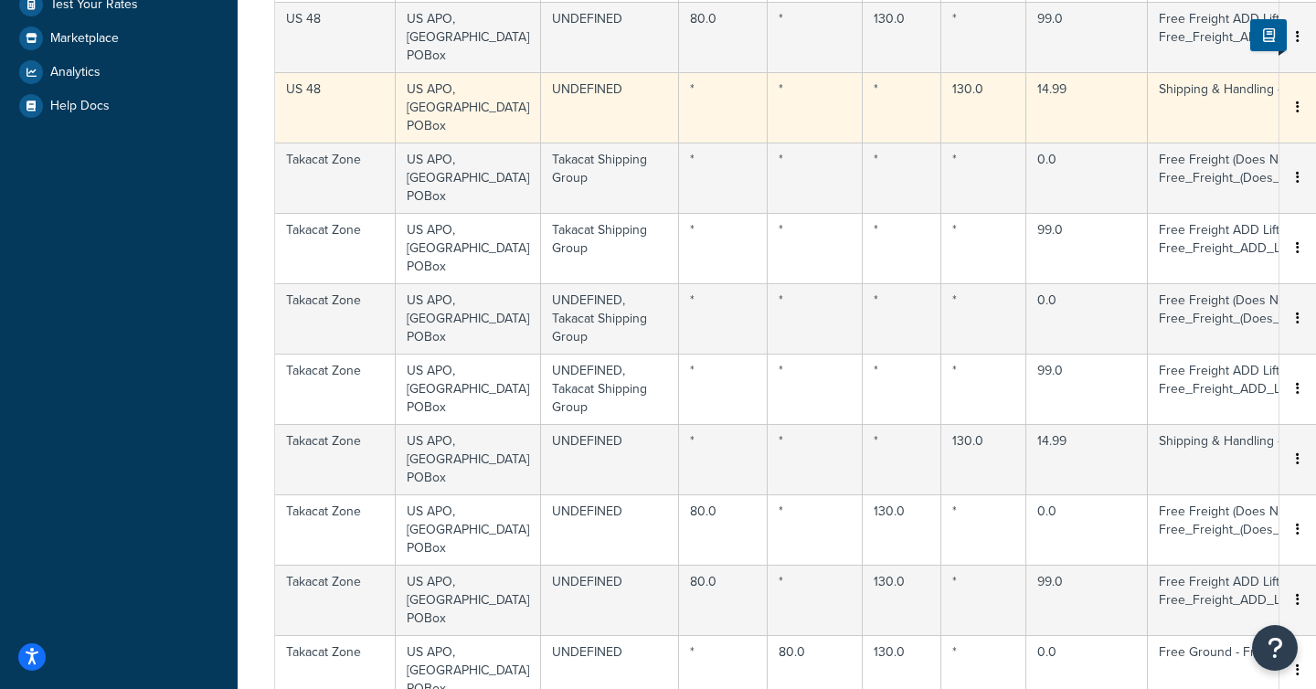
scroll to position [713, 0]
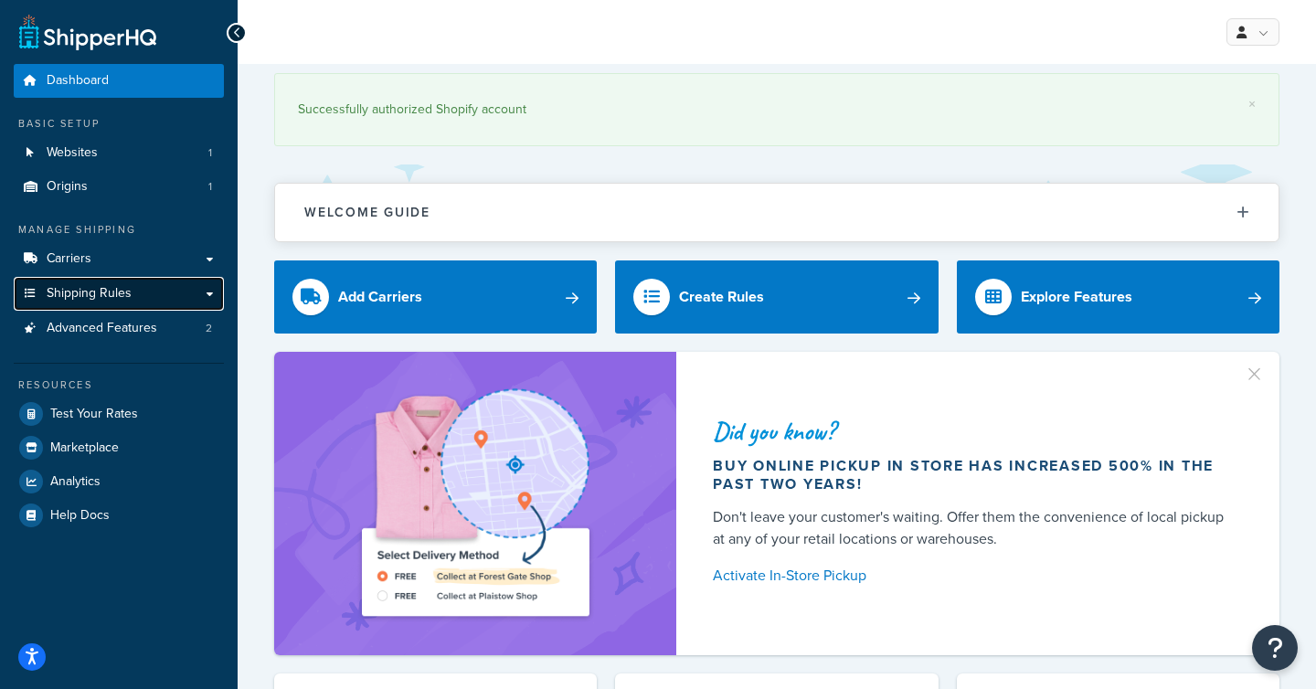
click at [114, 299] on span "Shipping Rules" at bounding box center [89, 294] width 85 height 16
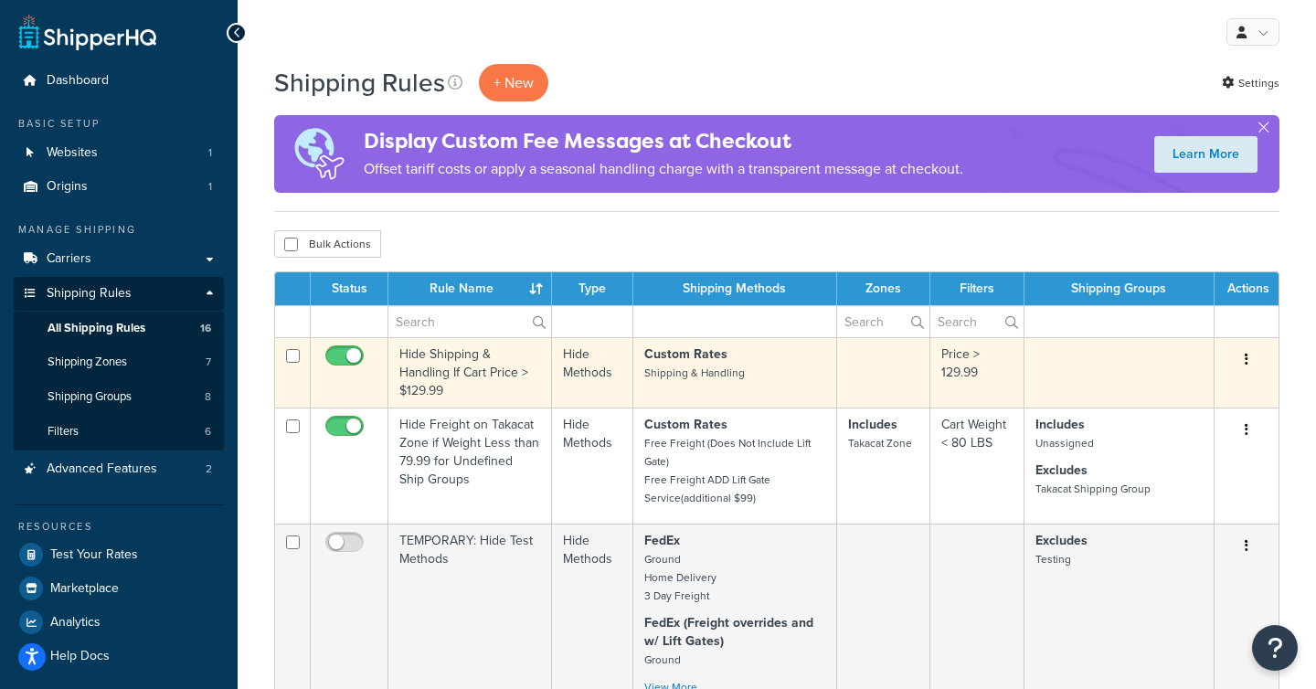
click at [498, 387] on td "Hide Shipping & Handling If Cart Price > $129.99" at bounding box center [470, 372] width 164 height 70
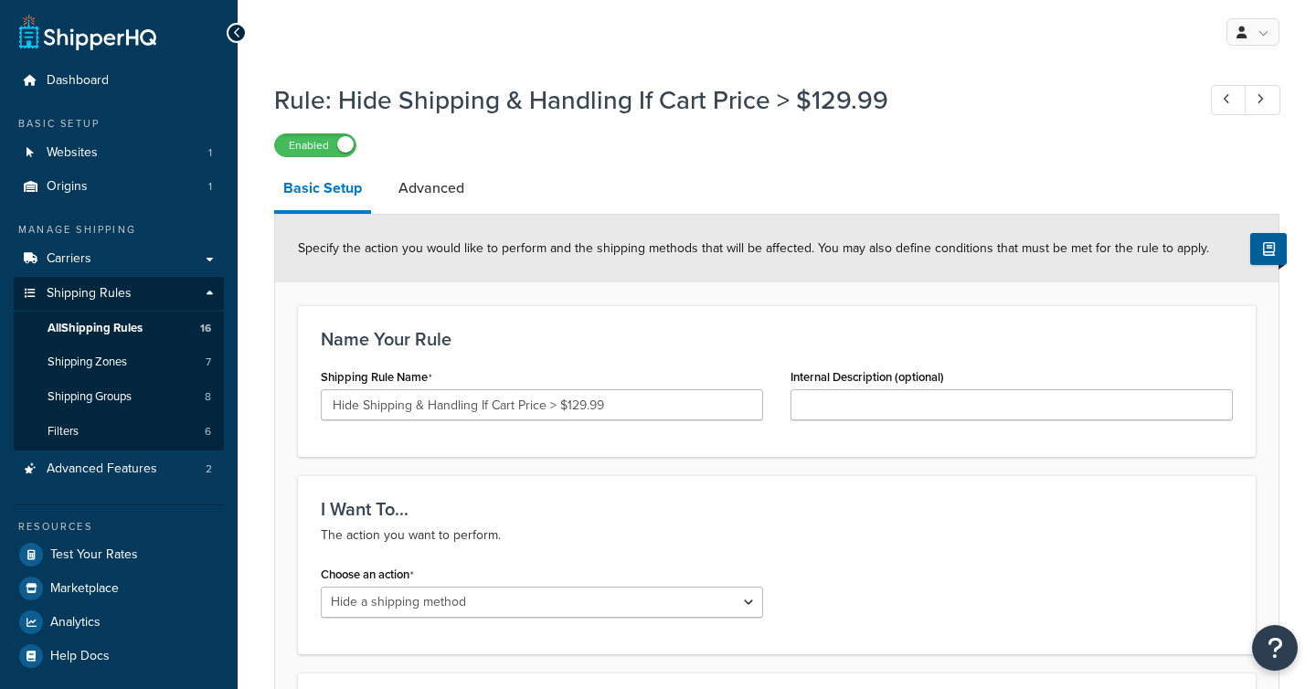
select select "HIDE"
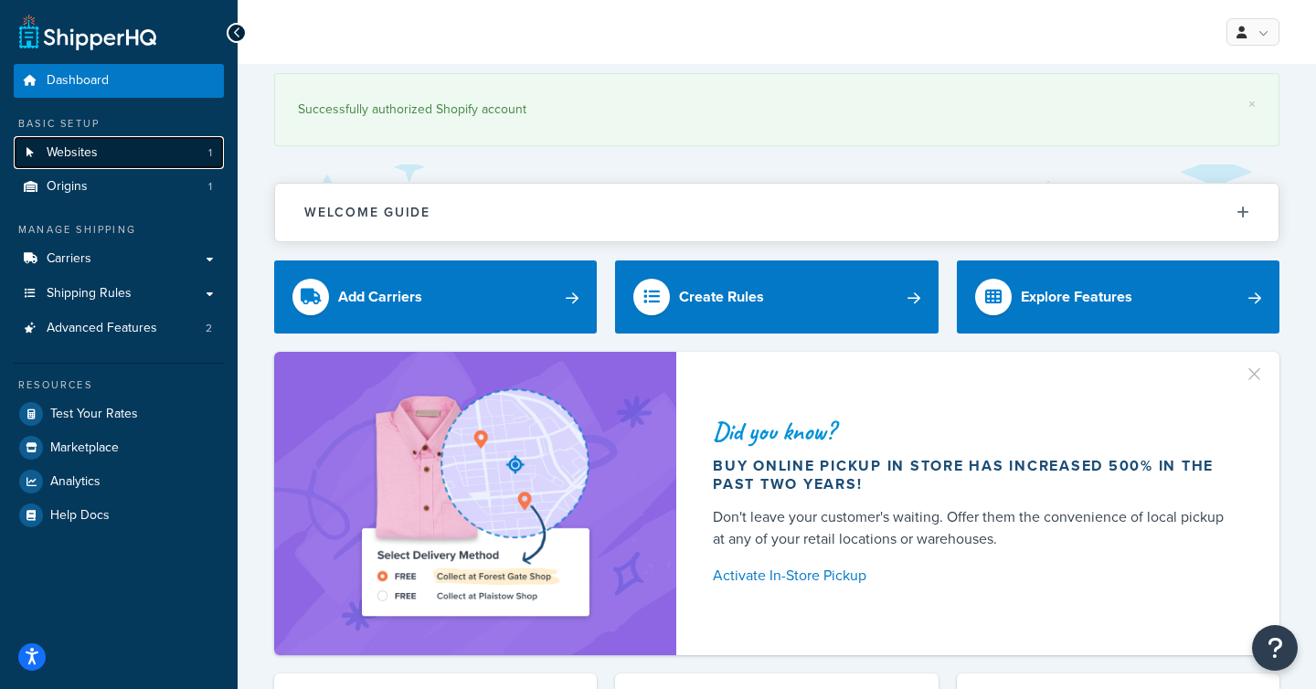
click at [117, 158] on link "Websites 1" at bounding box center [119, 153] width 210 height 34
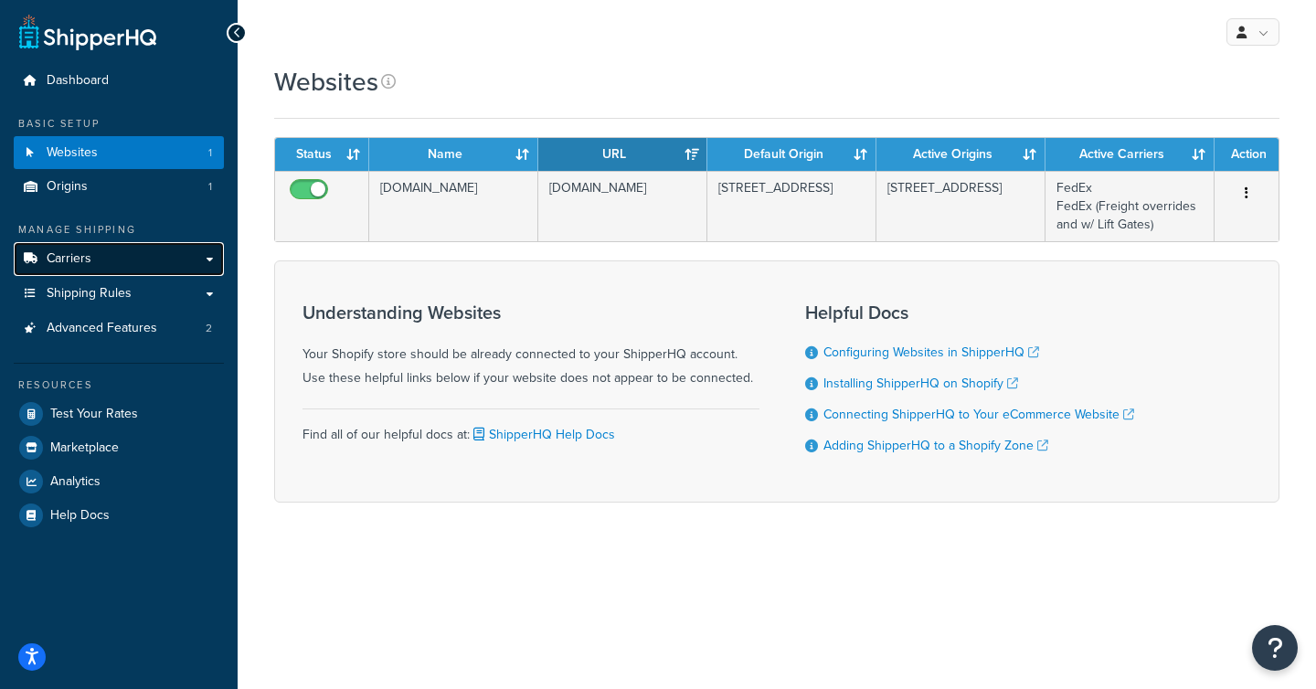
click at [88, 258] on span "Carriers" at bounding box center [69, 259] width 45 height 16
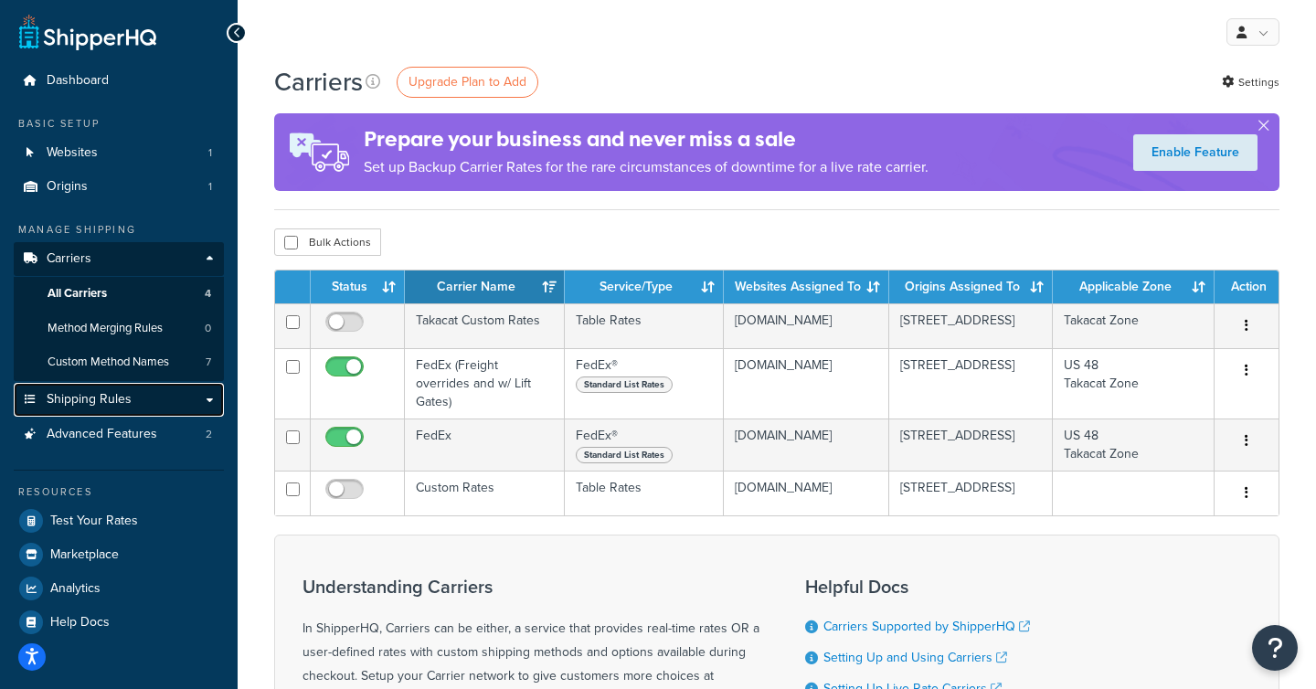
click at [79, 399] on span "Shipping Rules" at bounding box center [89, 400] width 85 height 16
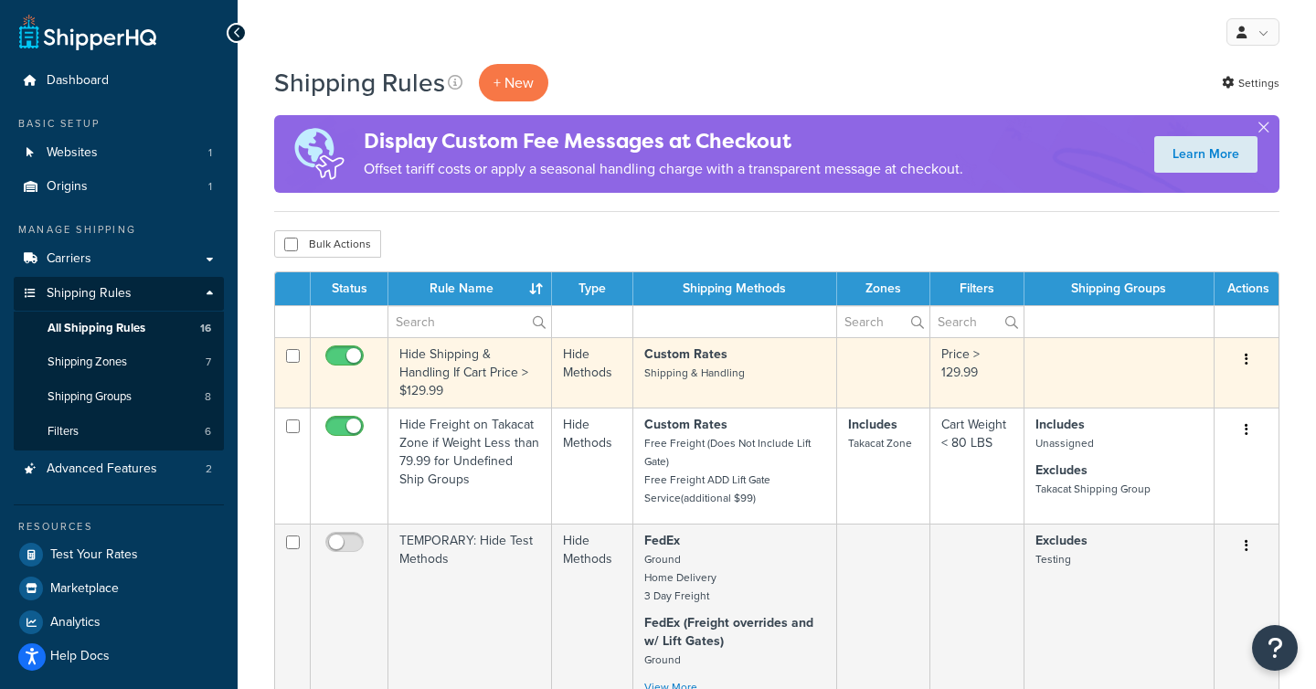
click at [482, 395] on td "Hide Shipping & Handling If Cart Price > $129.99" at bounding box center [470, 372] width 164 height 70
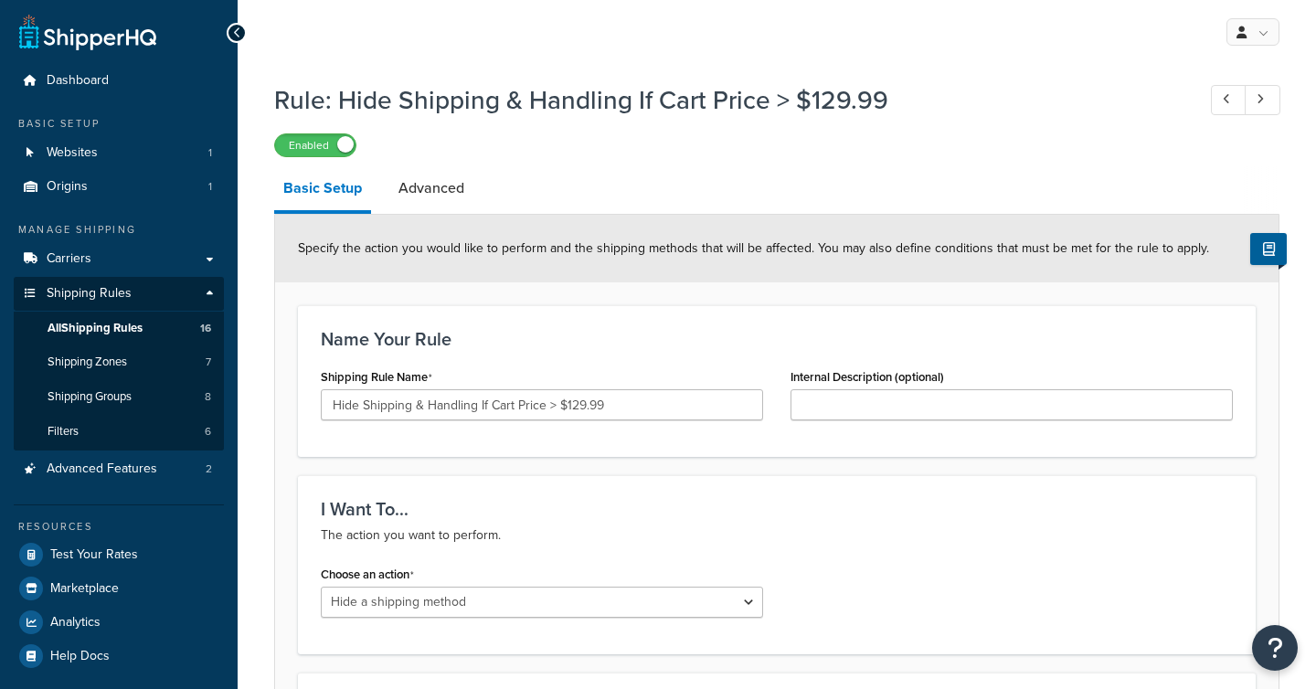
select select "HIDE"
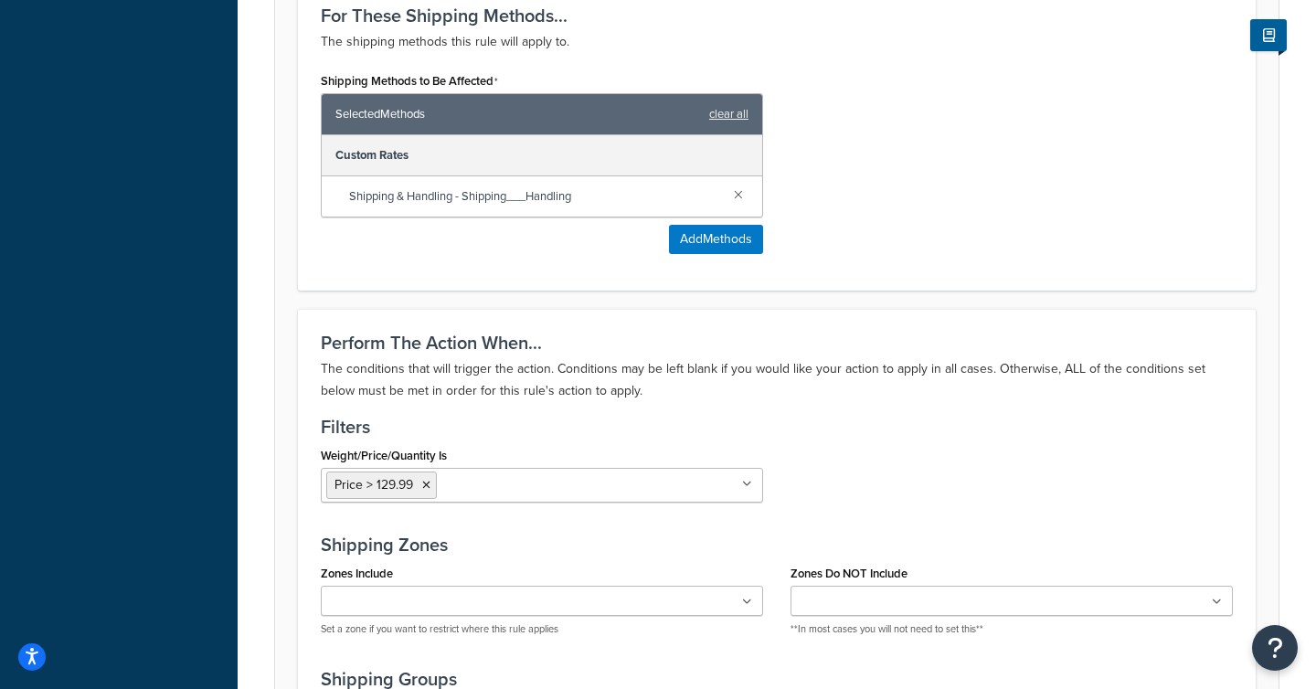
scroll to position [653, 0]
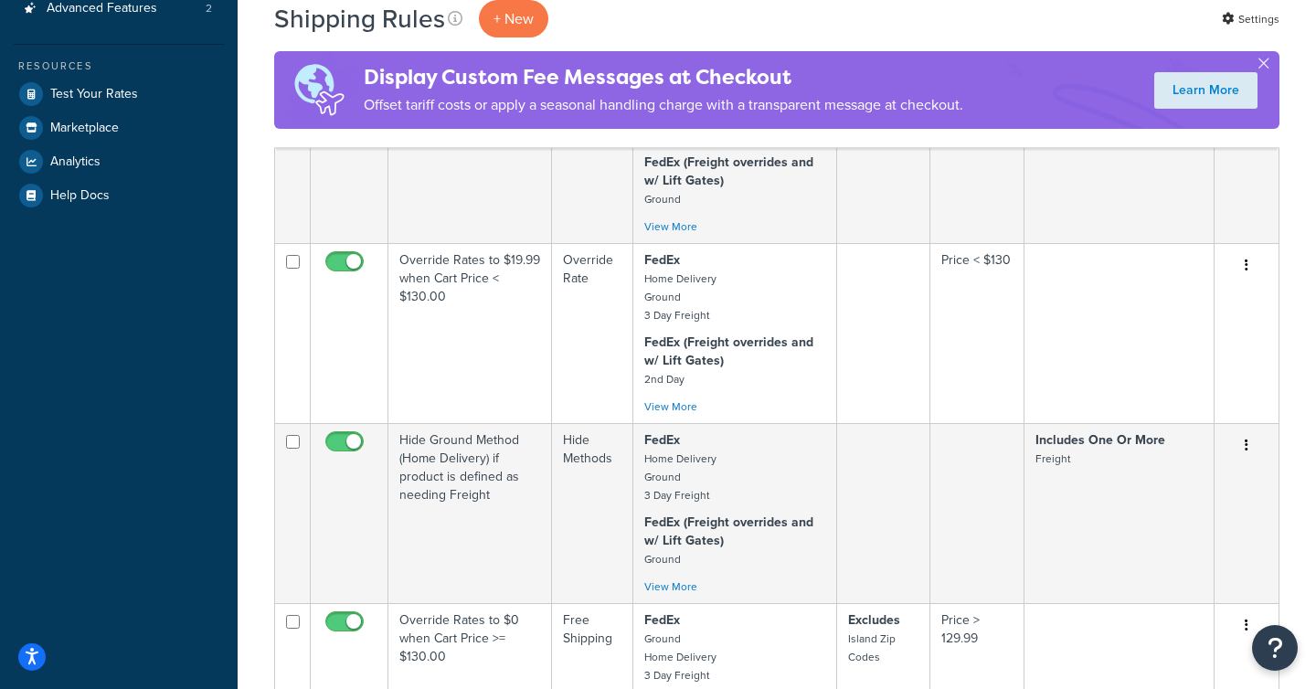
scroll to position [466, 0]
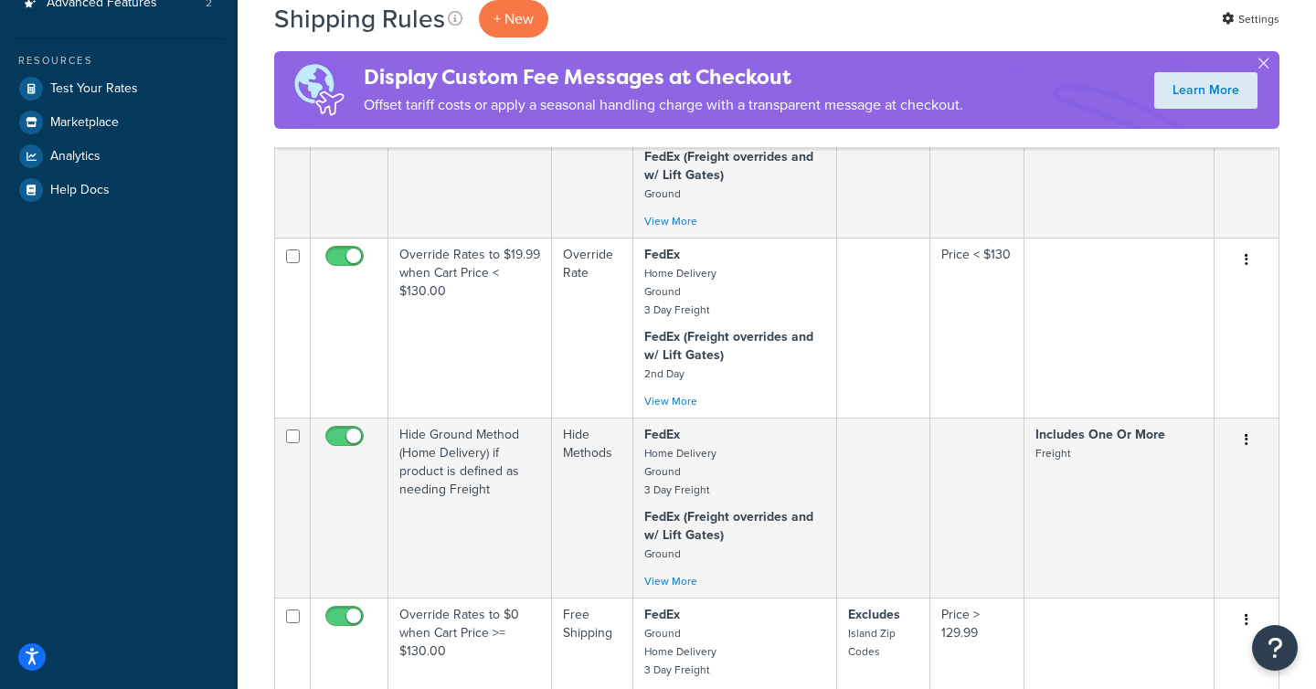
click at [553, 482] on td "Hide Methods" at bounding box center [592, 508] width 81 height 180
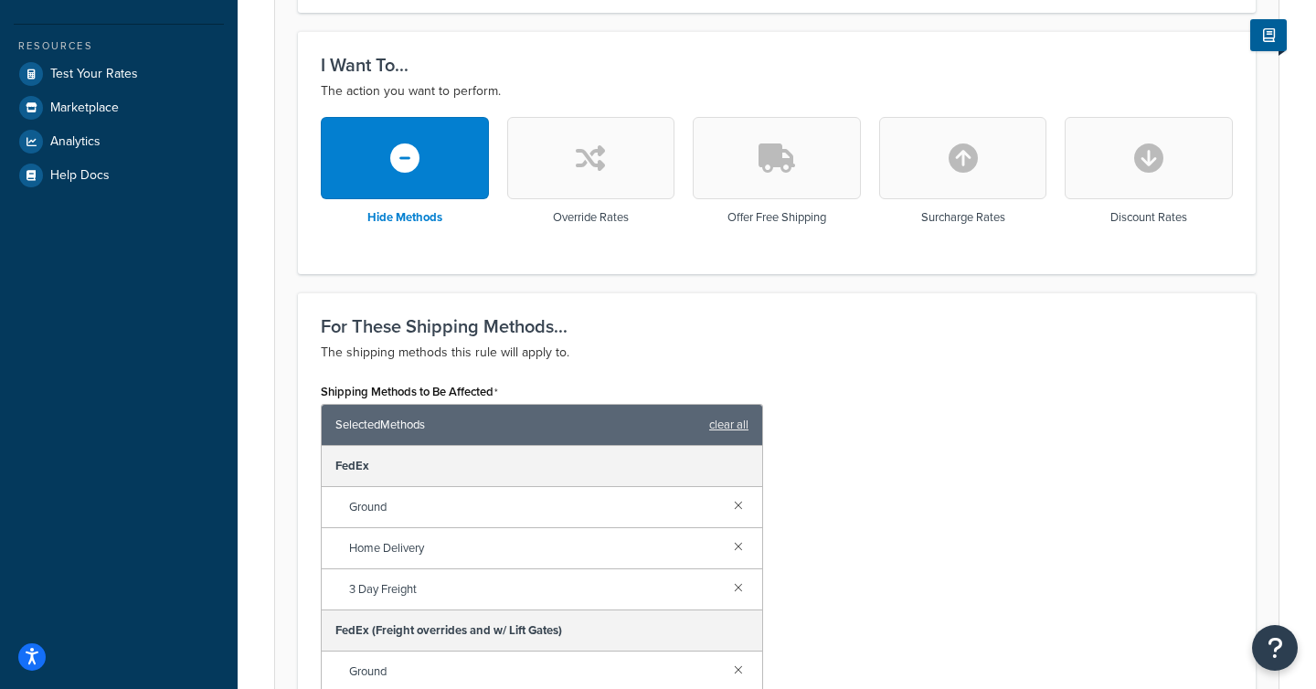
scroll to position [483, 0]
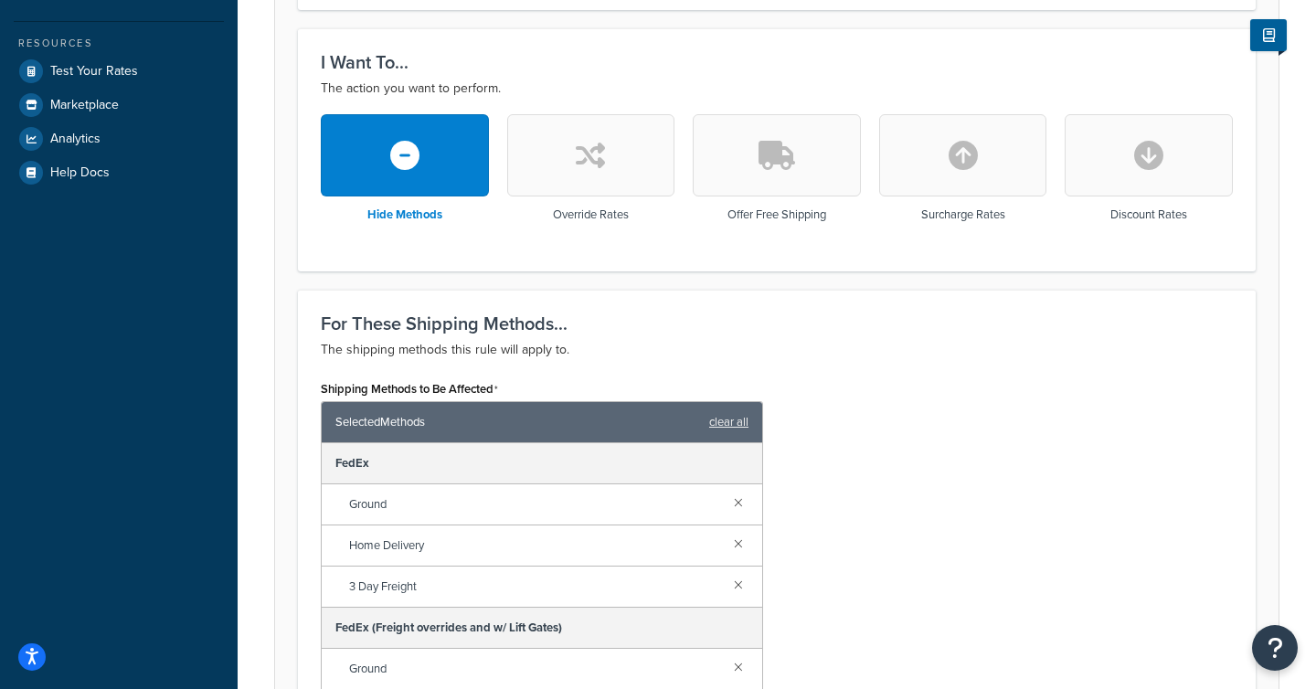
click at [770, 527] on div "Shipping Methods to Be Affected Selected Methods clear all FedEx Ground Home De…" at bounding box center [542, 579] width 470 height 406
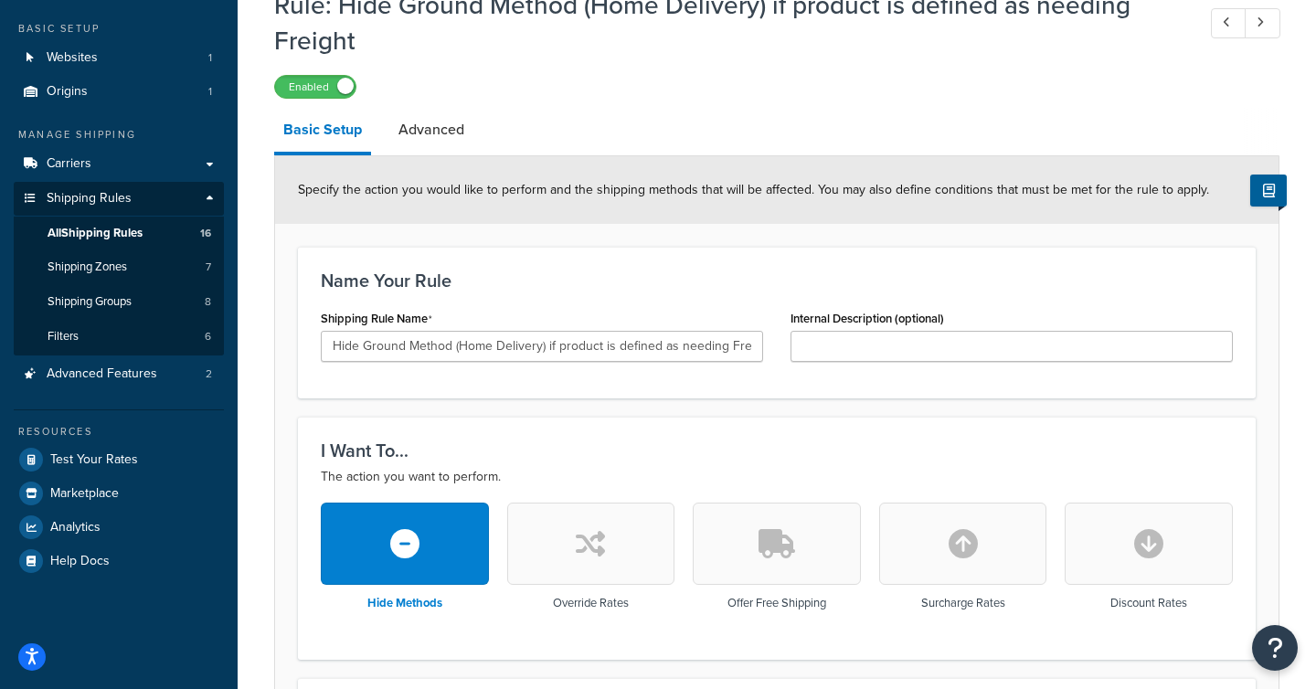
scroll to position [129, 0]
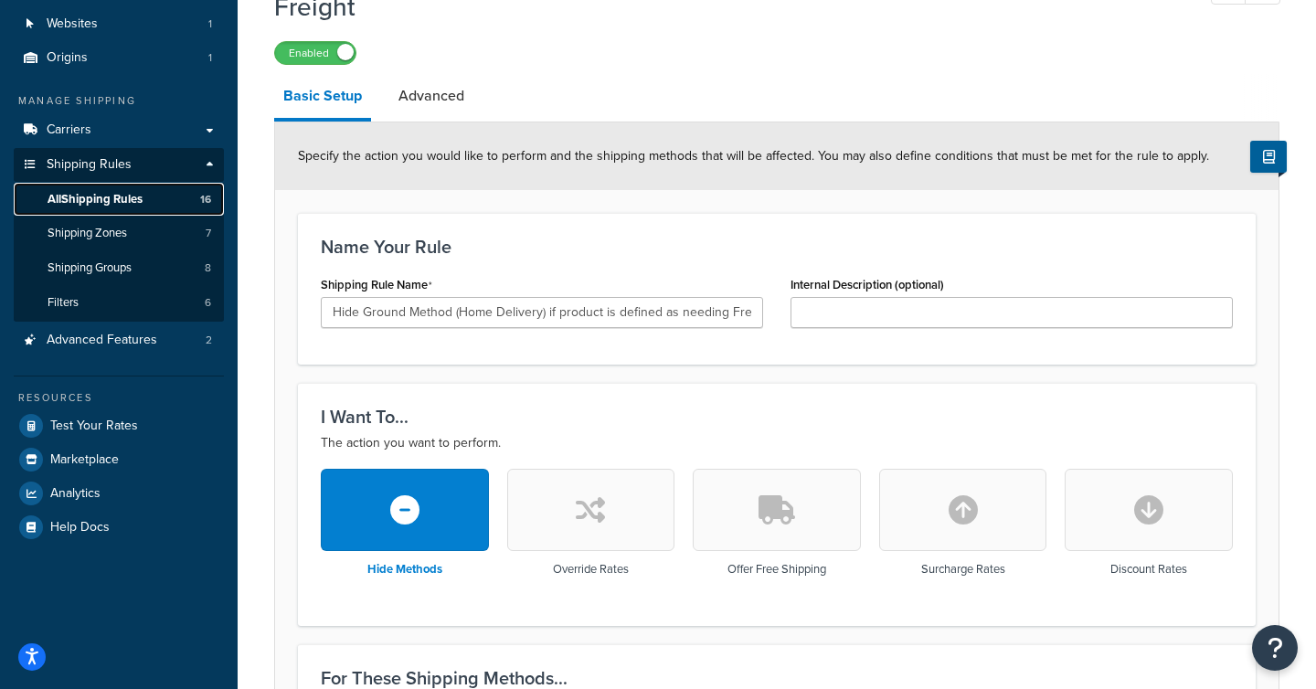
click at [73, 207] on span "All Shipping Rules" at bounding box center [95, 200] width 95 height 16
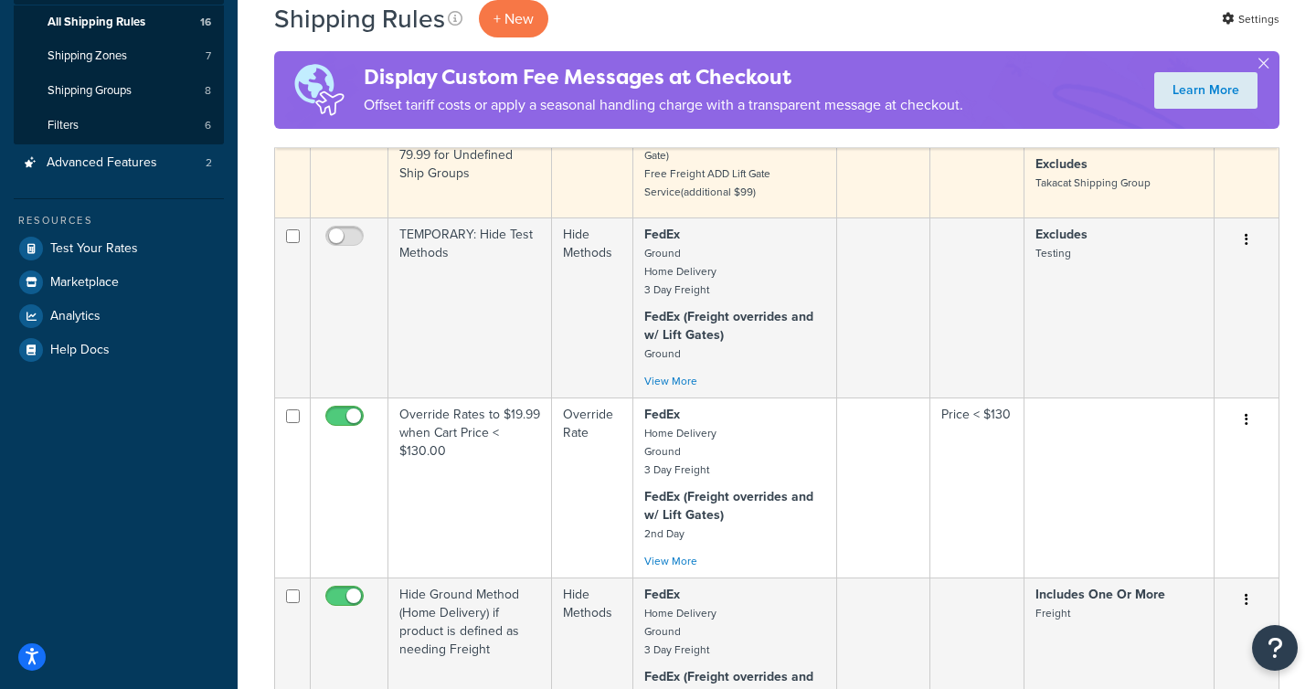
scroll to position [322, 0]
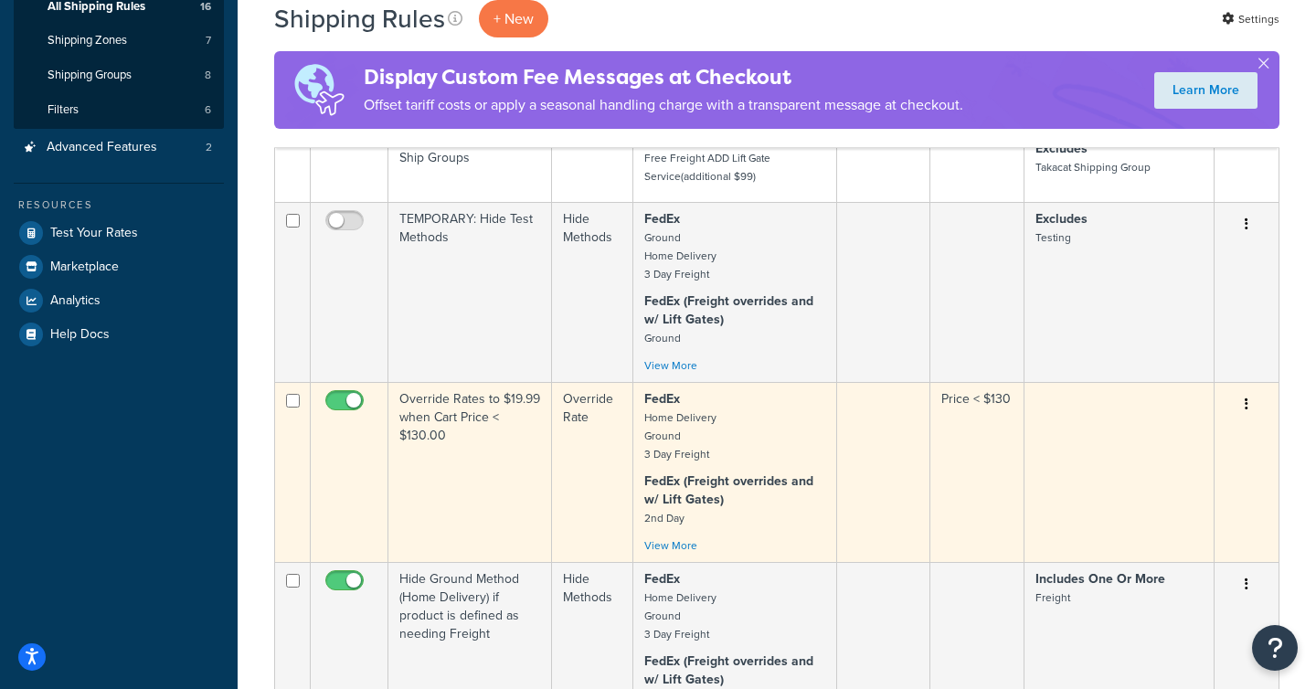
click at [467, 459] on td "Override Rates to $19.99 when Cart Price < $130.00" at bounding box center [470, 472] width 164 height 180
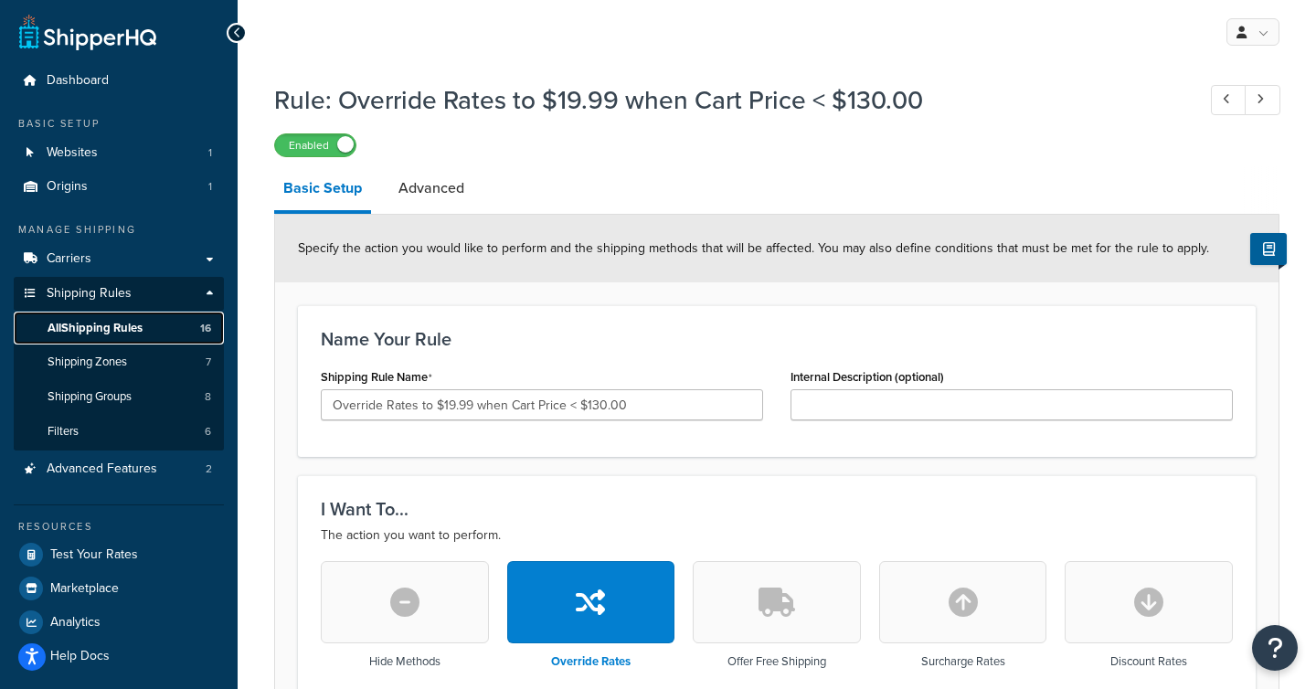
click at [93, 328] on span "All Shipping Rules" at bounding box center [95, 329] width 95 height 16
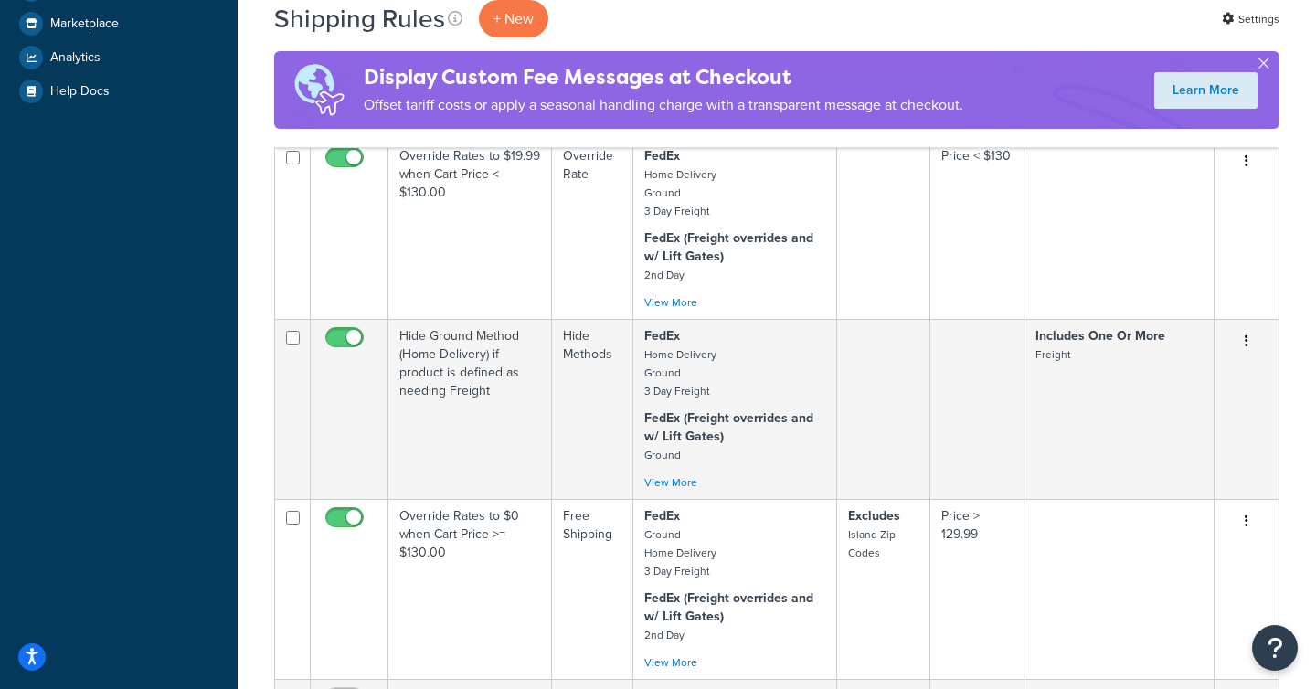
scroll to position [567, 0]
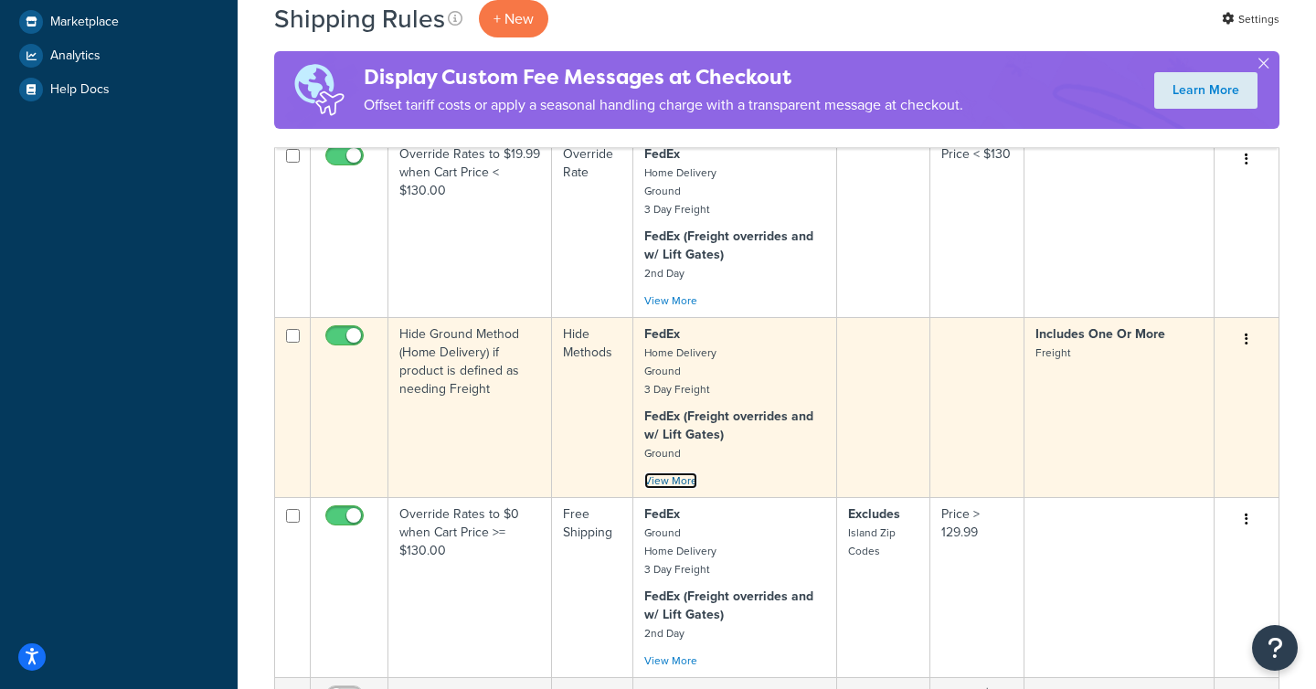
click at [675, 484] on link "View More" at bounding box center [670, 480] width 53 height 16
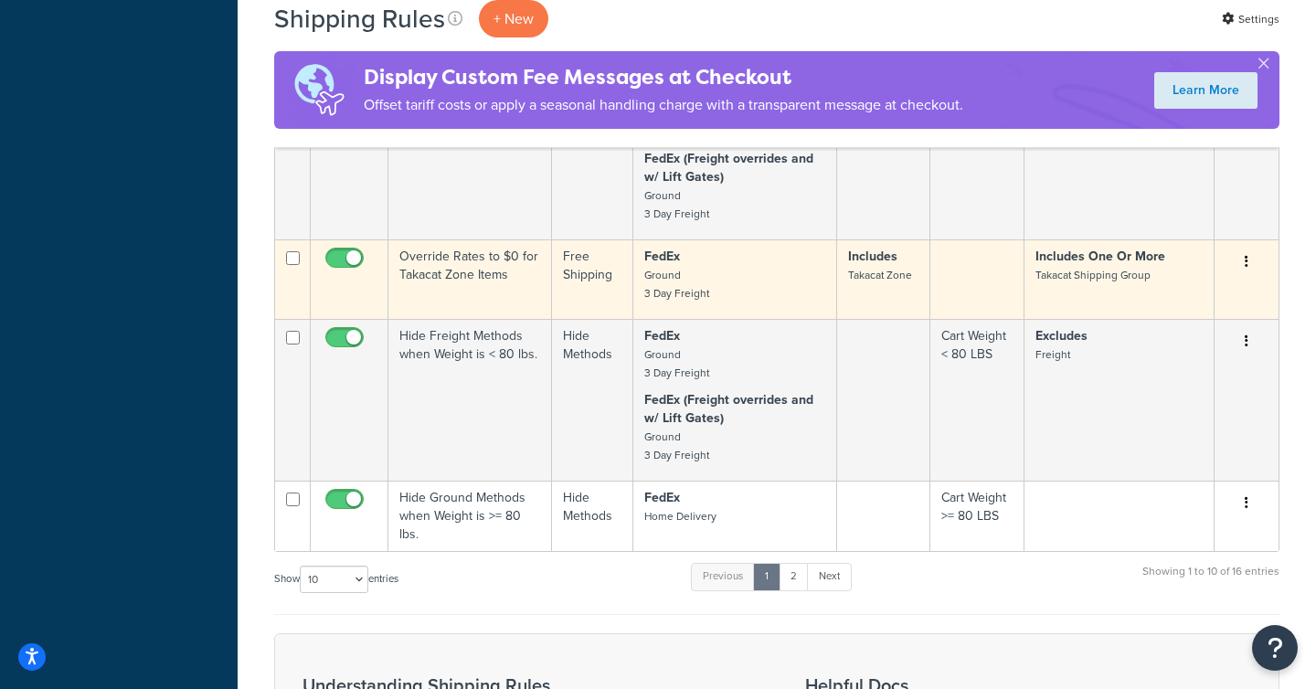
scroll to position [1197, 0]
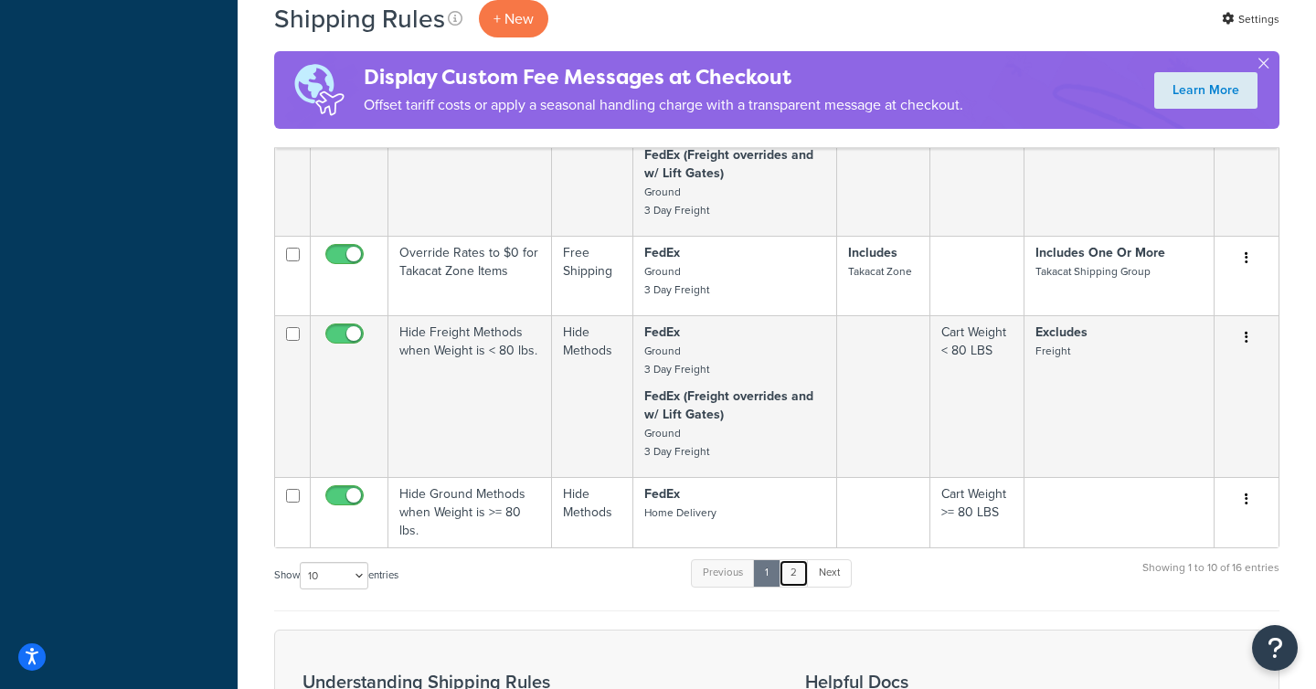
click at [792, 579] on link "2" at bounding box center [794, 572] width 30 height 27
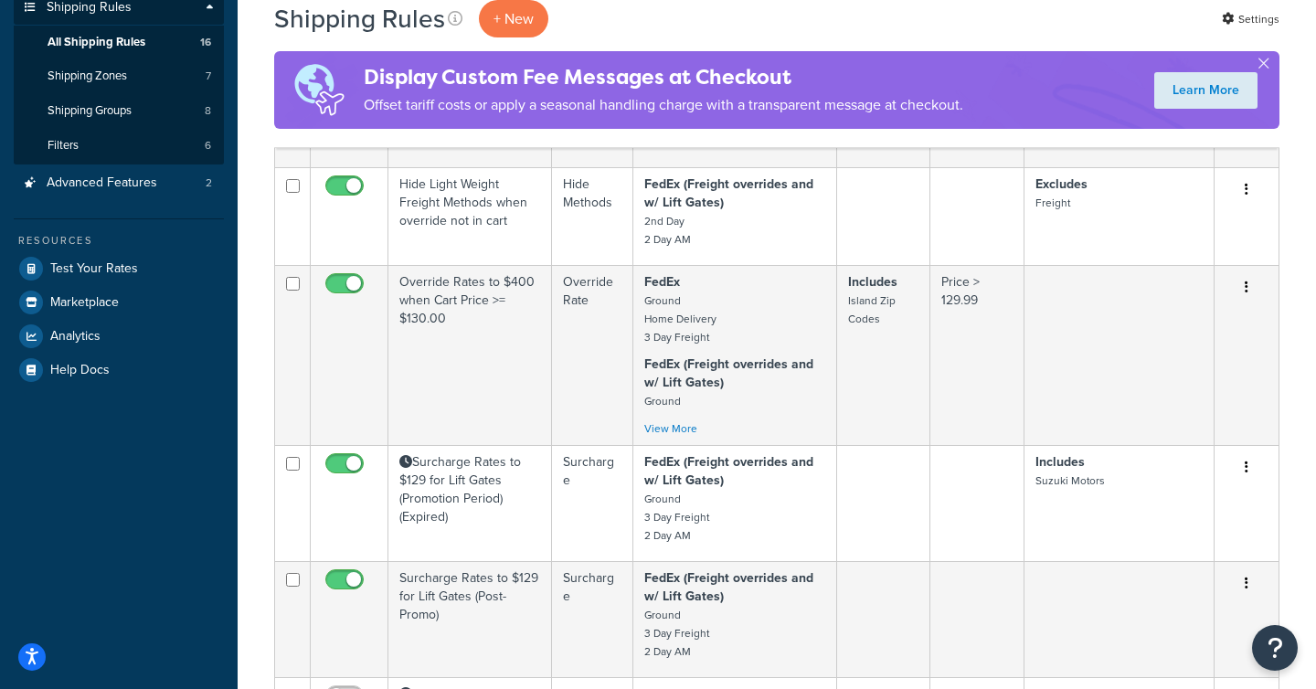
scroll to position [284, 0]
